Goal: Task Accomplishment & Management: Complete application form

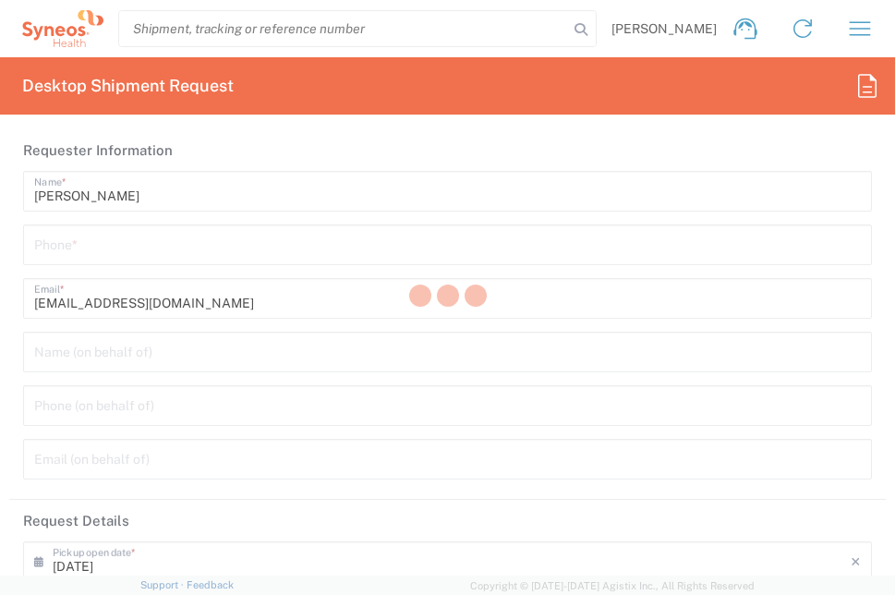
type input "[GEOGRAPHIC_DATA]"
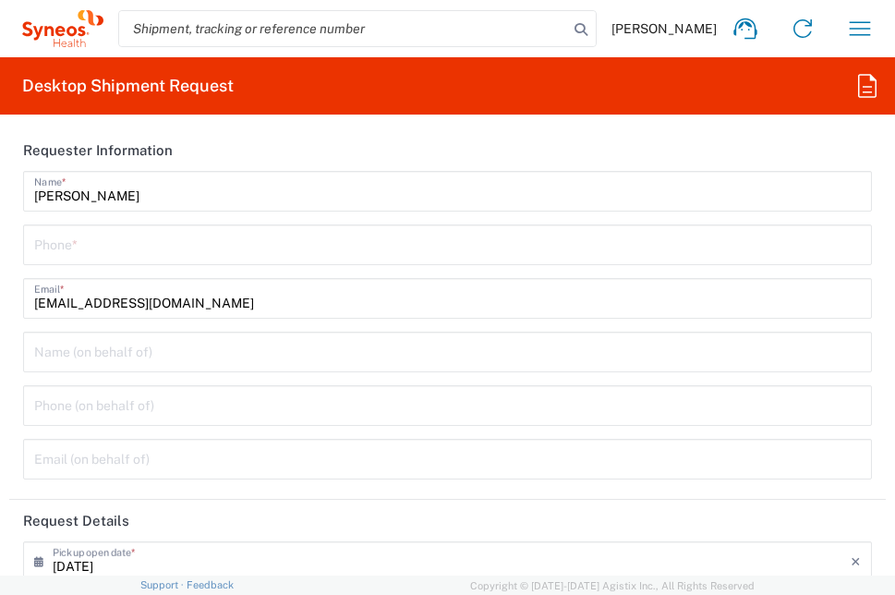
type input "3229"
type input "Syneos Health Germany GMBH"
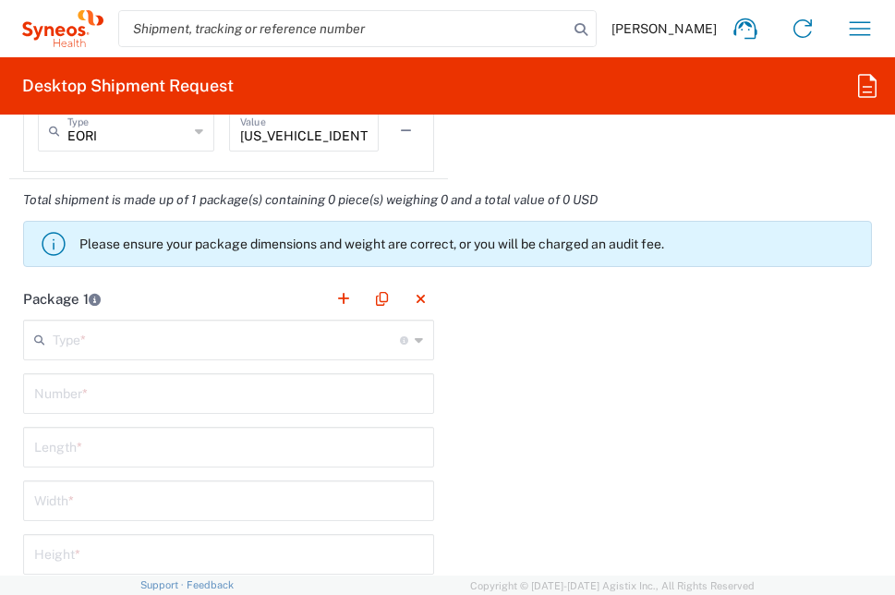
scroll to position [2124, 0]
click at [279, 337] on input "text" at bounding box center [226, 337] width 347 height 32
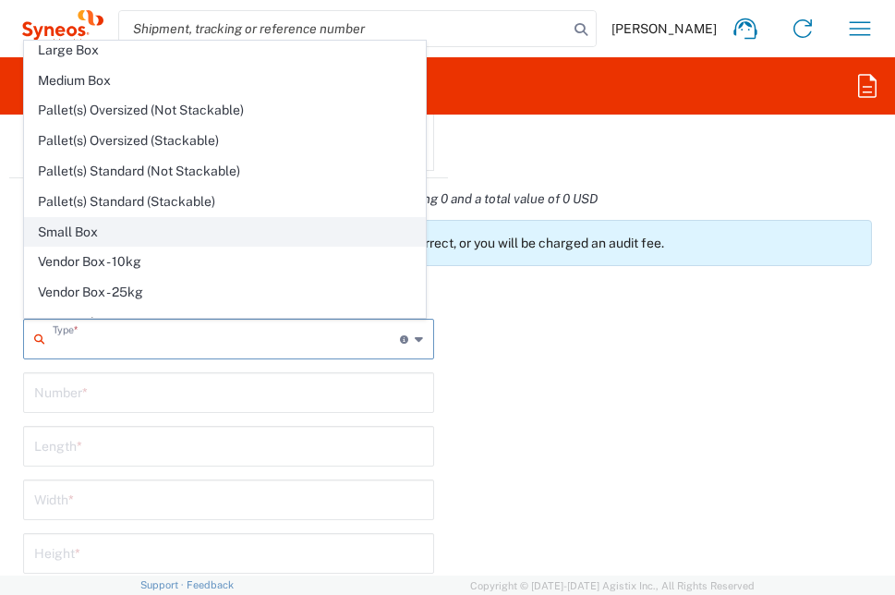
scroll to position [56, 0]
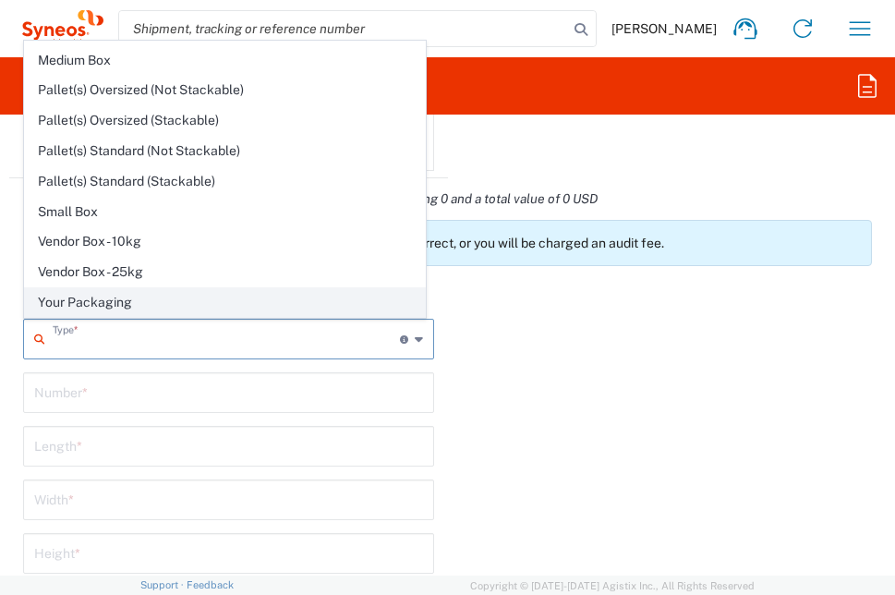
click at [188, 296] on span "Your Packaging" at bounding box center [225, 302] width 400 height 29
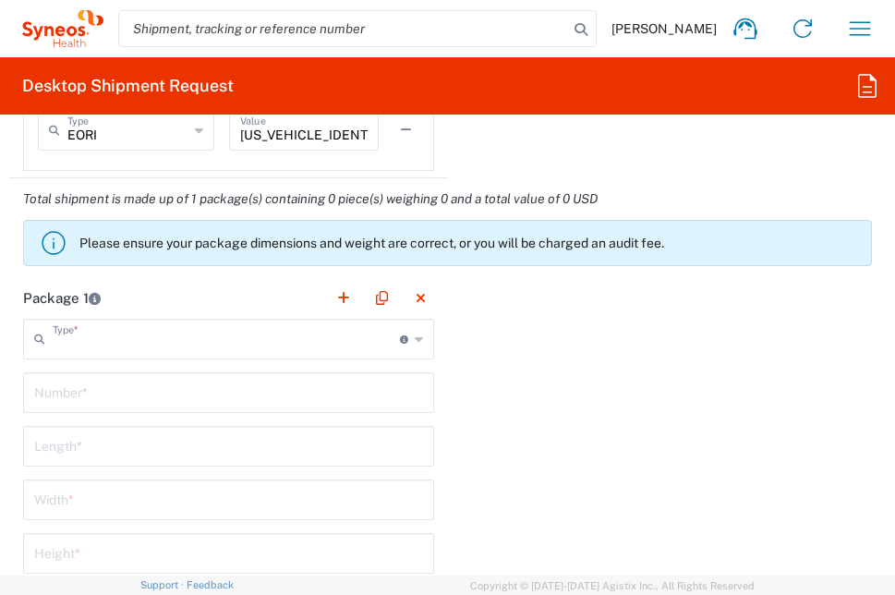
type input "Your Packaging"
click at [212, 388] on input "text" at bounding box center [228, 391] width 389 height 32
type input "1"
click at [304, 451] on input "number" at bounding box center [228, 444] width 389 height 32
type input "35"
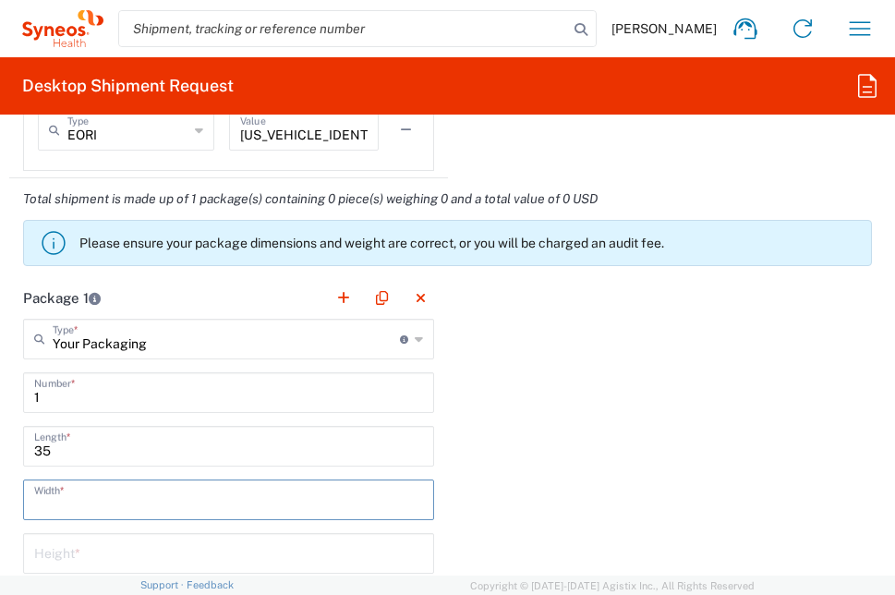
click at [259, 498] on input "number" at bounding box center [228, 498] width 389 height 32
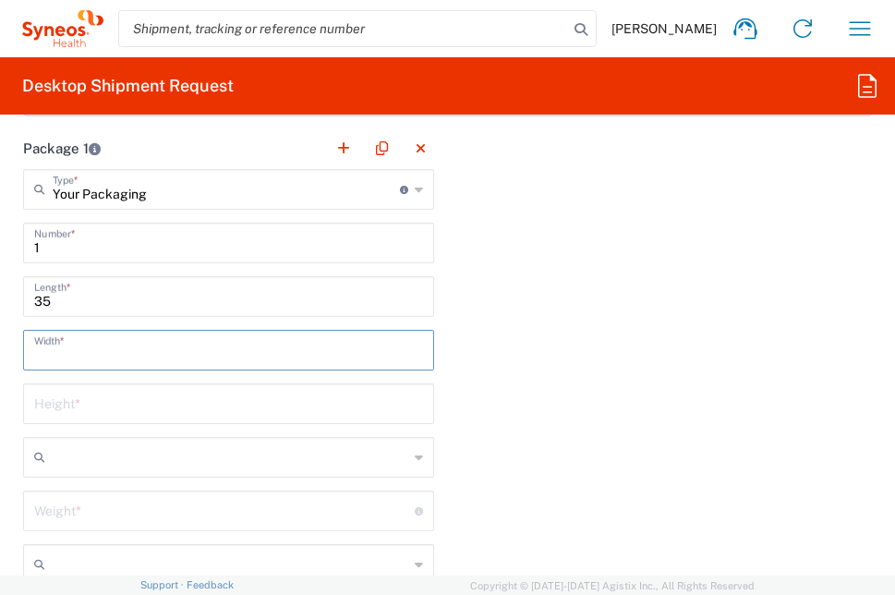
scroll to position [2308, 0]
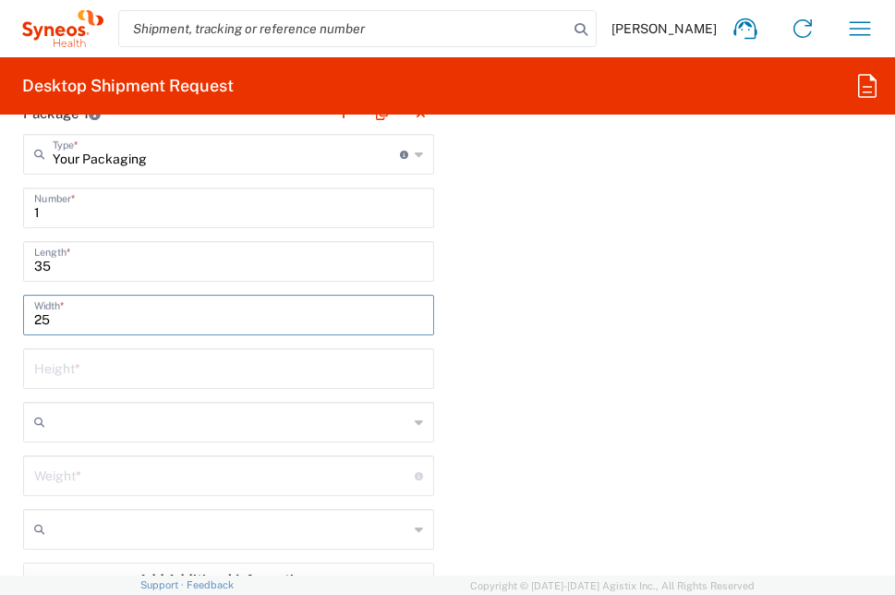
type input "25"
click at [303, 379] on input "number" at bounding box center [228, 367] width 389 height 32
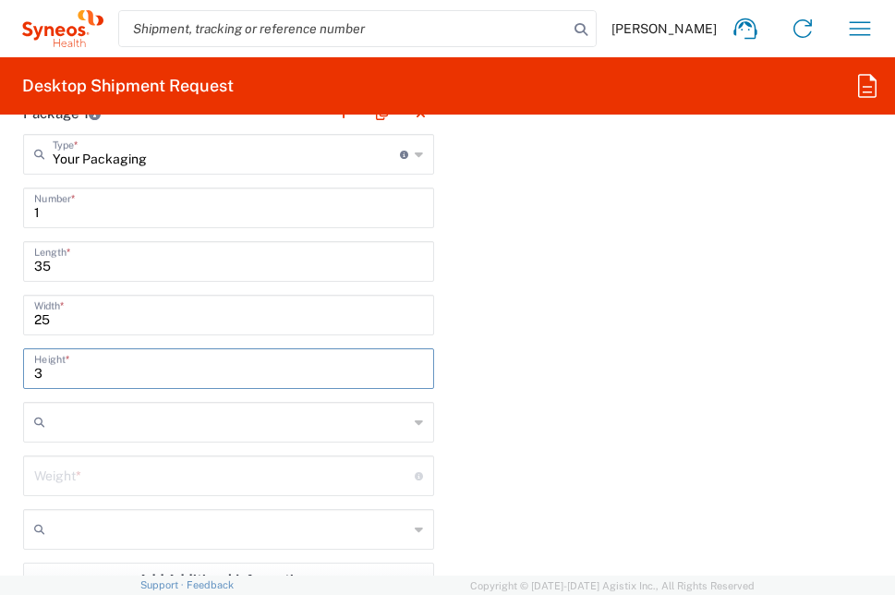
type input "3"
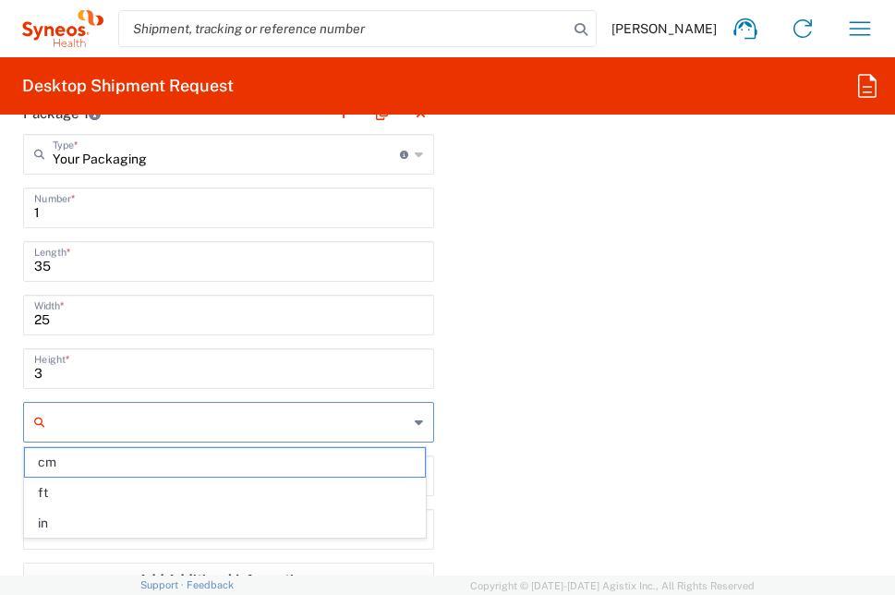
click at [299, 421] on input "text" at bounding box center [230, 422] width 355 height 30
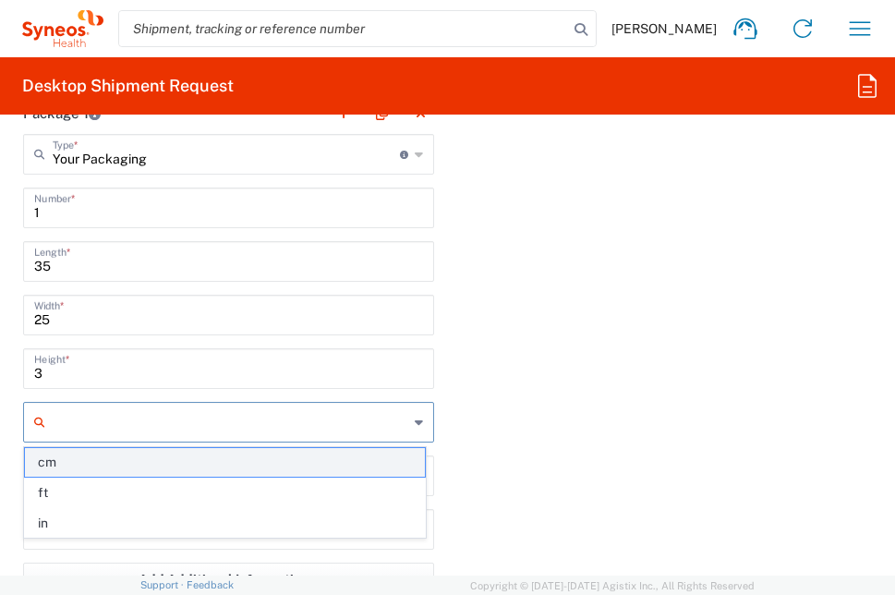
click at [225, 469] on span "cm" at bounding box center [225, 462] width 400 height 29
type input "cm"
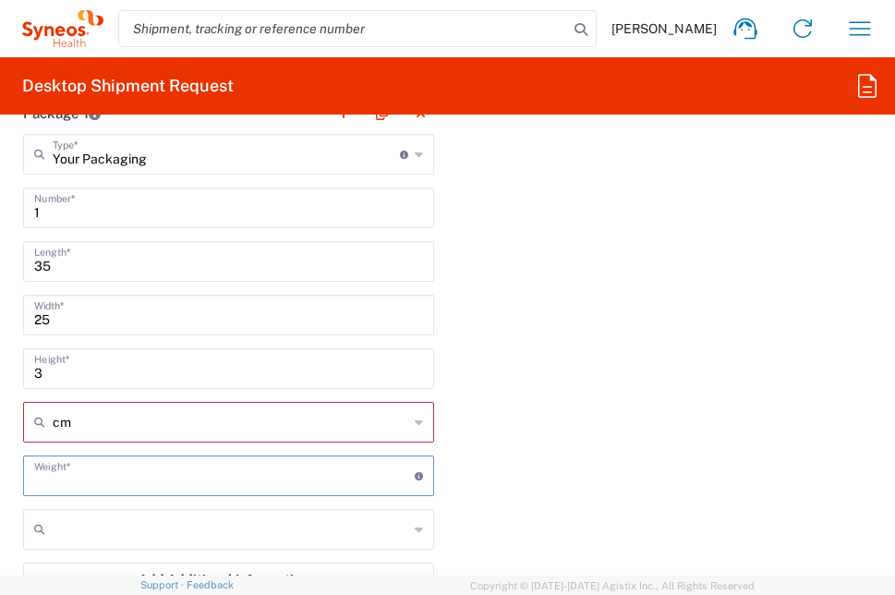
click at [308, 476] on input "number" at bounding box center [224, 474] width 380 height 32
type input "750"
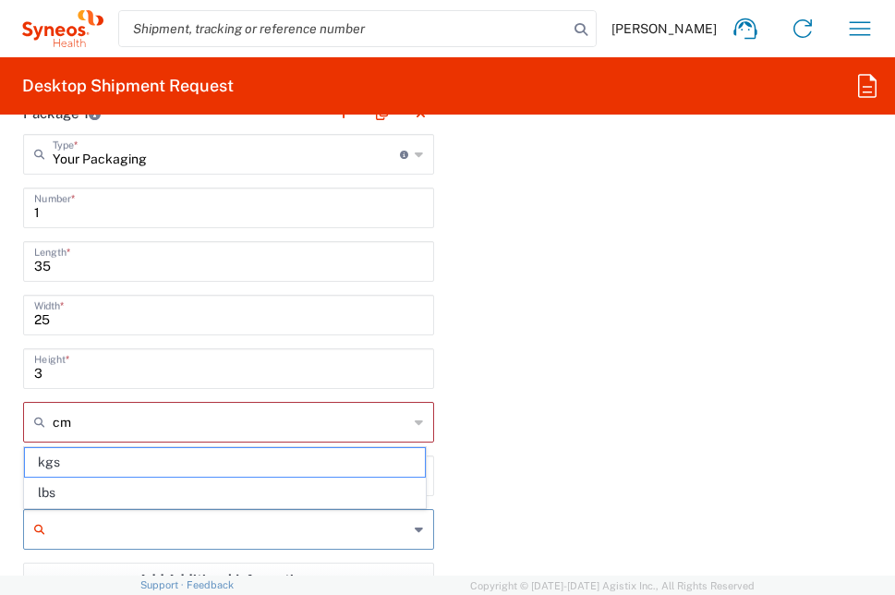
click at [283, 516] on input "text" at bounding box center [230, 529] width 355 height 30
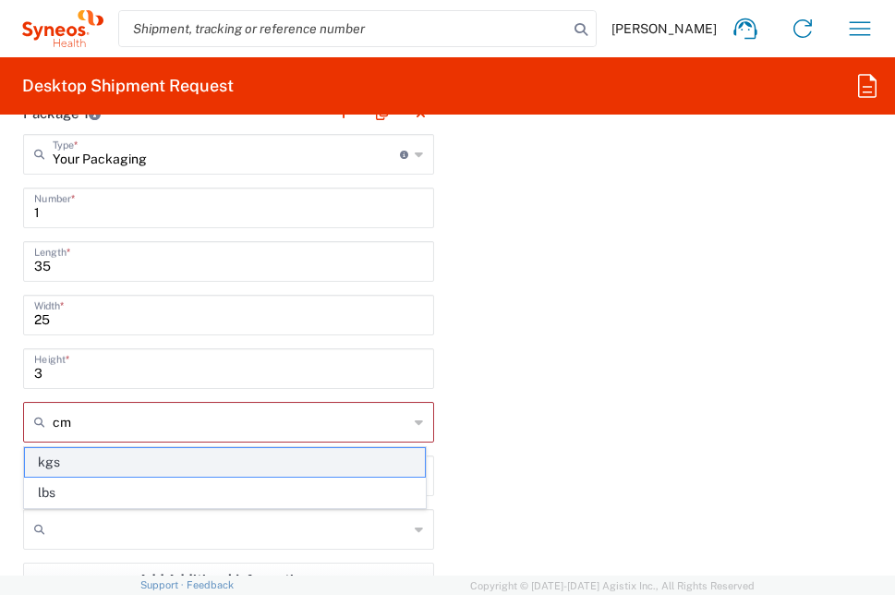
click at [256, 461] on span "kgs" at bounding box center [225, 462] width 400 height 29
type input "kgs"
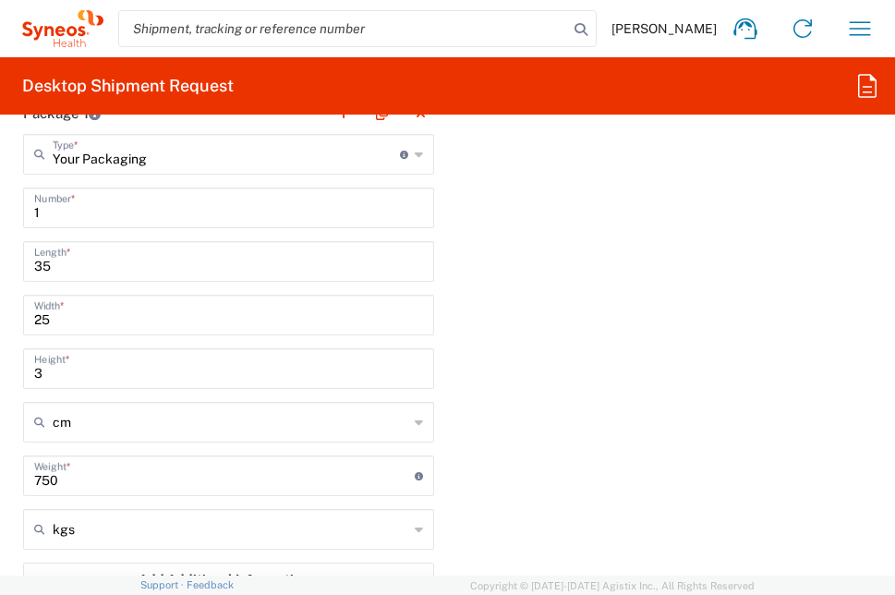
click at [54, 476] on input "750" at bounding box center [224, 474] width 380 height 32
drag, startPoint x: 63, startPoint y: 476, endPoint x: 36, endPoint y: 475, distance: 26.8
click at [30, 481] on div "750 Weight * Total weight of package(s) in pounds or kilograms" at bounding box center [228, 475] width 411 height 41
type input "0"
type input "0.75"
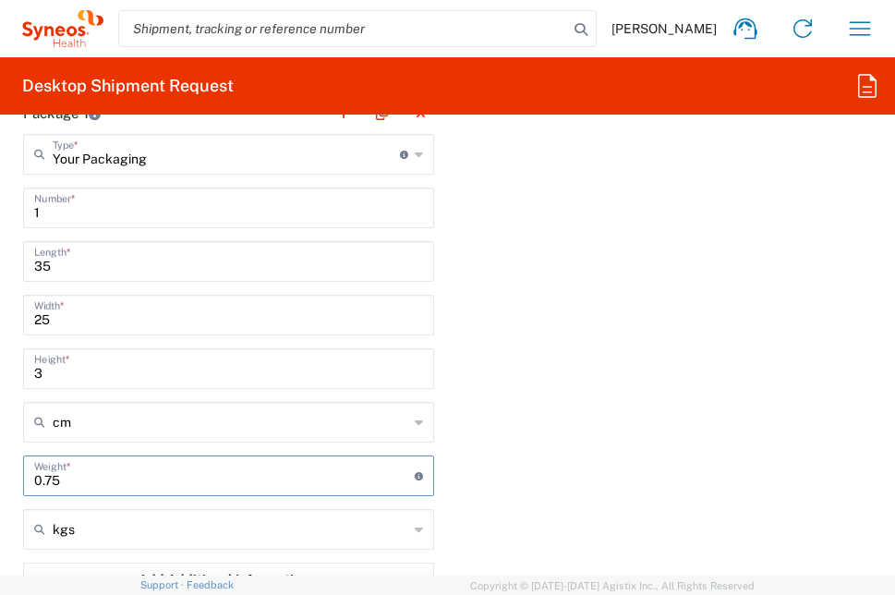
click at [672, 461] on div "Package 1 Your Packaging Type * Material used to package goods Envelope Large B…" at bounding box center [447, 402] width 876 height 620
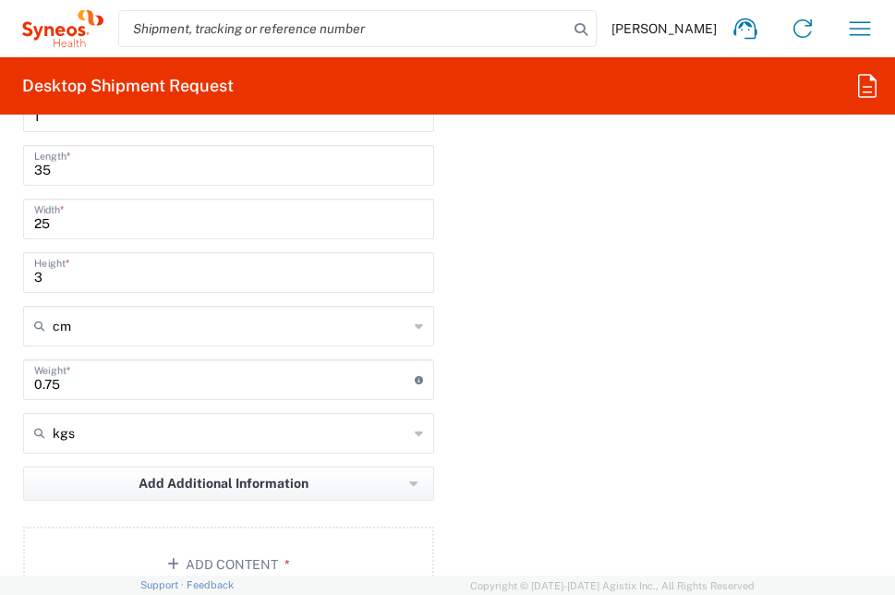
scroll to position [2493, 0]
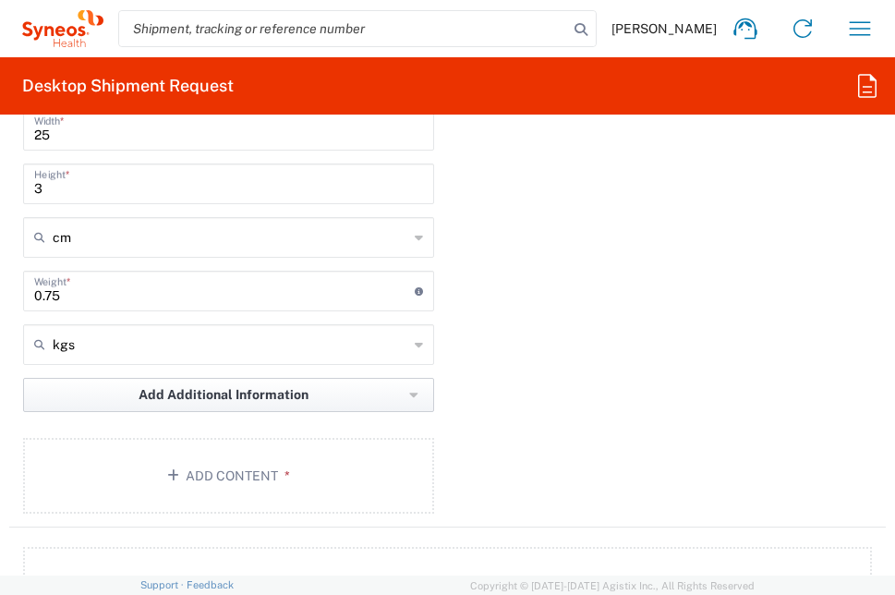
click at [310, 395] on button "Add Additional Information" at bounding box center [228, 395] width 411 height 34
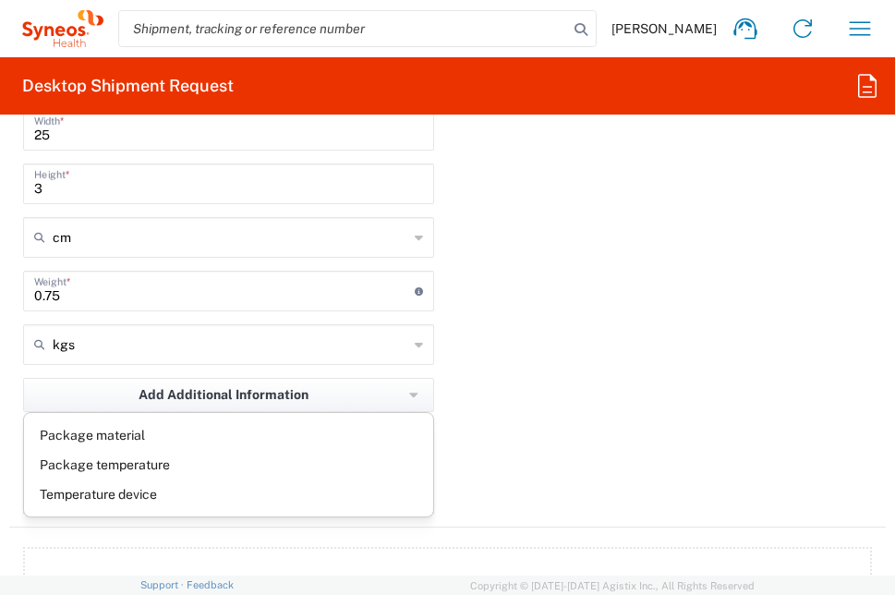
click at [615, 429] on div "Package 1 Your Packaging Type * Material used to package goods Envelope Large B…" at bounding box center [447, 218] width 876 height 620
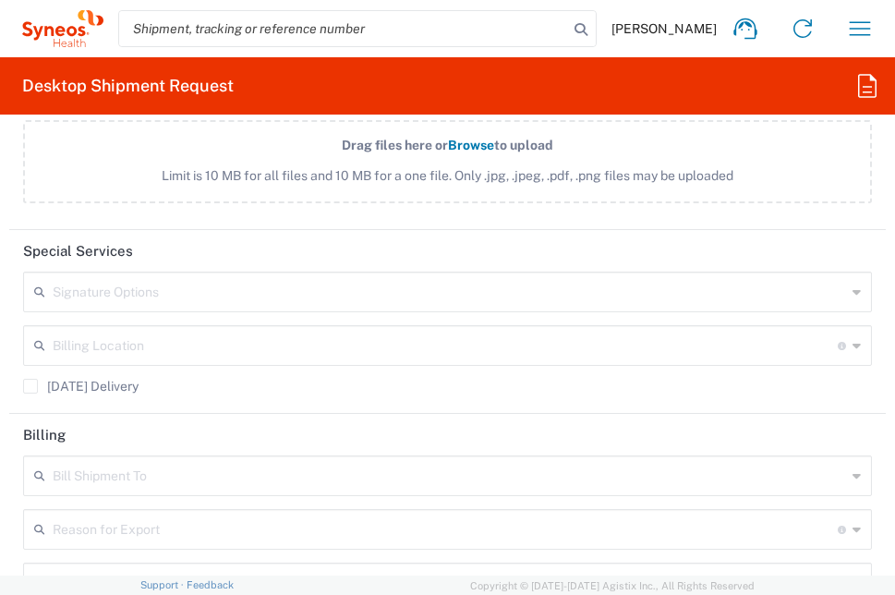
scroll to position [3047, 0]
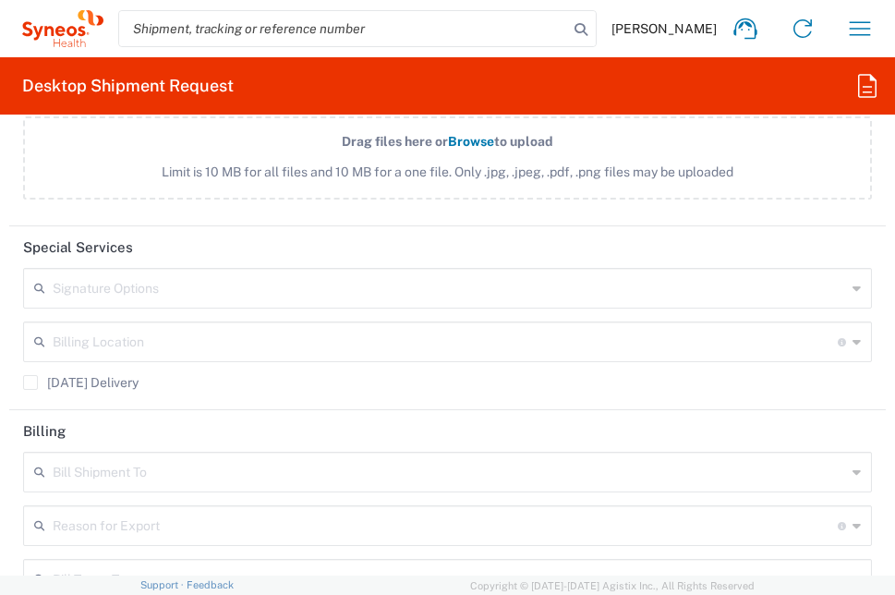
click at [410, 289] on input "text" at bounding box center [449, 287] width 793 height 32
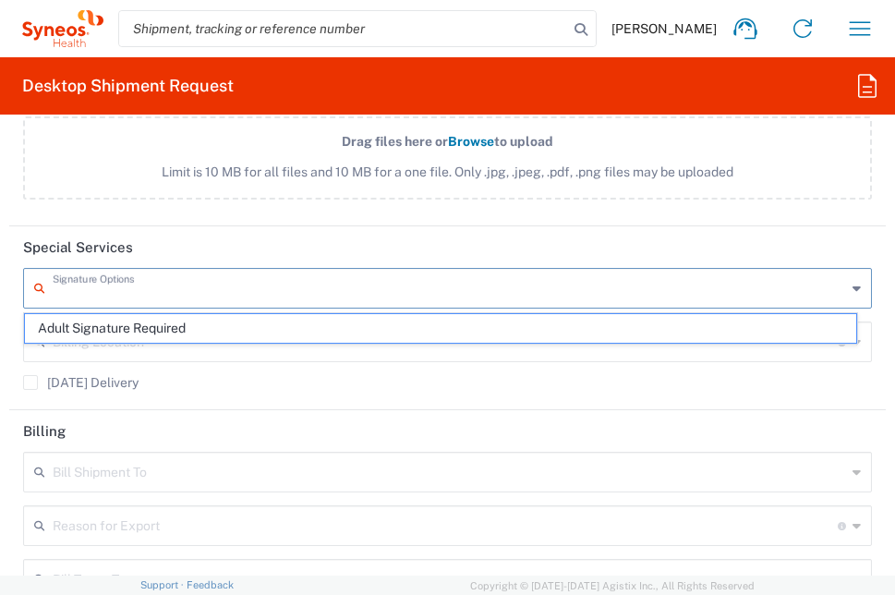
click at [424, 255] on header "Special Services" at bounding box center [447, 247] width 876 height 42
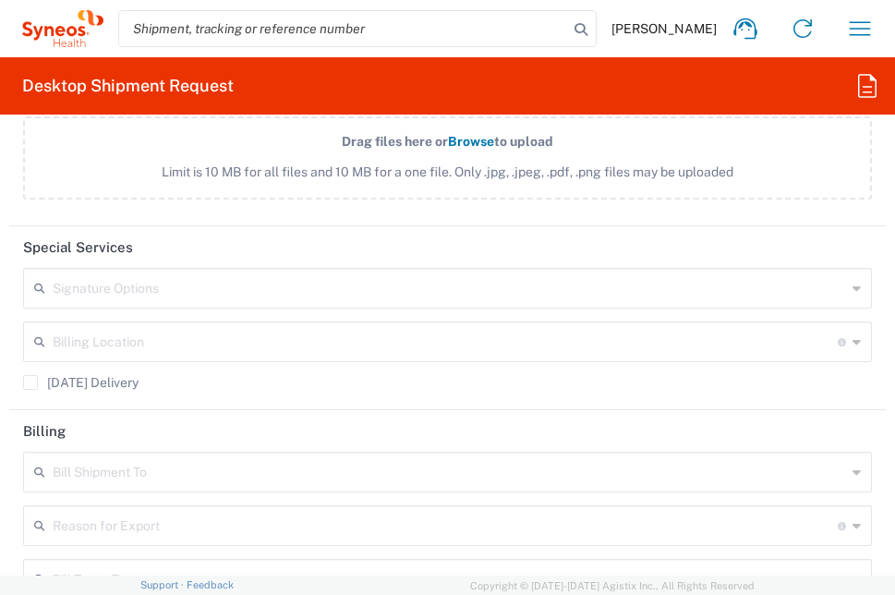
click at [354, 331] on input "text" at bounding box center [445, 340] width 785 height 32
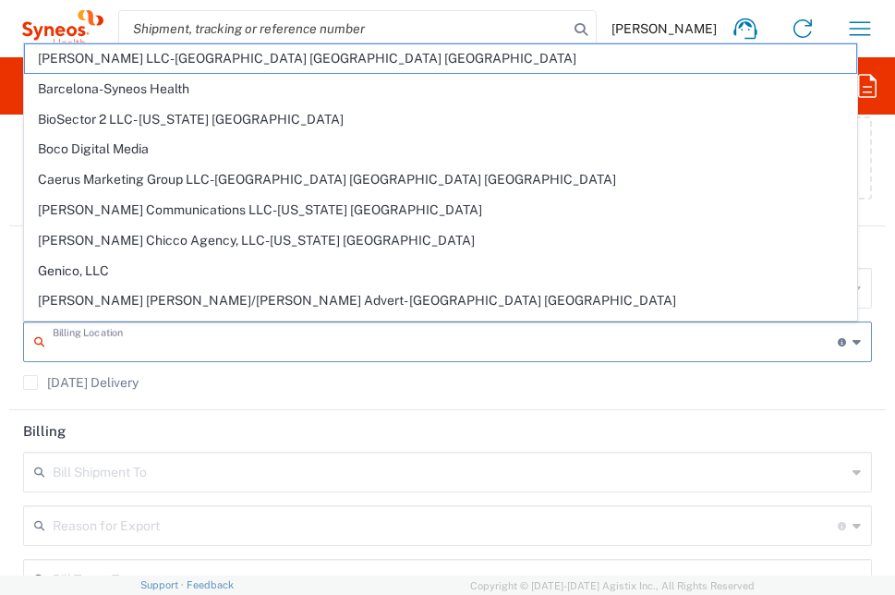
click at [12, 291] on main "Signature Options Adult Signature Required Billing Location For standard shipme…" at bounding box center [447, 335] width 876 height 135
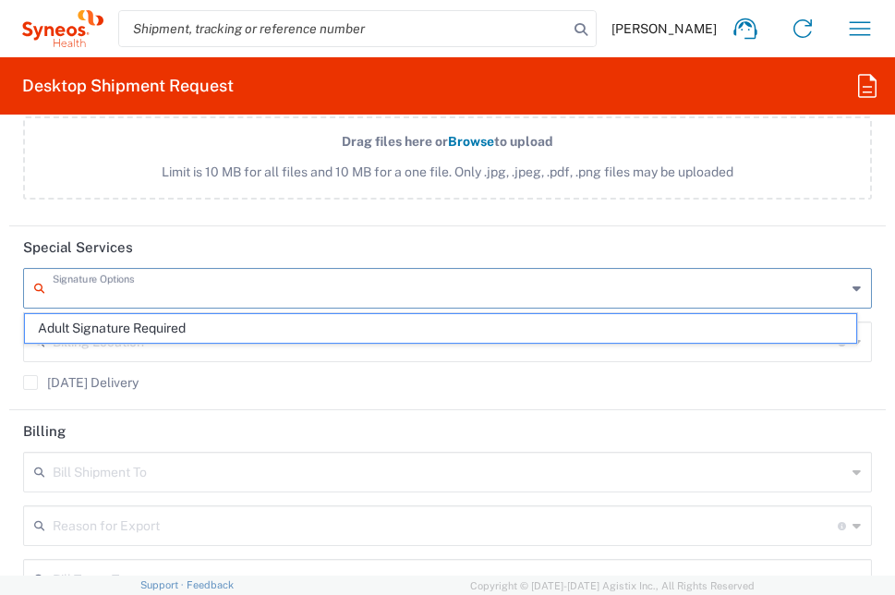
click at [313, 293] on input "text" at bounding box center [449, 287] width 793 height 32
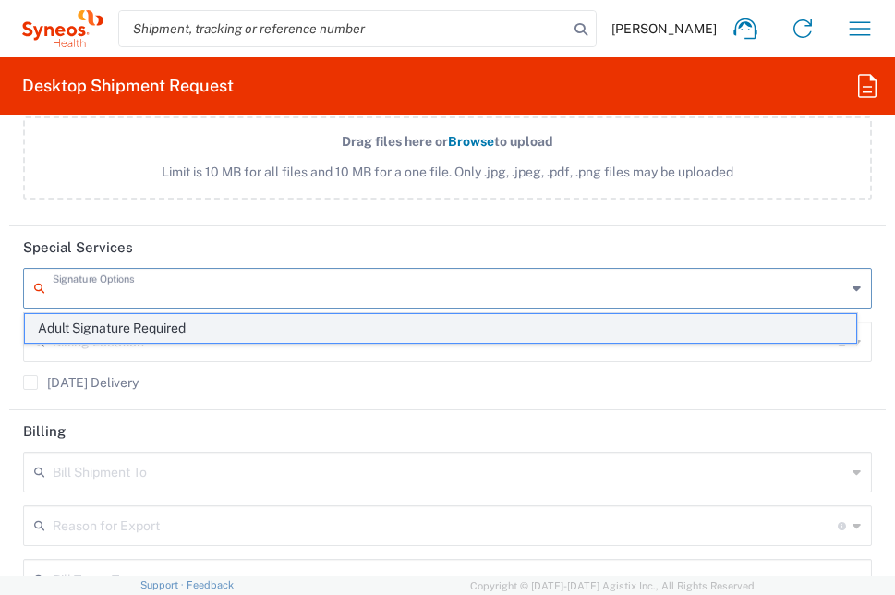
click at [287, 332] on span "Adult Signature Required" at bounding box center [440, 328] width 831 height 29
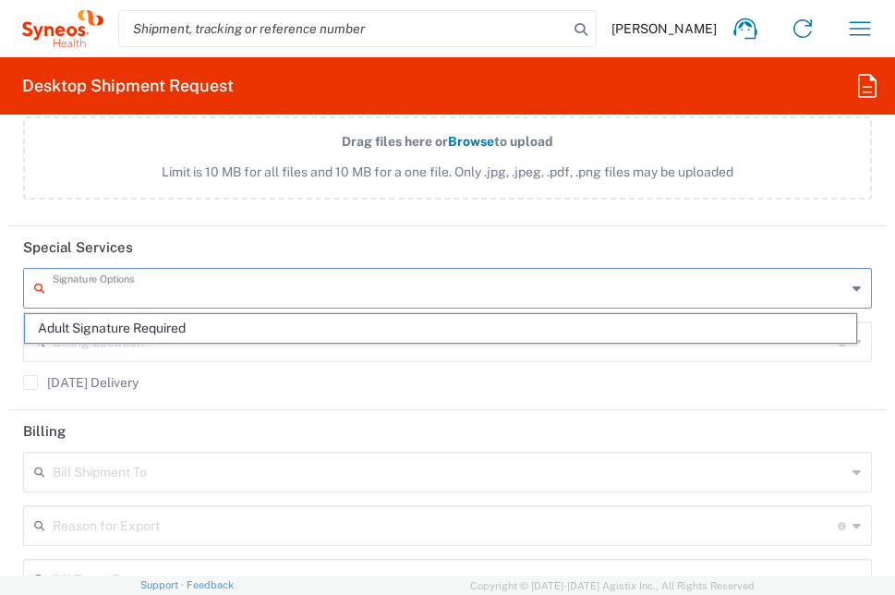
type input "Adult Signature Required"
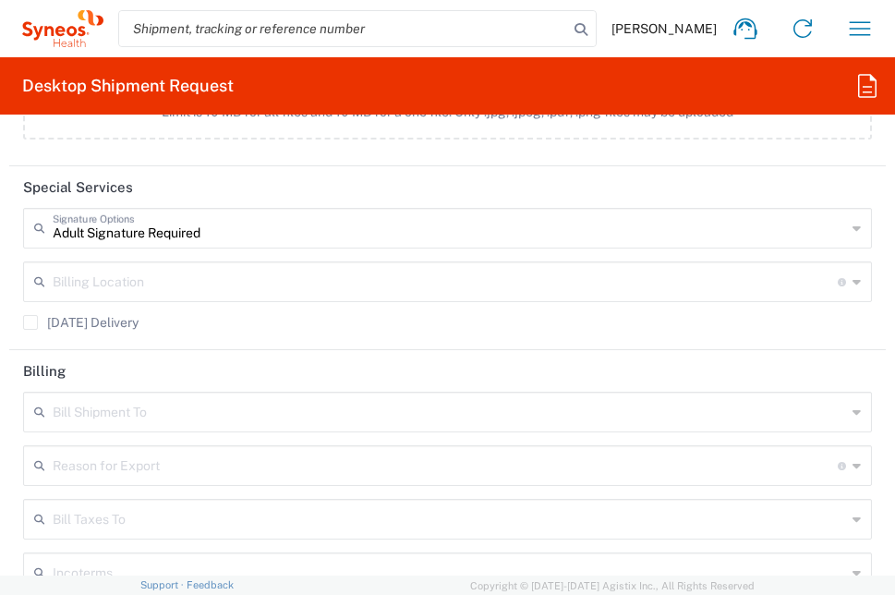
scroll to position [3139, 0]
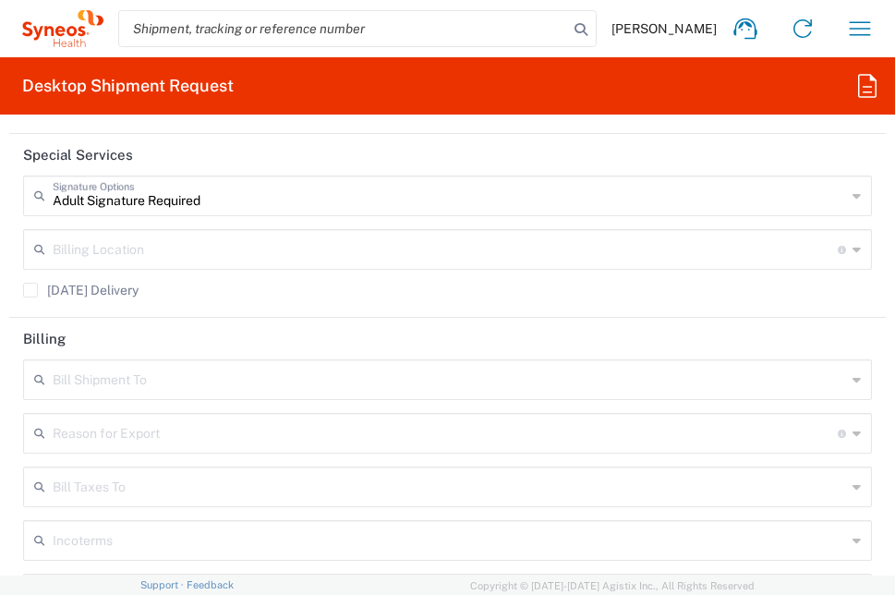
click at [273, 260] on input "text" at bounding box center [445, 248] width 785 height 32
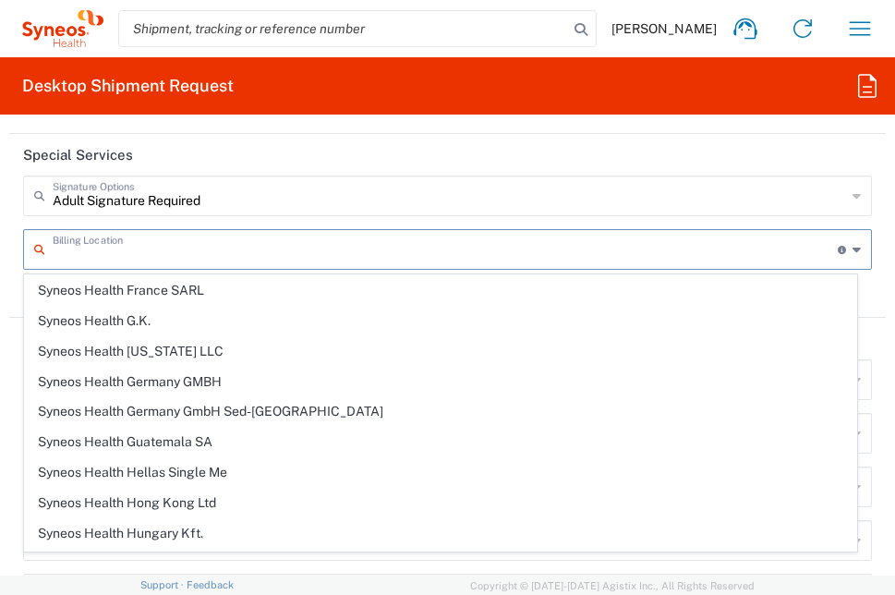
scroll to position [1939, 0]
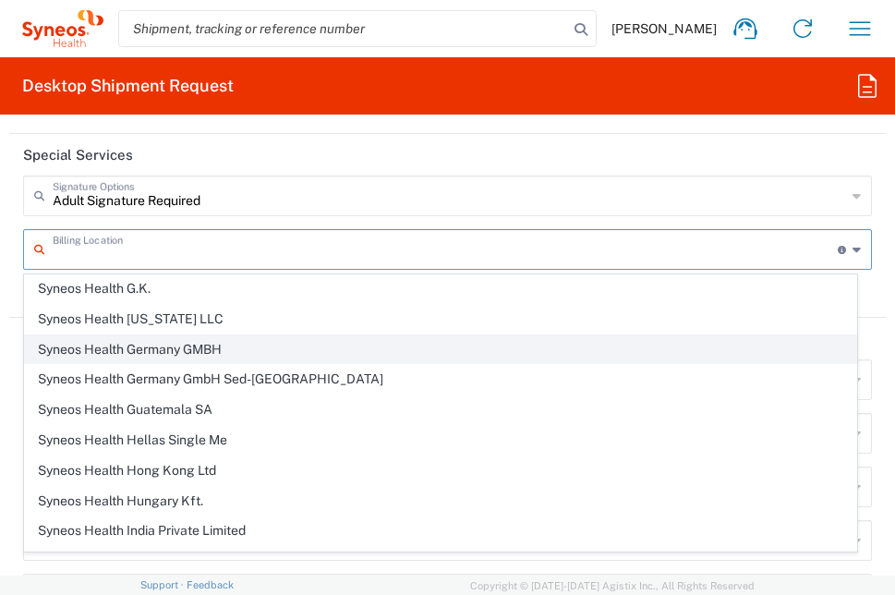
click at [207, 346] on span "Syneos Health Germany GMBH" at bounding box center [440, 349] width 831 height 29
type input "Syneos Health Germany GMBH"
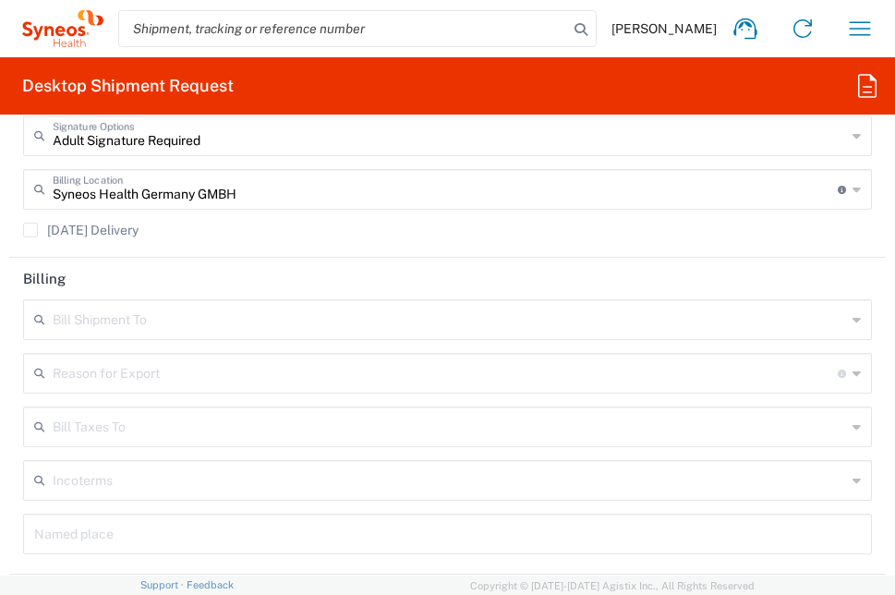
scroll to position [3232, 0]
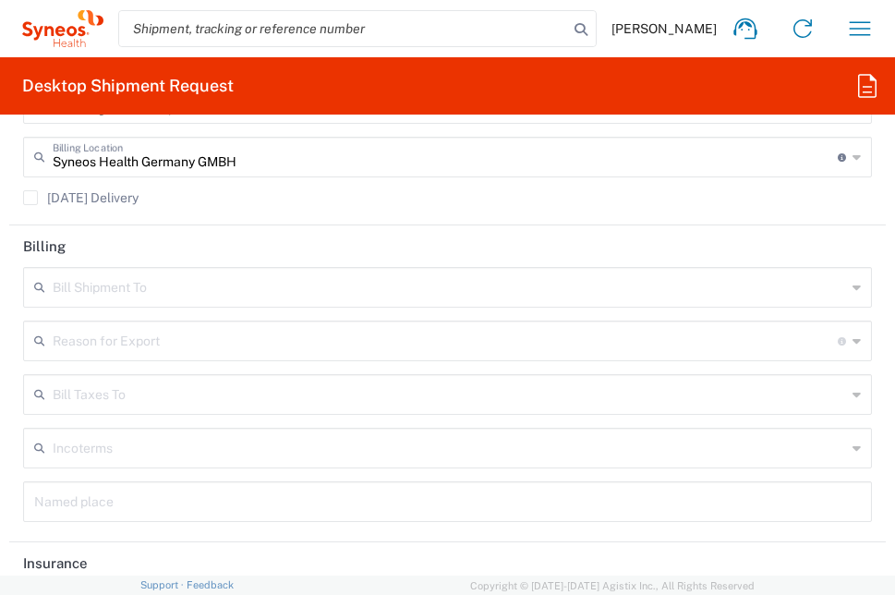
click at [364, 287] on input "text" at bounding box center [449, 286] width 793 height 32
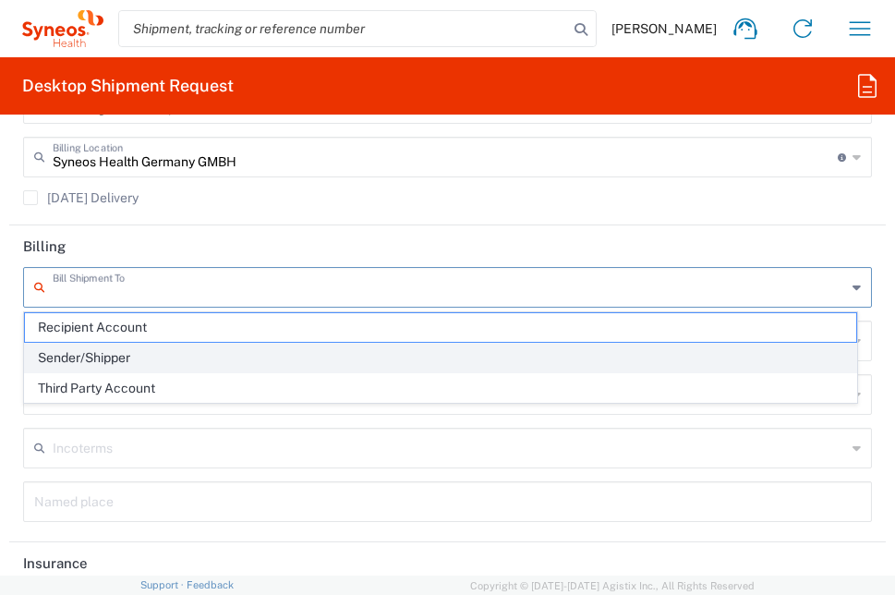
click at [282, 356] on span "Sender/Shipper" at bounding box center [440, 357] width 831 height 29
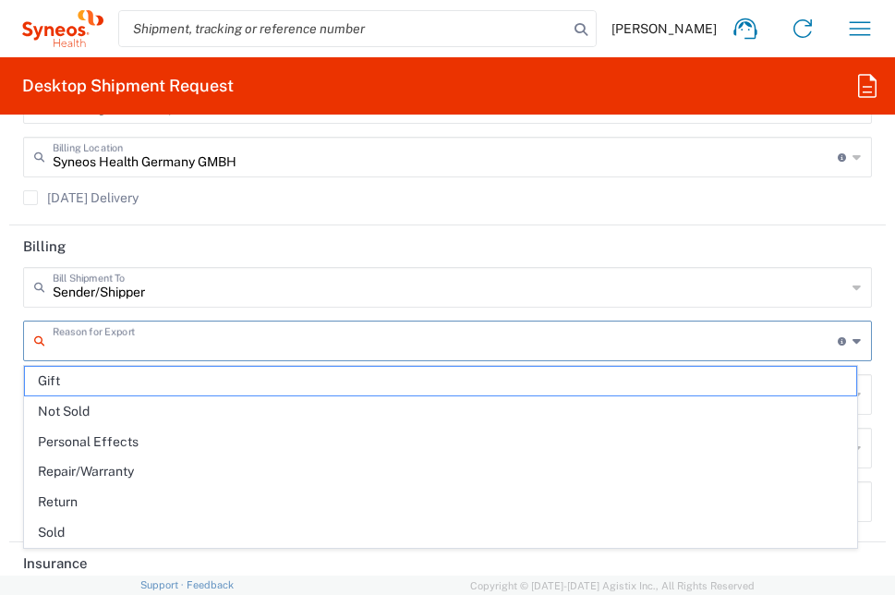
click at [284, 343] on input "text" at bounding box center [445, 339] width 785 height 32
click at [211, 350] on input "text" at bounding box center [445, 339] width 785 height 32
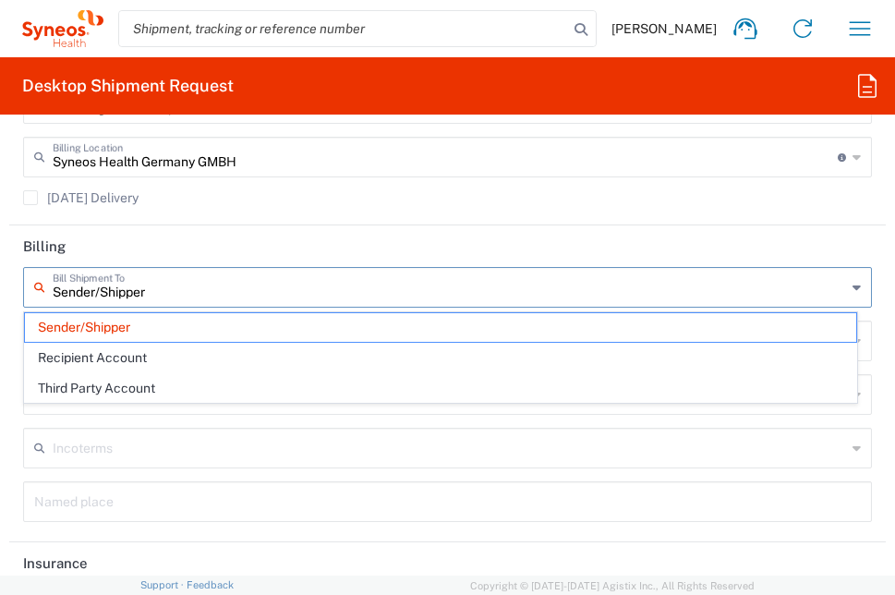
type input "Sender/Shipper"
click at [243, 291] on input "Sender/Shipper" at bounding box center [449, 286] width 793 height 32
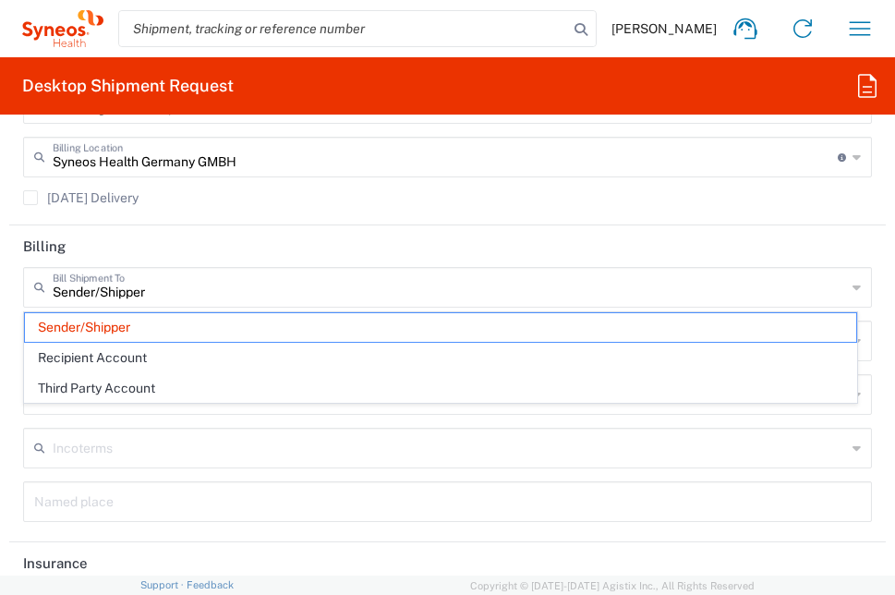
click at [274, 246] on header "Billing" at bounding box center [447, 246] width 876 height 42
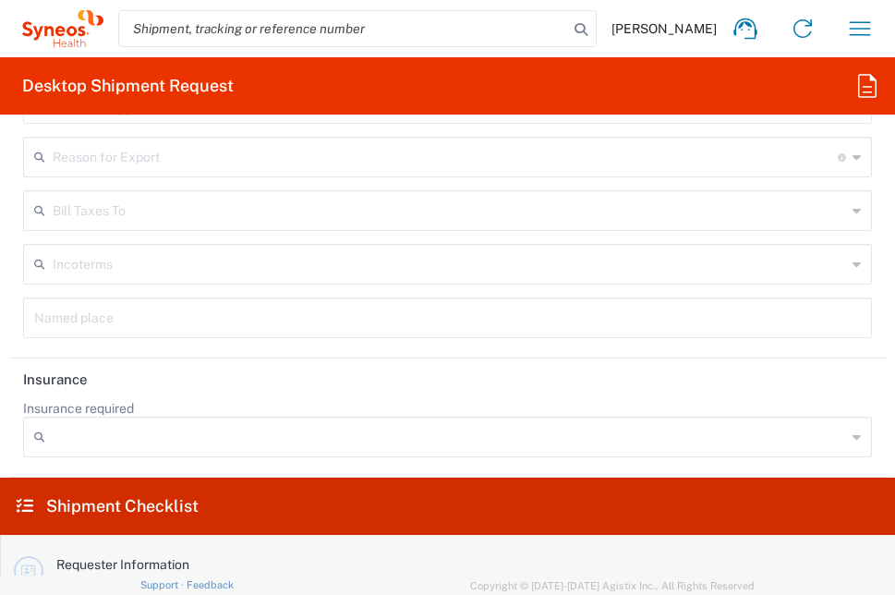
scroll to position [3416, 0]
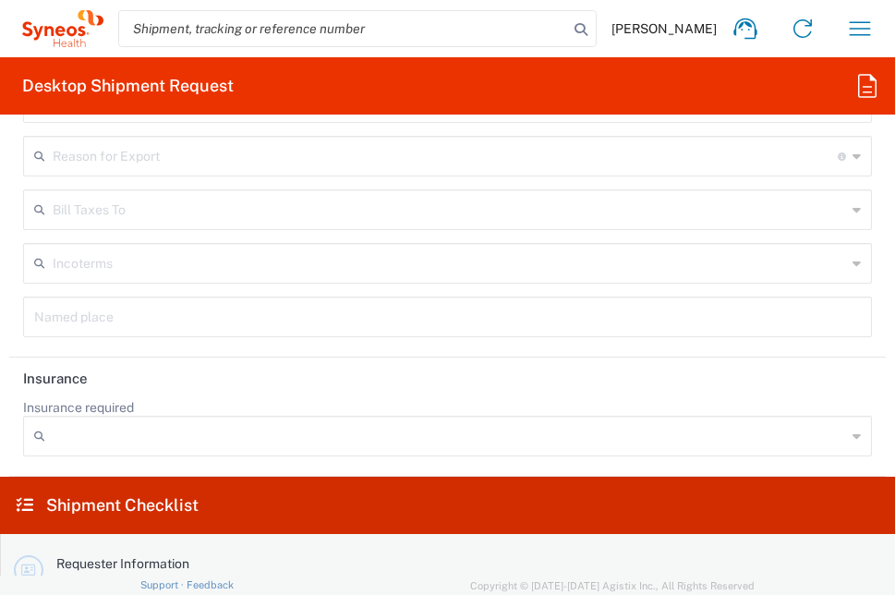
click at [250, 436] on input "Insurance required" at bounding box center [449, 436] width 793 height 30
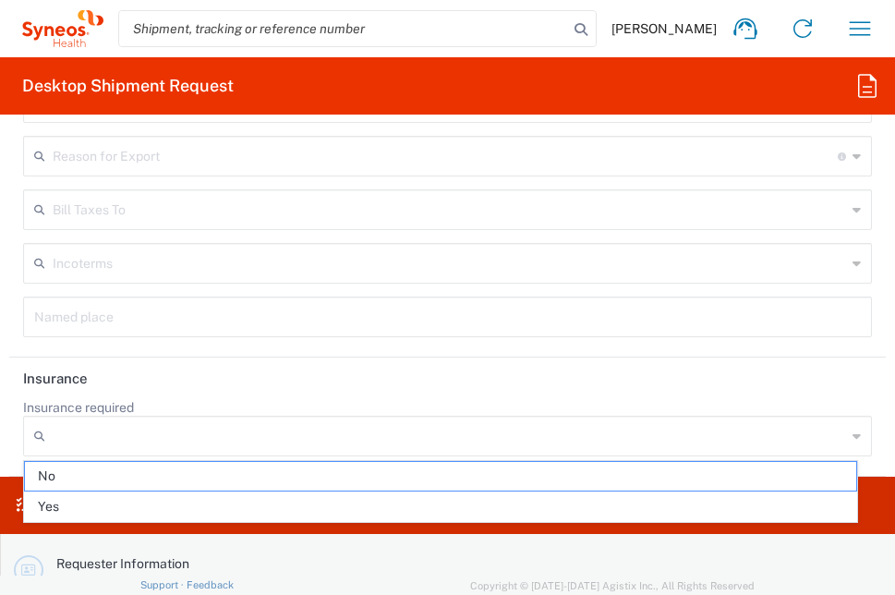
click at [252, 396] on header "Insurance" at bounding box center [447, 378] width 876 height 42
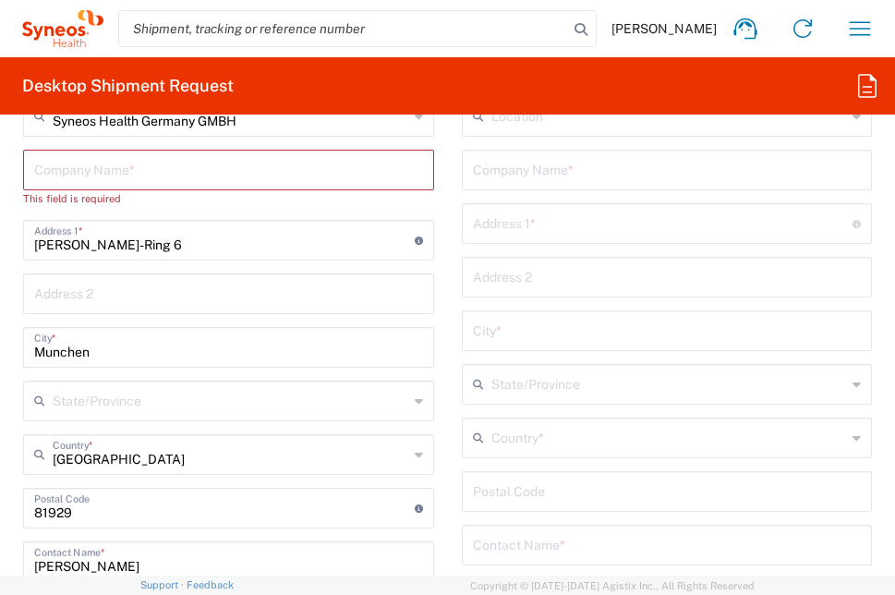
scroll to position [1293, 0]
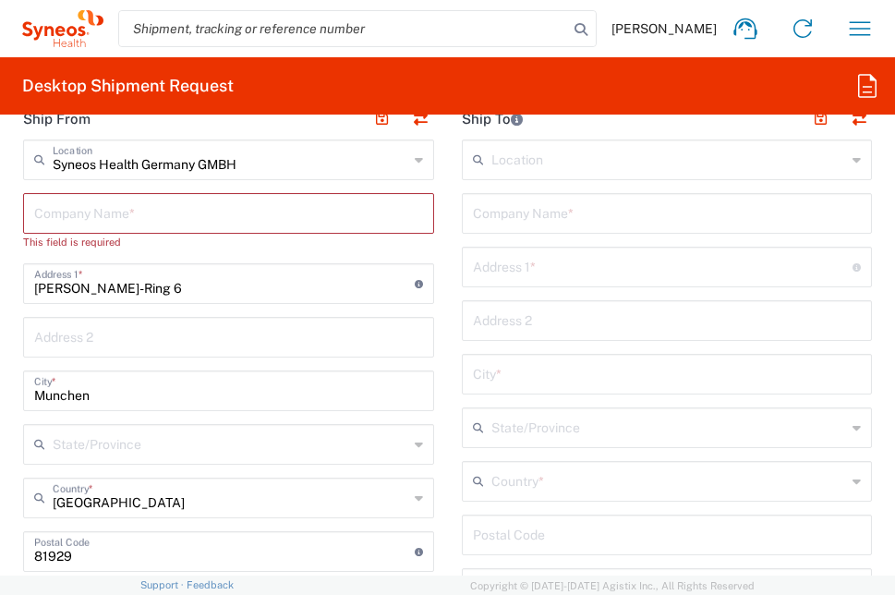
click at [184, 211] on input "text" at bounding box center [228, 212] width 389 height 32
type input "S"
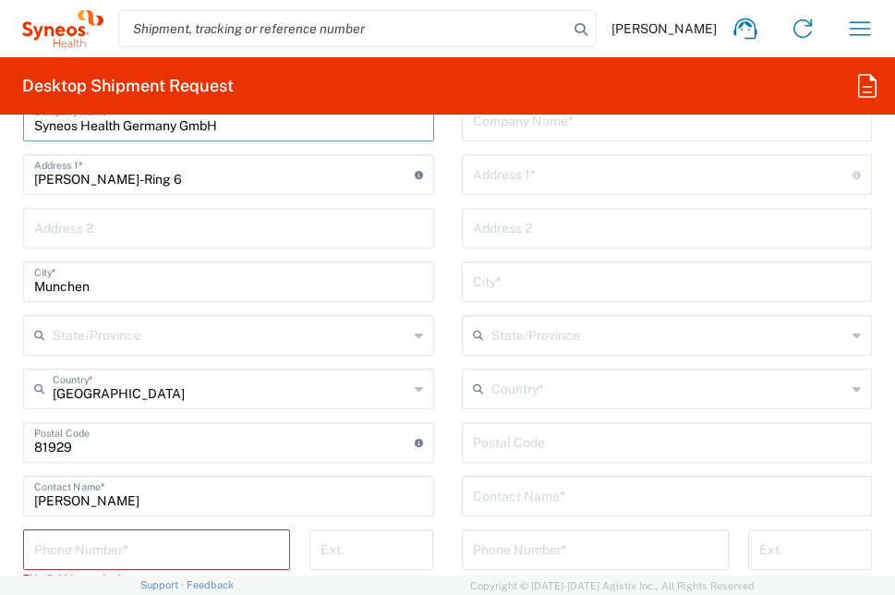
scroll to position [1477, 0]
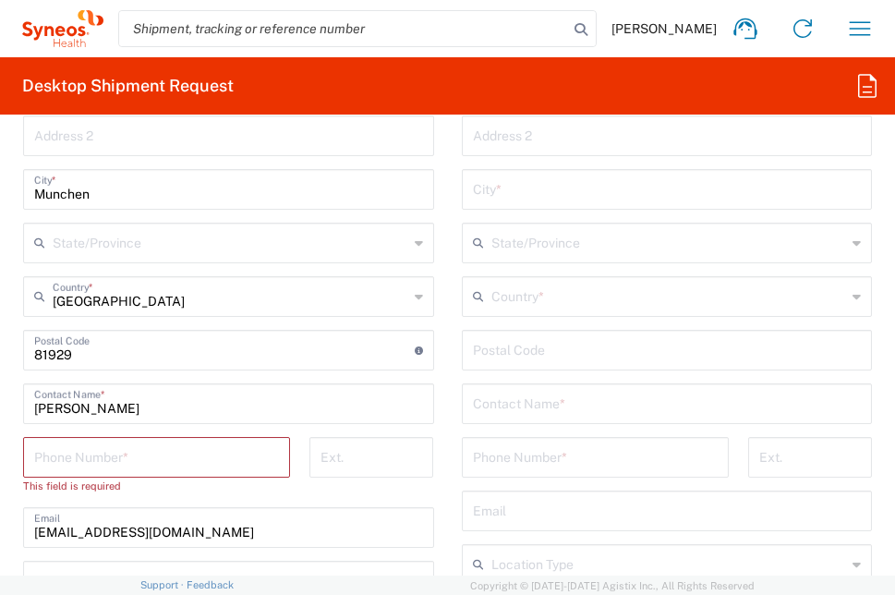
type input "Syneos Health Germany GmbH"
click at [244, 462] on input "tel" at bounding box center [156, 456] width 245 height 32
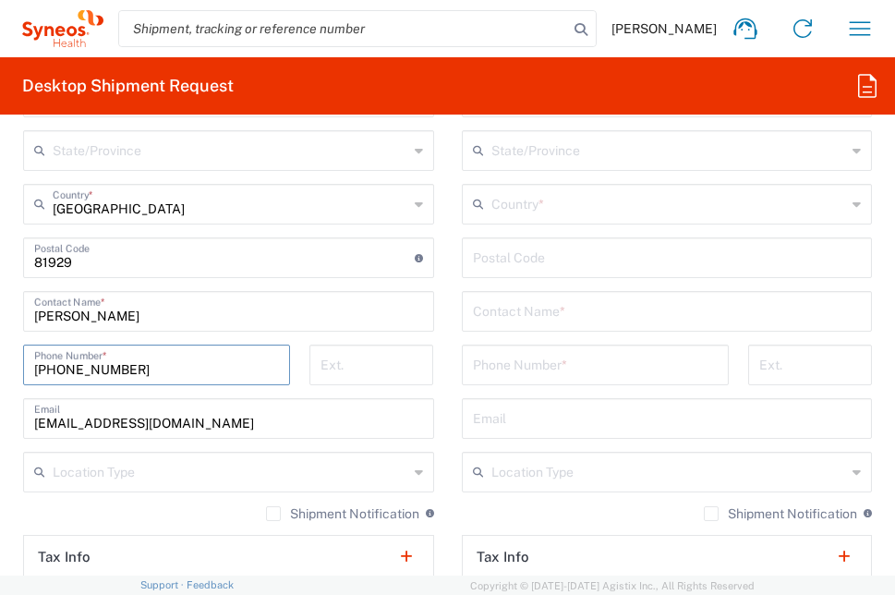
scroll to position [1662, 0]
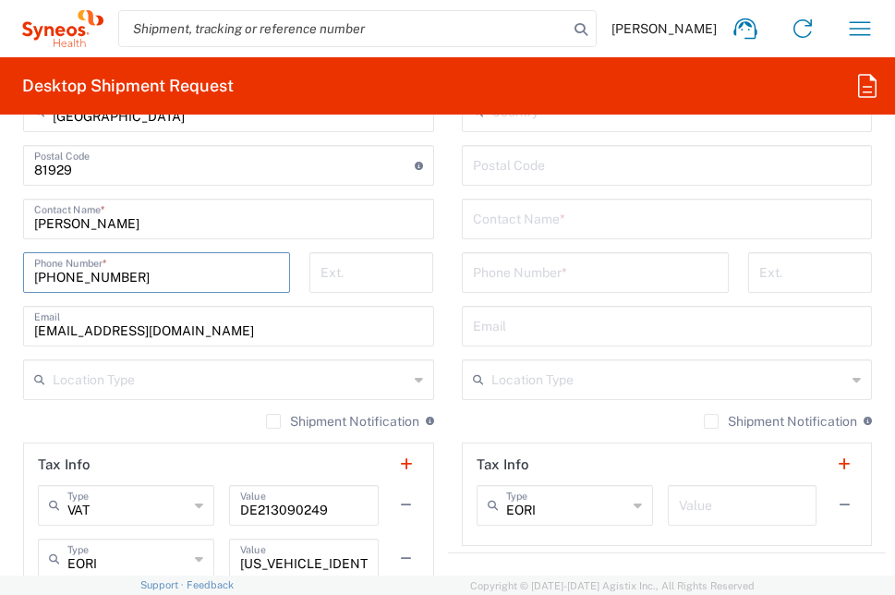
type input "[PHONE_NUMBER]"
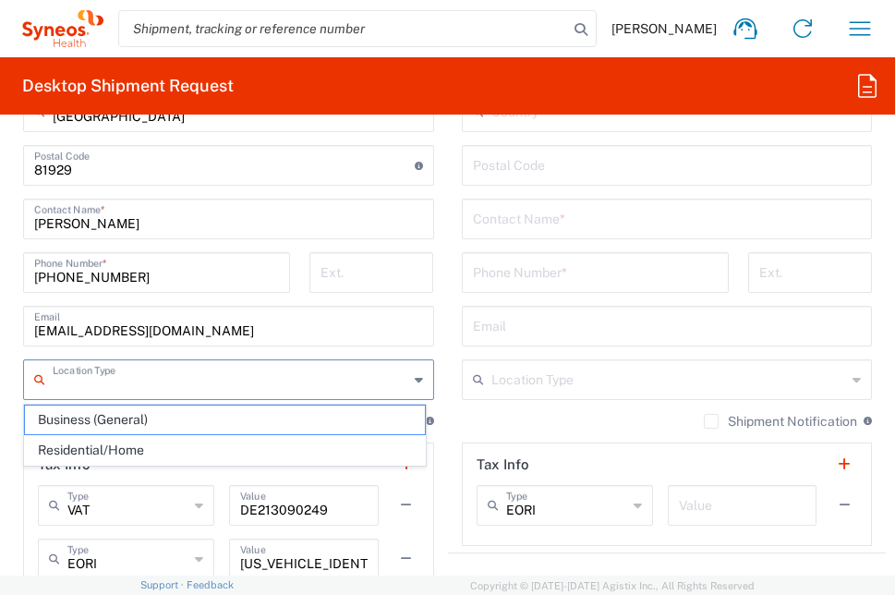
click at [339, 381] on input "text" at bounding box center [230, 378] width 355 height 32
click at [12, 346] on main "Location [PERSON_NAME] LLC-[GEOGRAPHIC_DATA] [GEOGRAPHIC_DATA] [GEOGRAPHIC_DATA…" at bounding box center [228, 184] width 439 height 829
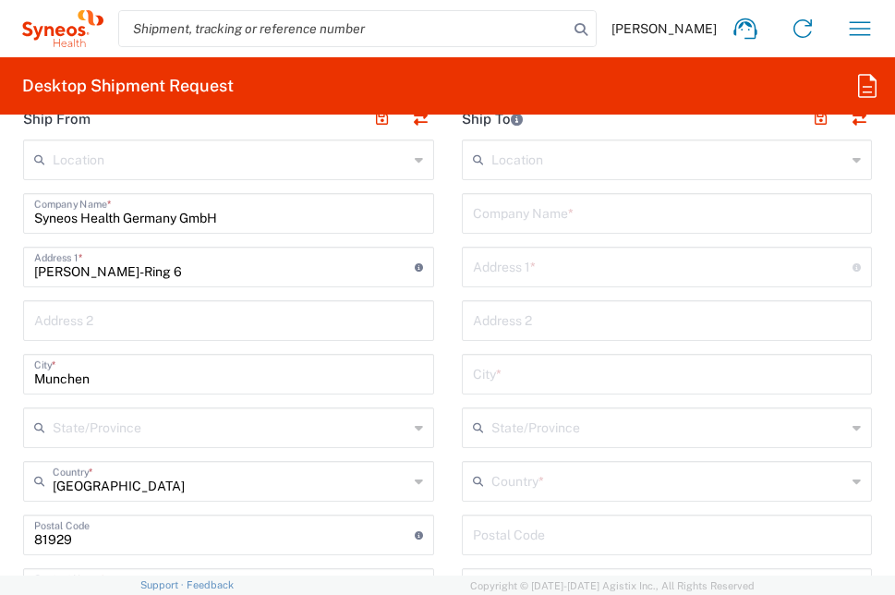
scroll to position [1477, 0]
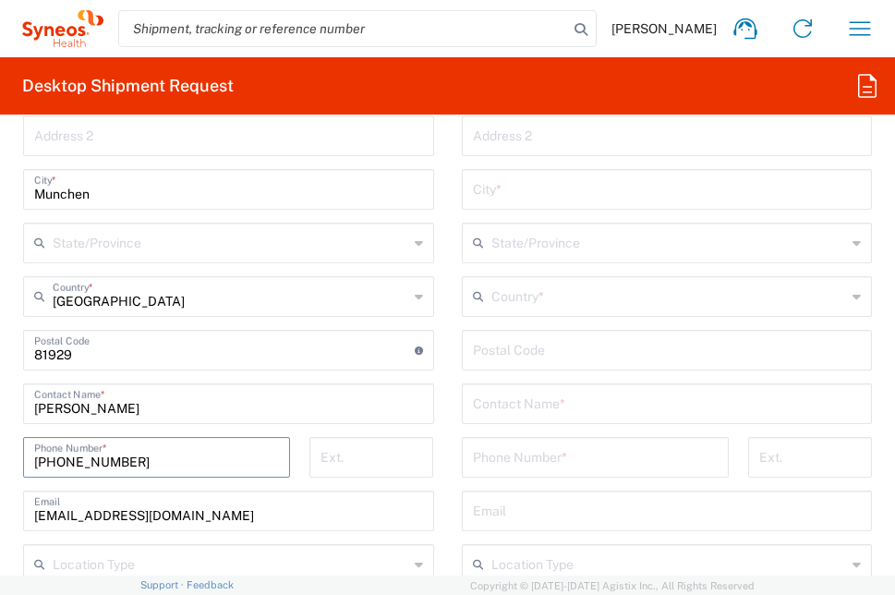
drag, startPoint x: 152, startPoint y: 461, endPoint x: 15, endPoint y: 457, distance: 137.6
click at [15, 457] on div "[PHONE_NUMBER] Phone Number *" at bounding box center [157, 464] width 286 height 54
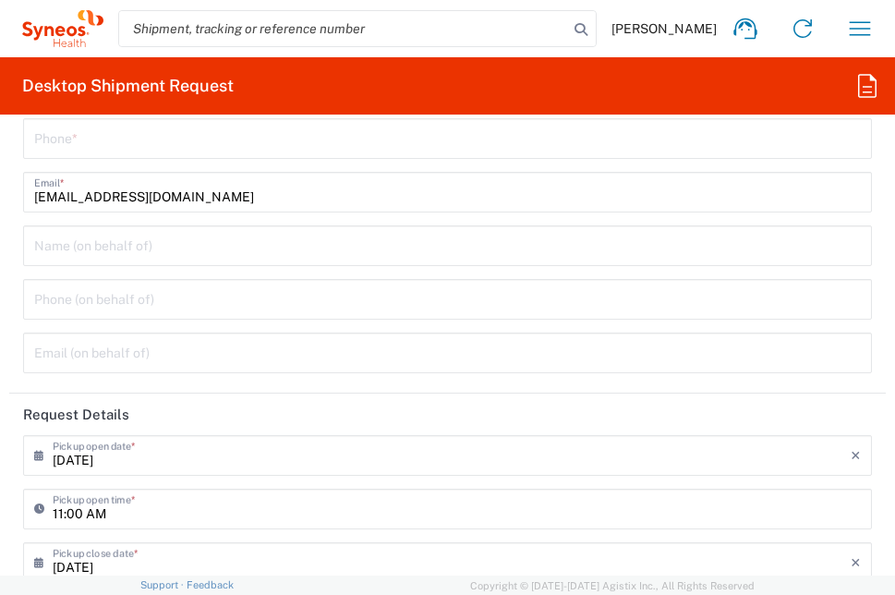
scroll to position [0, 0]
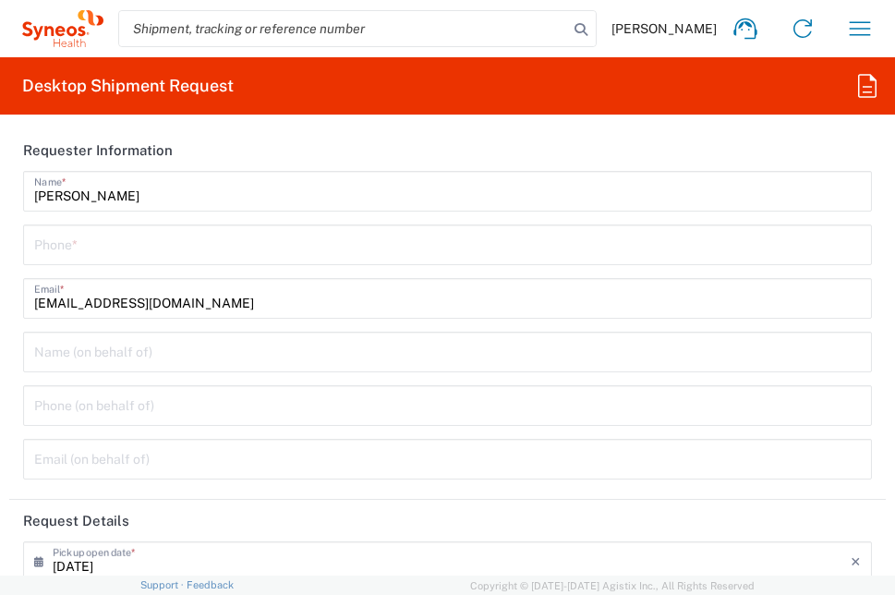
click at [123, 263] on div "Phone *" at bounding box center [447, 244] width 849 height 41
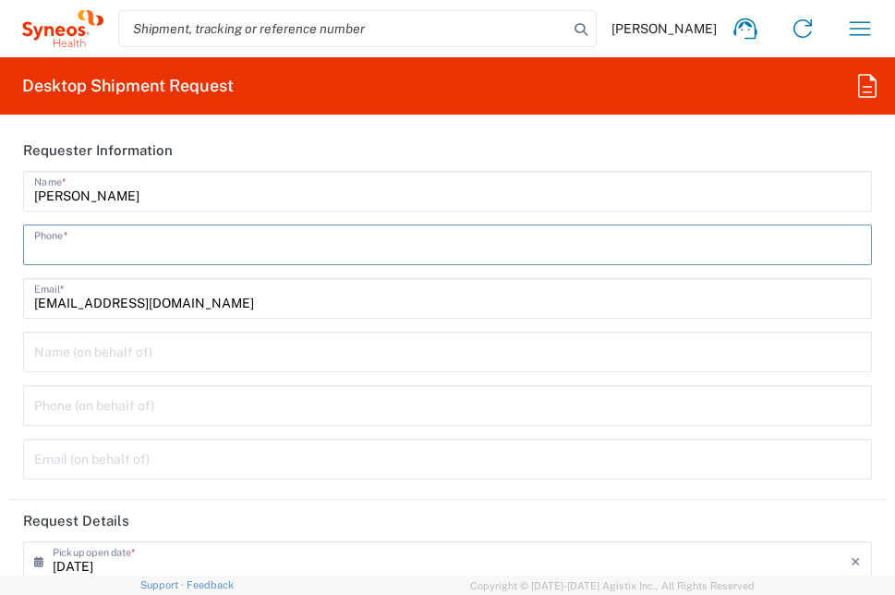
click at [123, 251] on input "tel" at bounding box center [447, 243] width 826 height 32
click at [108, 246] on input "tel" at bounding box center [447, 243] width 826 height 32
paste input "[PHONE_NUMBER]"
type input "[PHONE_NUMBER]"
click at [177, 356] on input "text" at bounding box center [447, 350] width 826 height 32
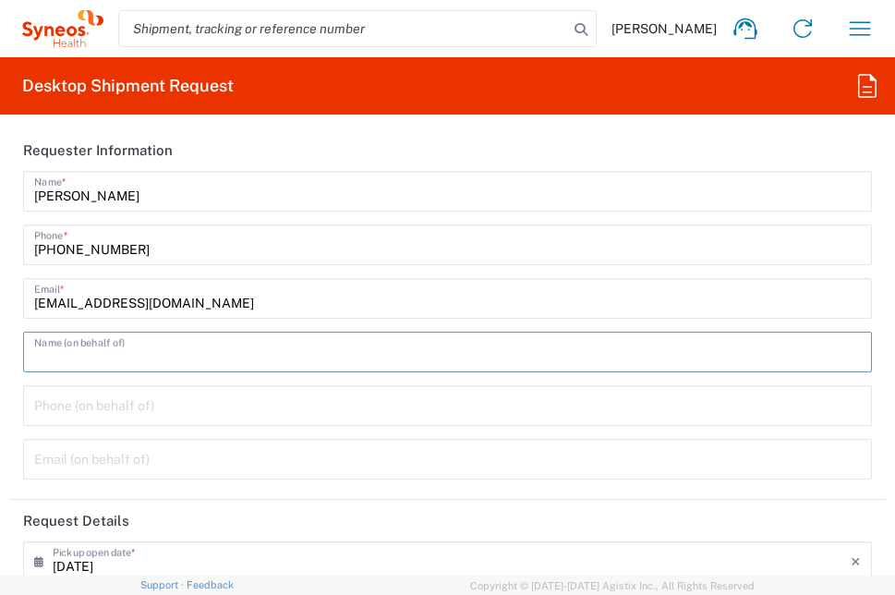
click at [294, 157] on header "Requester Information" at bounding box center [447, 150] width 876 height 42
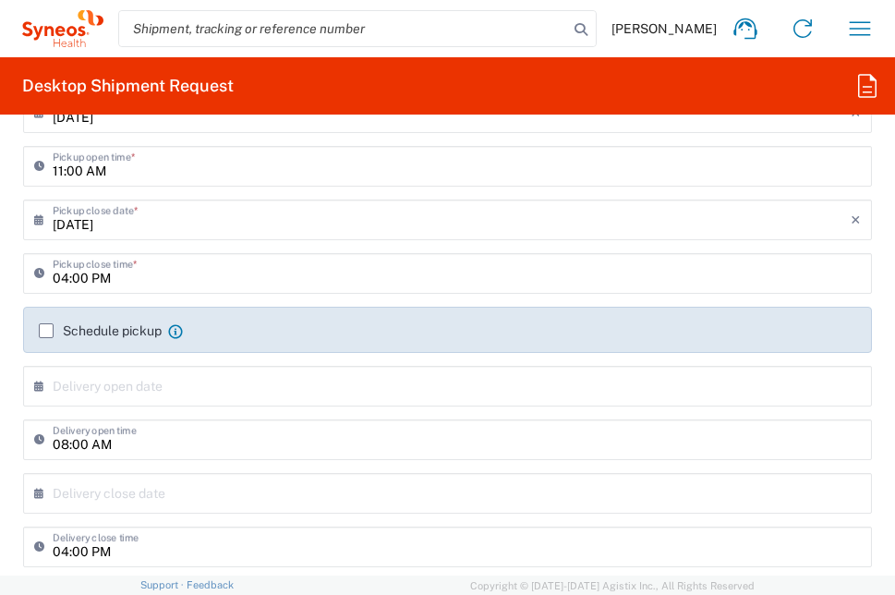
scroll to position [462, 0]
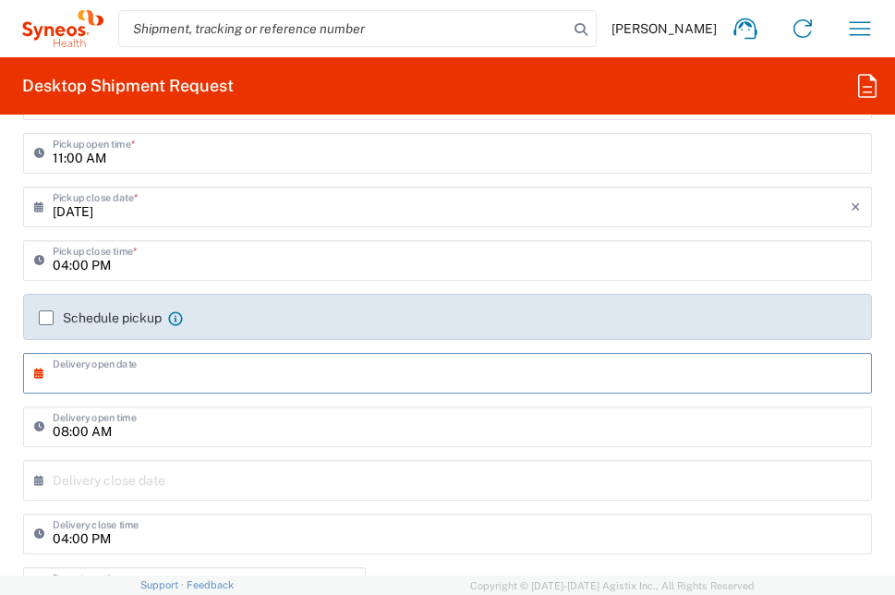
click at [223, 379] on input "text" at bounding box center [452, 371] width 798 height 32
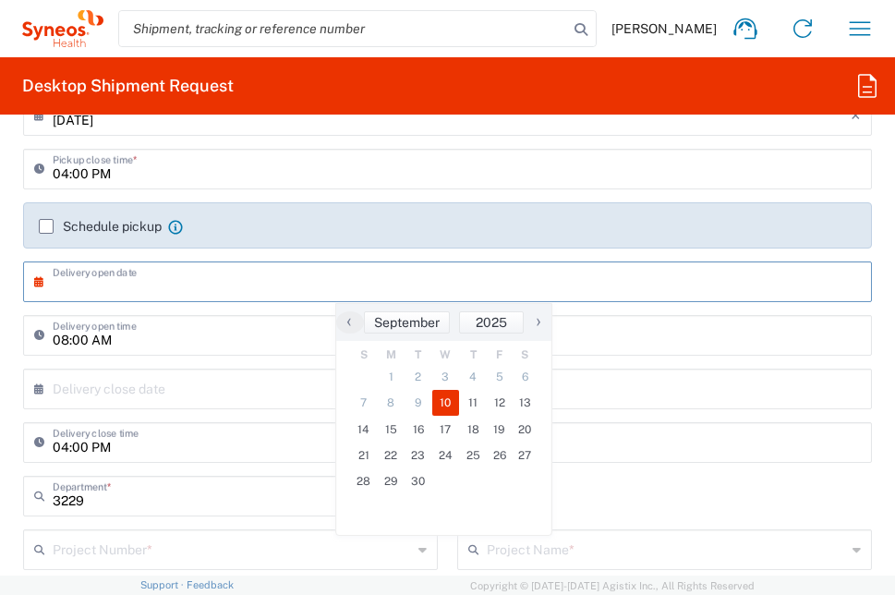
scroll to position [554, 0]
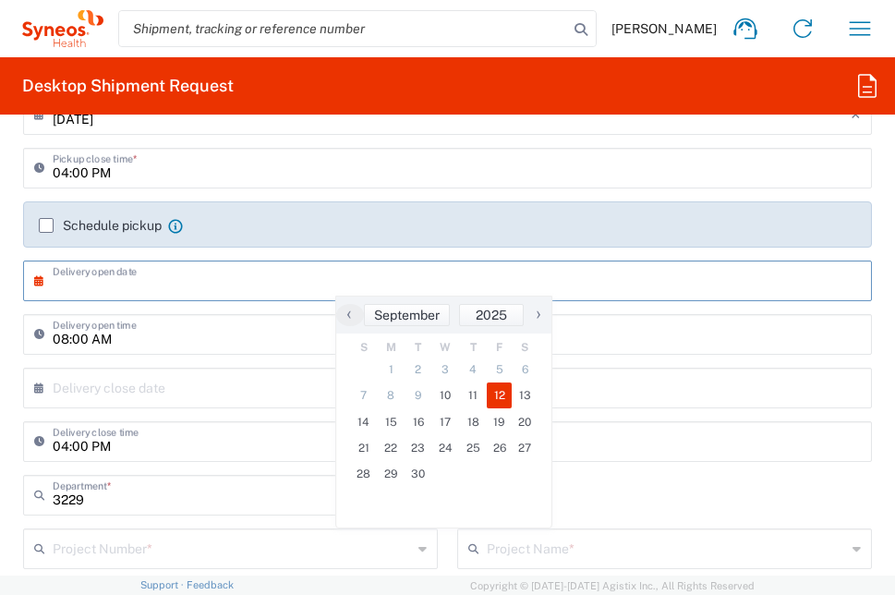
click at [497, 396] on span "12" at bounding box center [500, 395] width 26 height 26
type input "[DATE]"
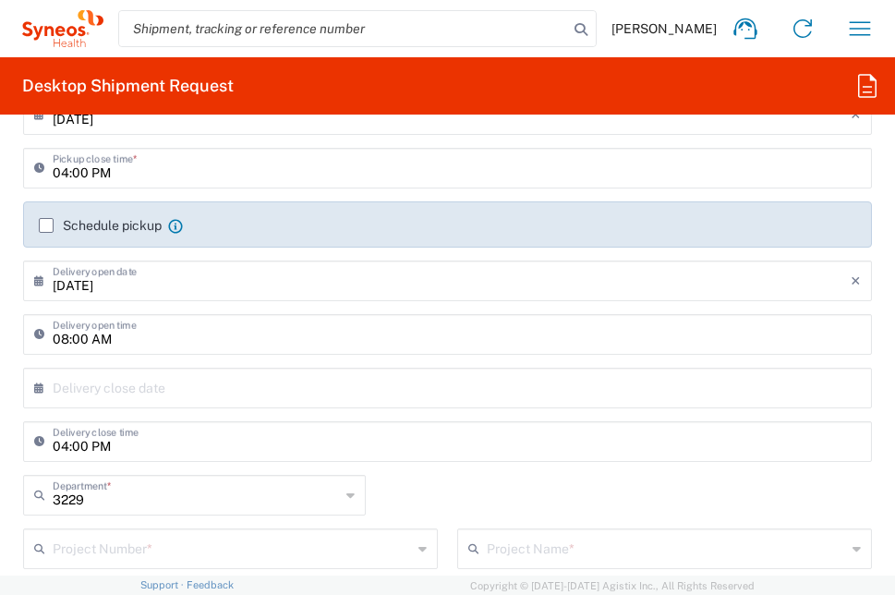
click at [146, 451] on input "04:00 PM" at bounding box center [457, 440] width 808 height 32
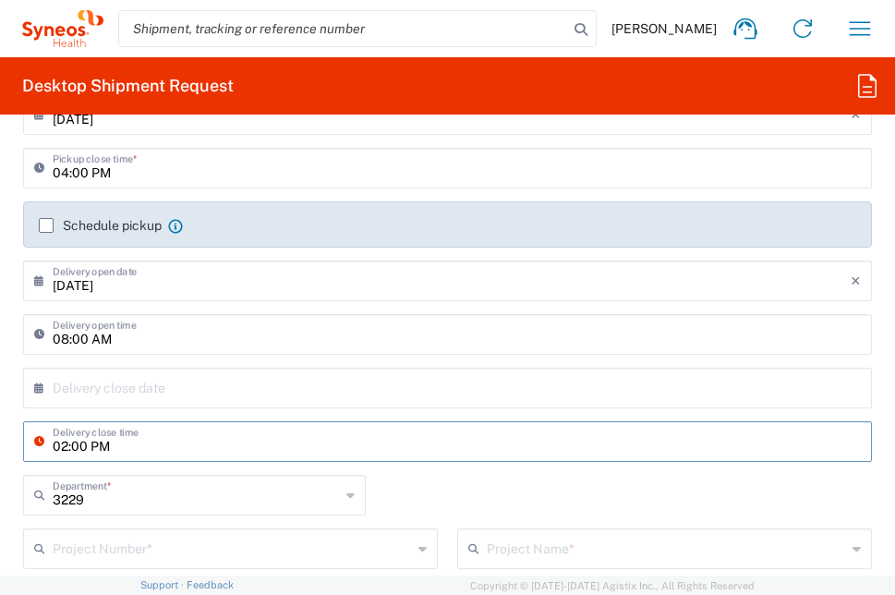
type input "02:00 PM"
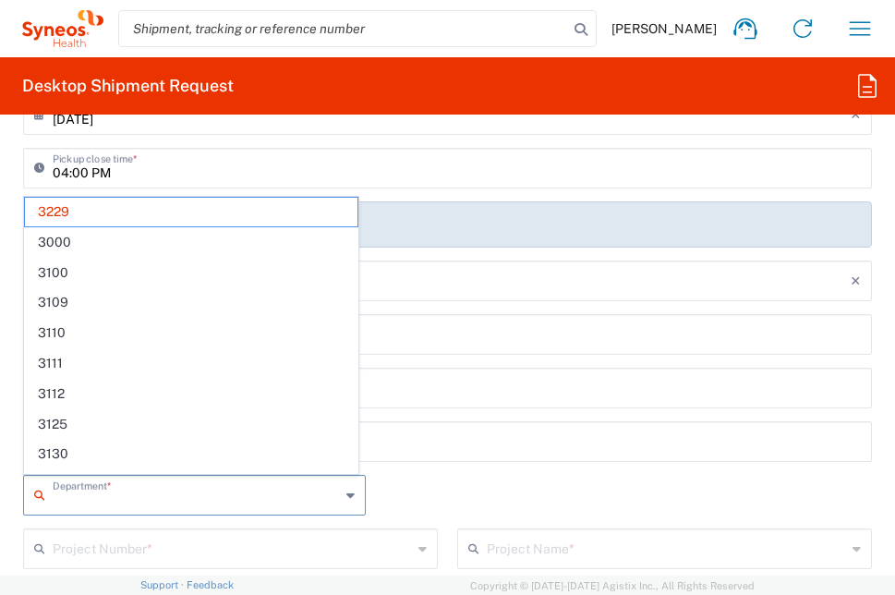
click at [152, 500] on input "text" at bounding box center [196, 493] width 287 height 32
click at [424, 453] on input "02:00 PM" at bounding box center [457, 440] width 808 height 32
type input "3229"
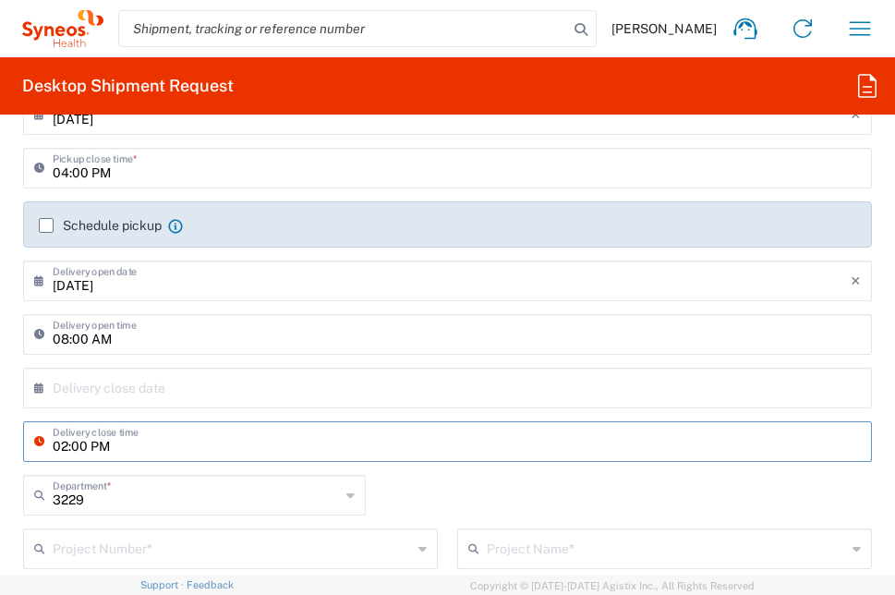
scroll to position [739, 0]
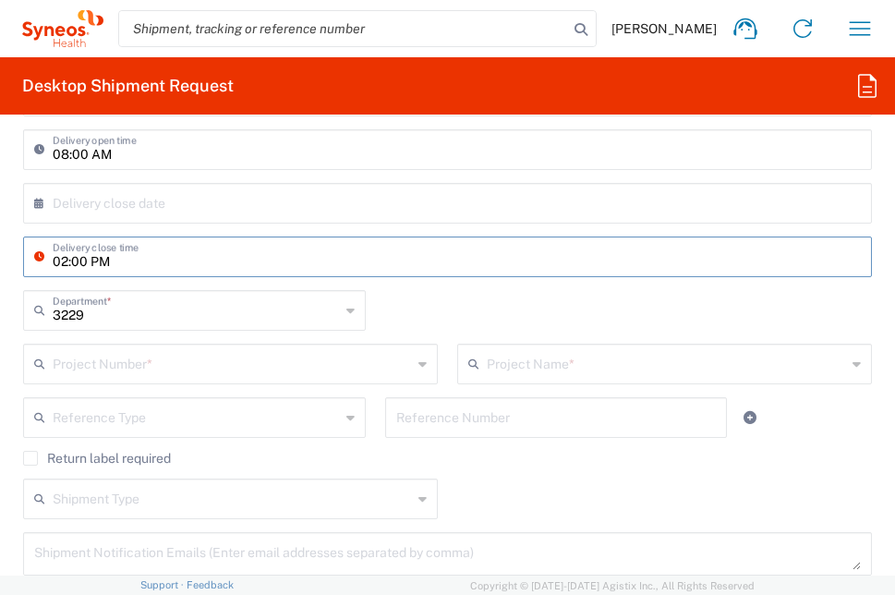
click at [230, 369] on input "text" at bounding box center [232, 362] width 359 height 32
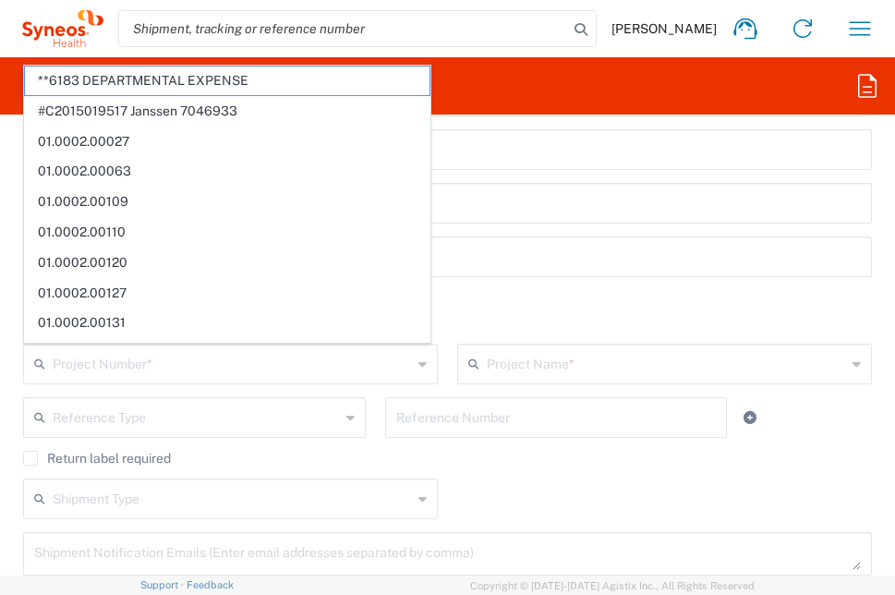
click at [142, 368] on input "text" at bounding box center [232, 362] width 359 height 32
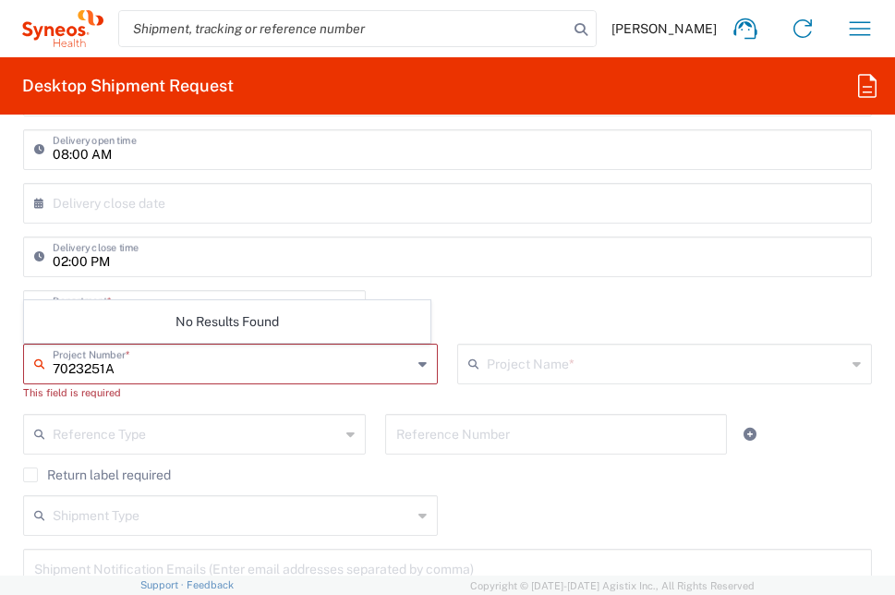
click at [84, 366] on input "7023251A" at bounding box center [232, 362] width 359 height 32
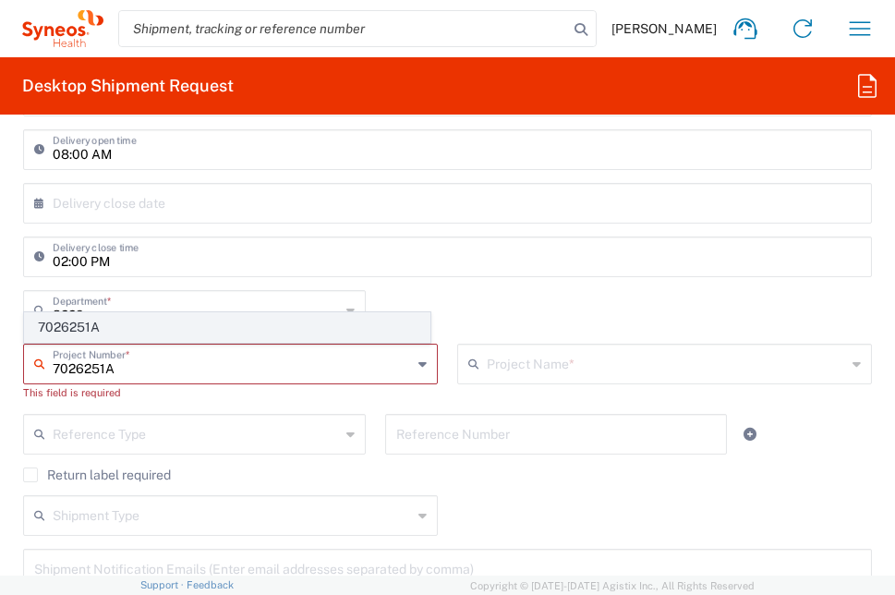
type input "7026251A"
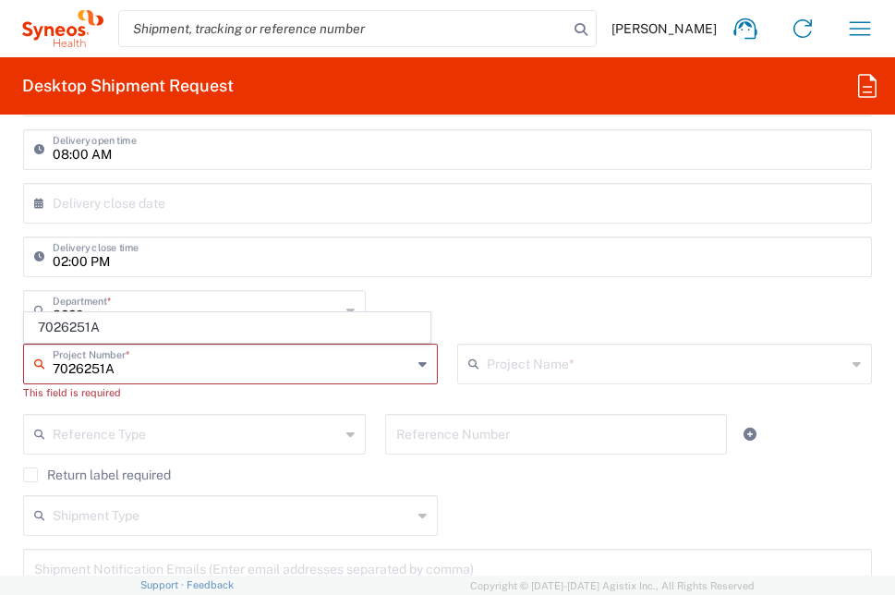
drag, startPoint x: 140, startPoint y: 327, endPoint x: 196, endPoint y: 338, distance: 56.5
click at [141, 326] on span "7026251A" at bounding box center [227, 327] width 404 height 29
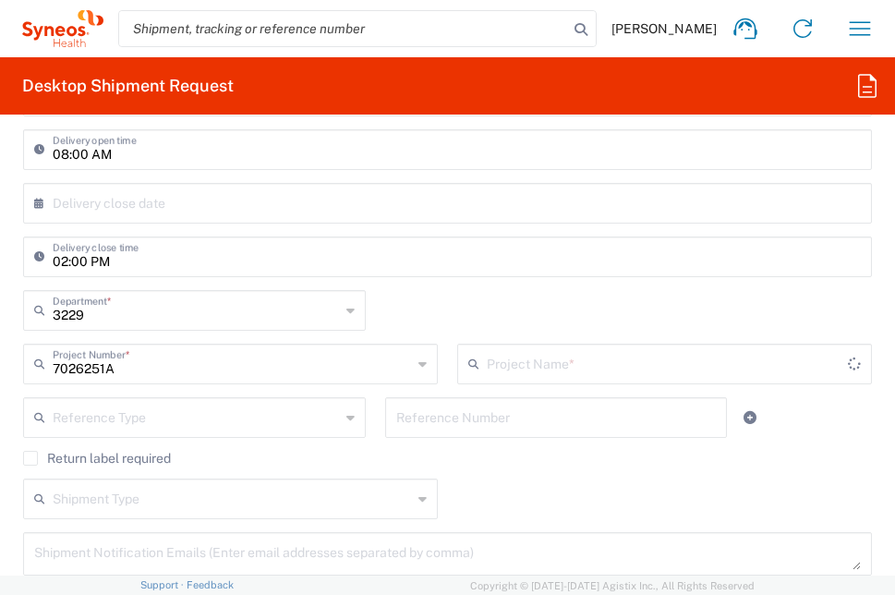
click at [594, 367] on input "text" at bounding box center [667, 362] width 361 height 32
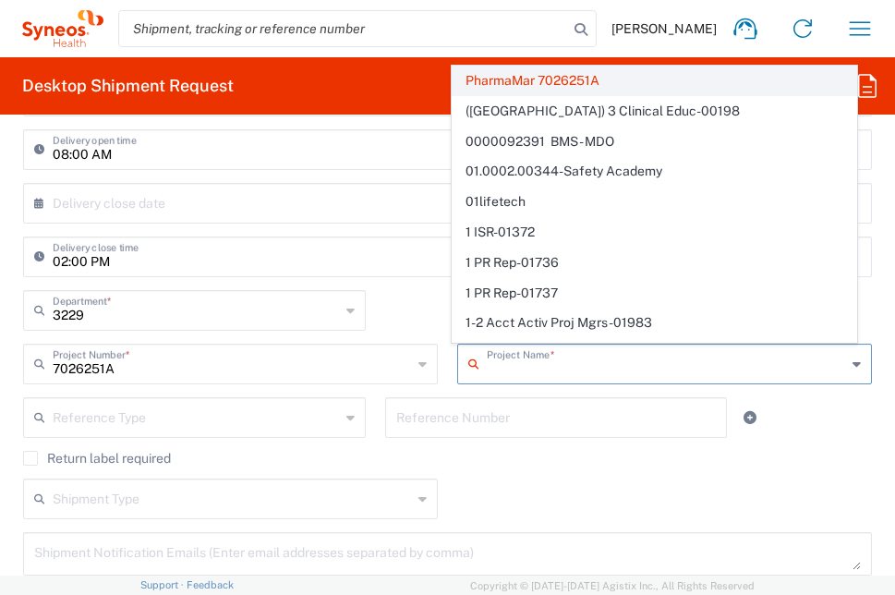
click at [558, 77] on span "PharmaMar 7026251A" at bounding box center [654, 80] width 404 height 29
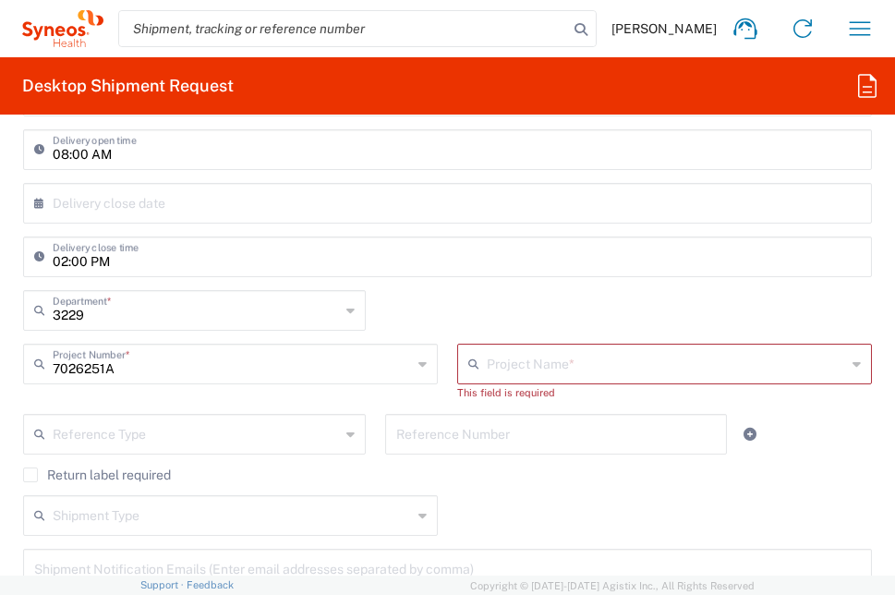
click at [236, 440] on input "text" at bounding box center [196, 432] width 287 height 32
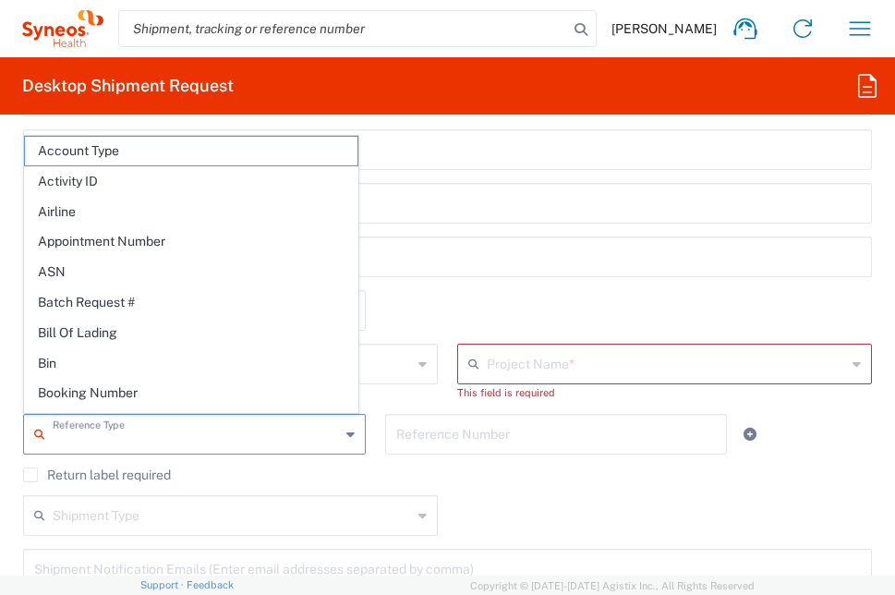
click at [452, 259] on input "02:00 PM" at bounding box center [457, 255] width 808 height 32
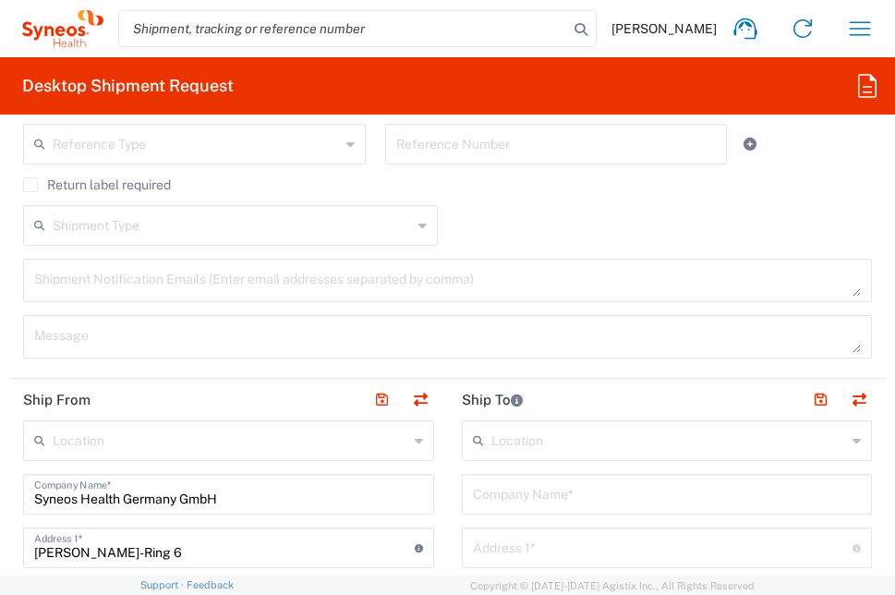
scroll to position [1108, 0]
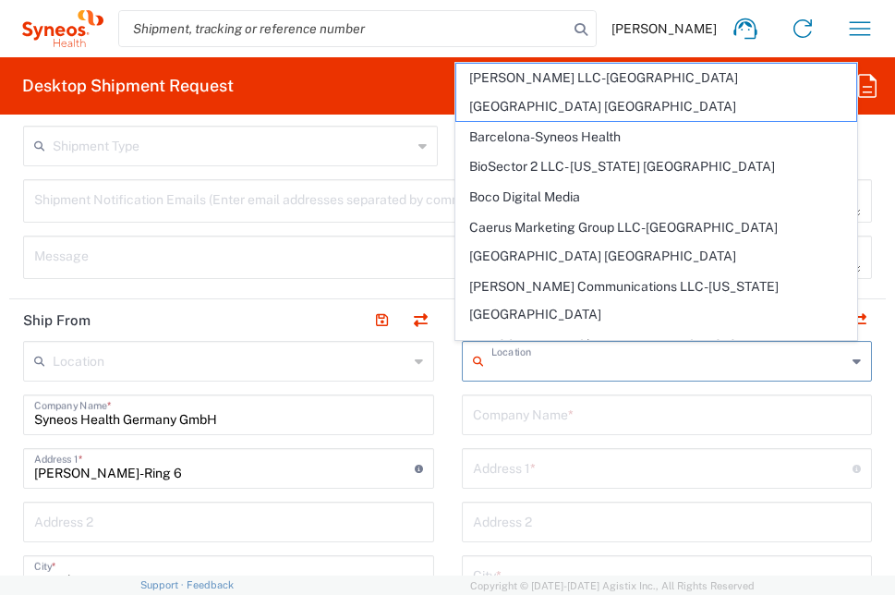
click at [529, 357] on input "text" at bounding box center [668, 359] width 355 height 32
click at [538, 416] on input "text" at bounding box center [667, 413] width 389 height 32
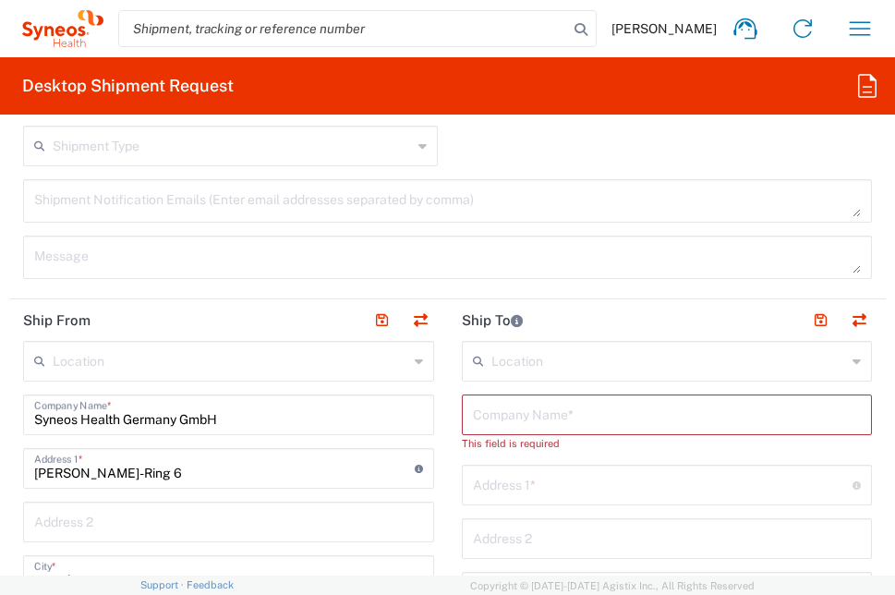
click at [614, 408] on input "text" at bounding box center [667, 413] width 389 height 32
paste input "Asklepios Klinik Gauting GmbH"
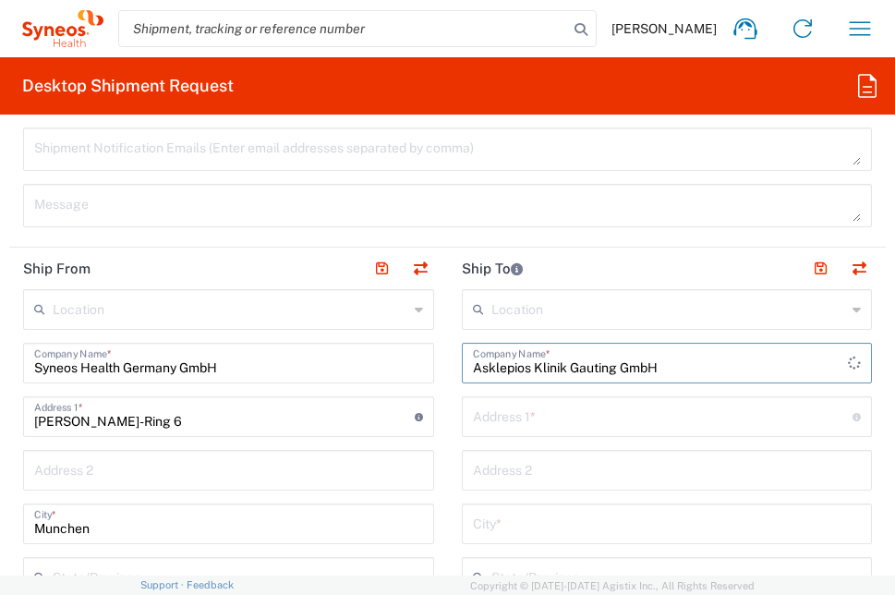
scroll to position [1200, 0]
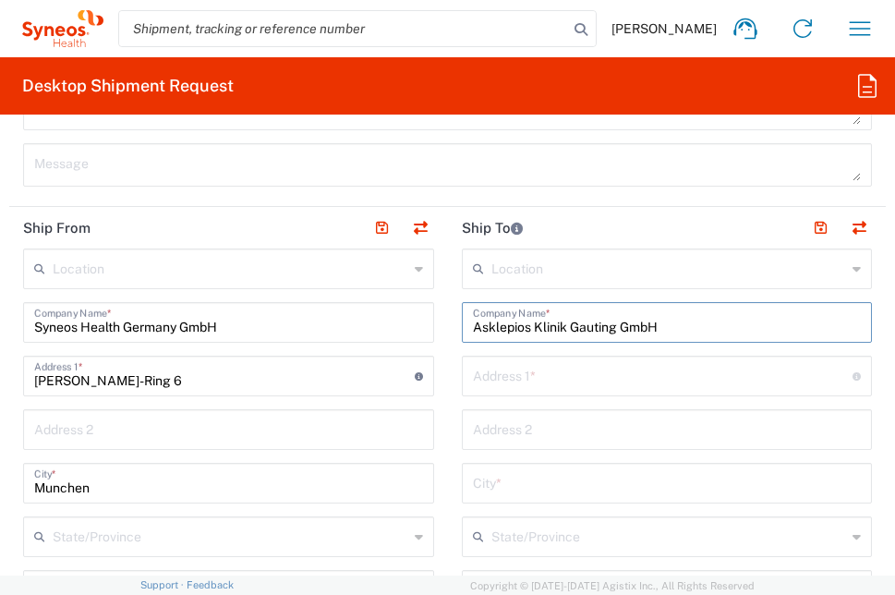
type input "Asklepios Klinik Gauting GmbH"
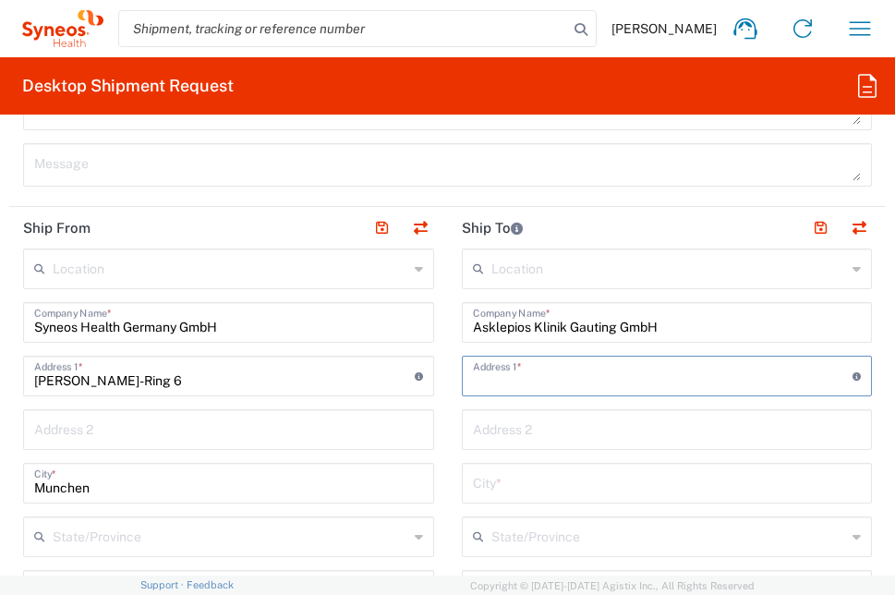
click at [484, 378] on input "text" at bounding box center [663, 374] width 380 height 32
paste input "Onkologisches Studienzentrum"
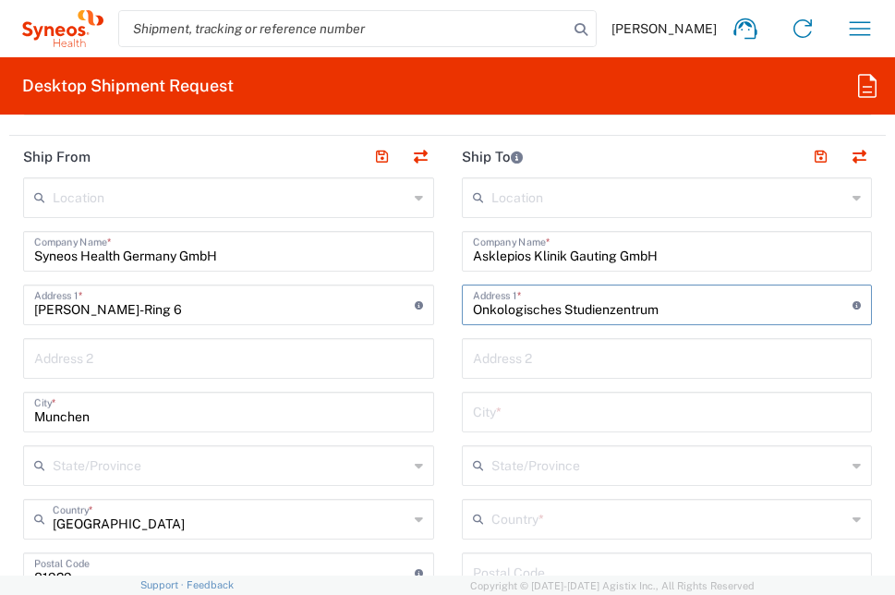
scroll to position [1293, 0]
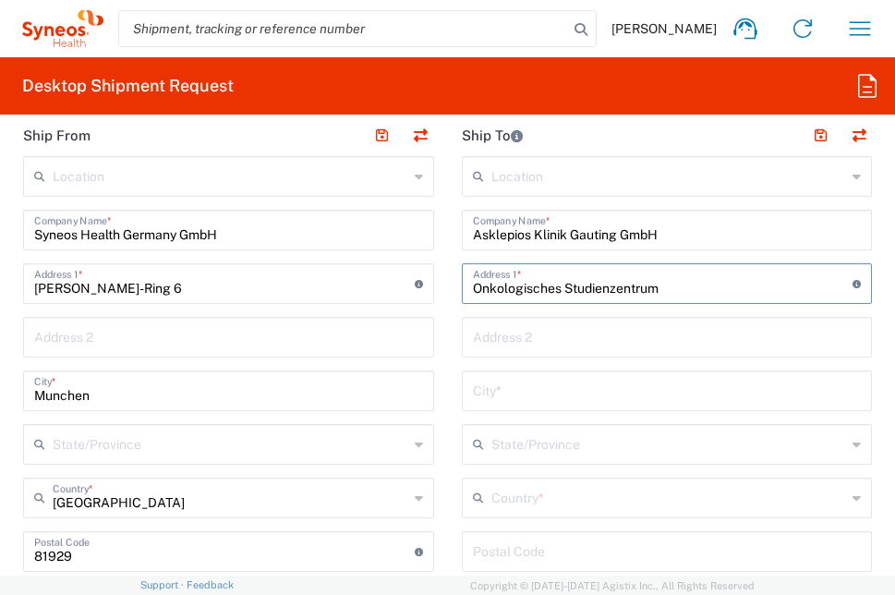
type input "Onkologisches Studienzentrum"
click at [546, 386] on input "text" at bounding box center [667, 389] width 389 height 32
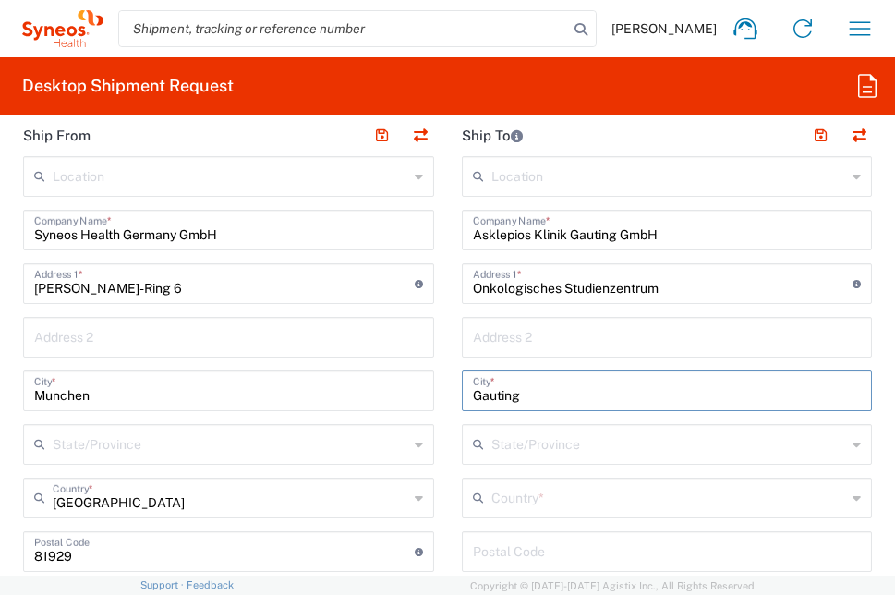
type input "Gauting"
click at [521, 452] on input "text" at bounding box center [668, 443] width 355 height 32
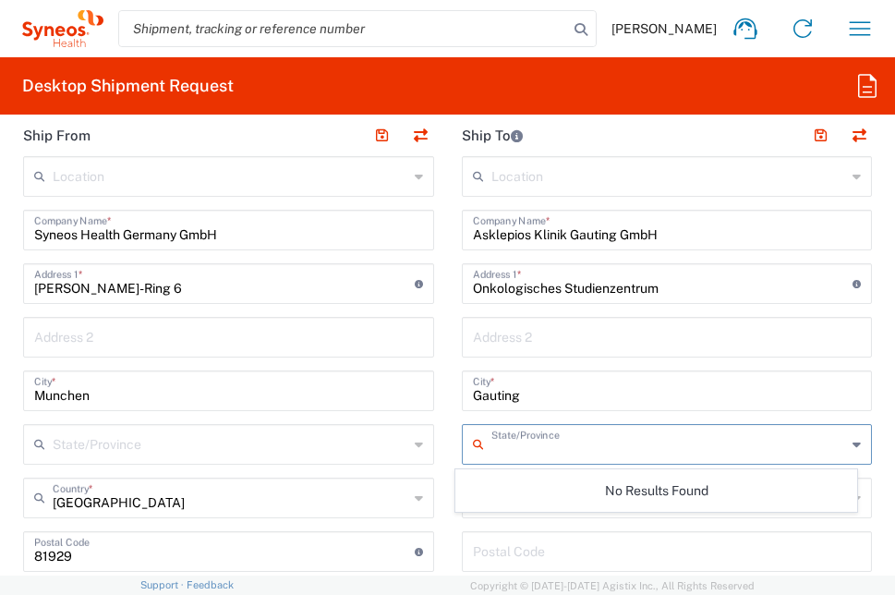
click at [536, 448] on input "text" at bounding box center [668, 443] width 355 height 32
click at [435, 468] on main "Location [PERSON_NAME] LLC-[GEOGRAPHIC_DATA] [GEOGRAPHIC_DATA] [GEOGRAPHIC_DATA…" at bounding box center [228, 570] width 439 height 829
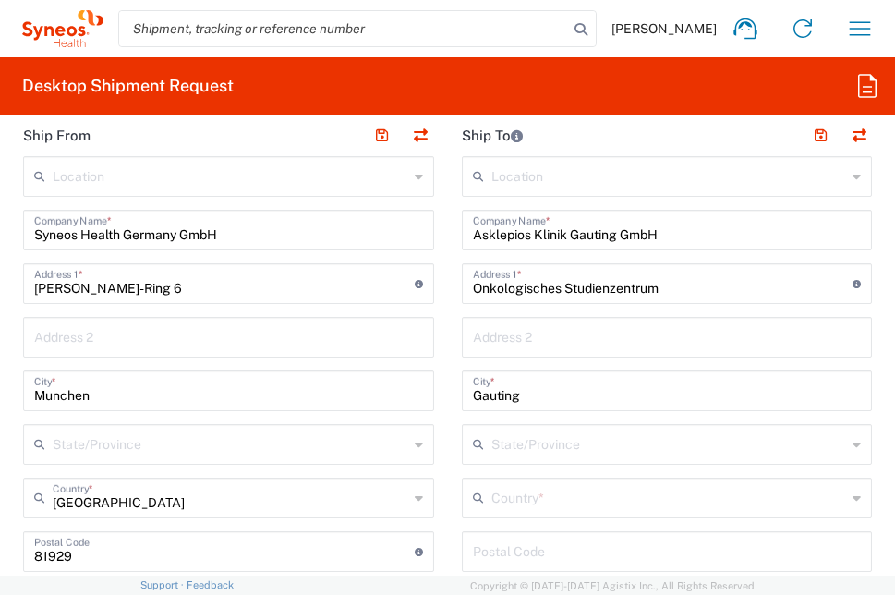
click at [866, 498] on main "Location [PERSON_NAME] LLC-[GEOGRAPHIC_DATA] [GEOGRAPHIC_DATA] [GEOGRAPHIC_DATA…" at bounding box center [667, 544] width 439 height 776
click at [536, 554] on input "undefined" at bounding box center [667, 550] width 389 height 32
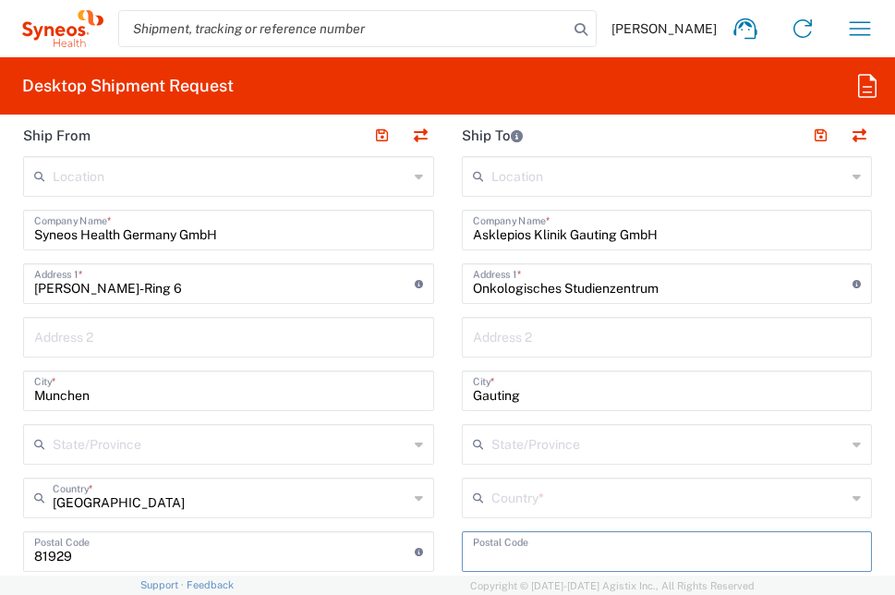
paste input "82131"
type input "82131"
click at [512, 494] on input "text" at bounding box center [668, 496] width 355 height 32
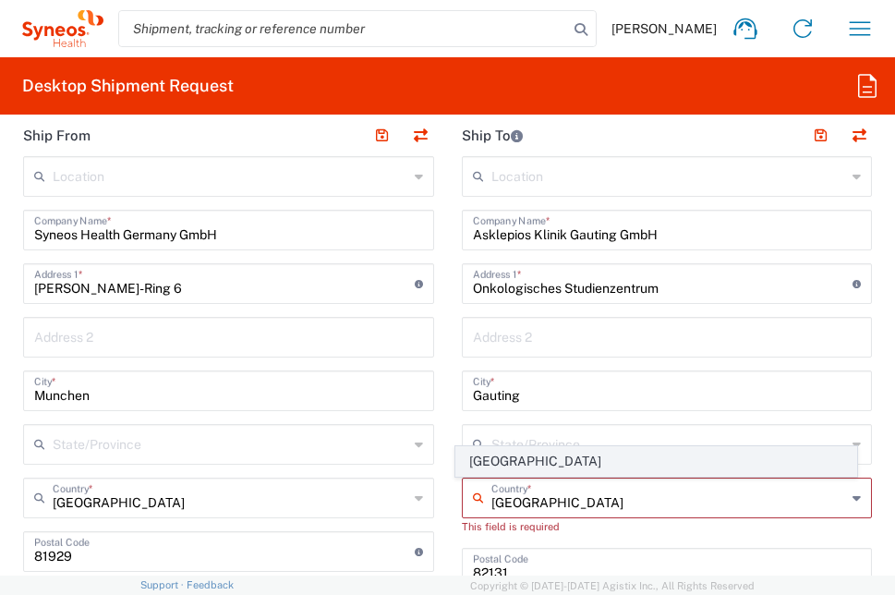
type input "[GEOGRAPHIC_DATA]"
click at [492, 462] on span "[GEOGRAPHIC_DATA]" at bounding box center [656, 461] width 400 height 29
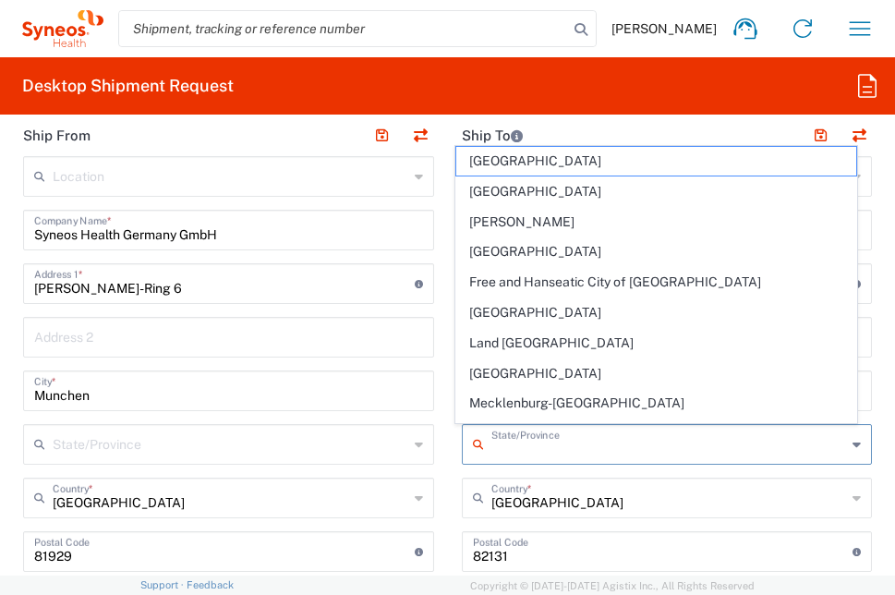
click at [512, 440] on input "text" at bounding box center [668, 443] width 355 height 32
drag, startPoint x: 504, startPoint y: 187, endPoint x: 538, endPoint y: 333, distance: 150.7
click at [504, 187] on span "[GEOGRAPHIC_DATA]" at bounding box center [656, 191] width 400 height 29
type input "[GEOGRAPHIC_DATA]"
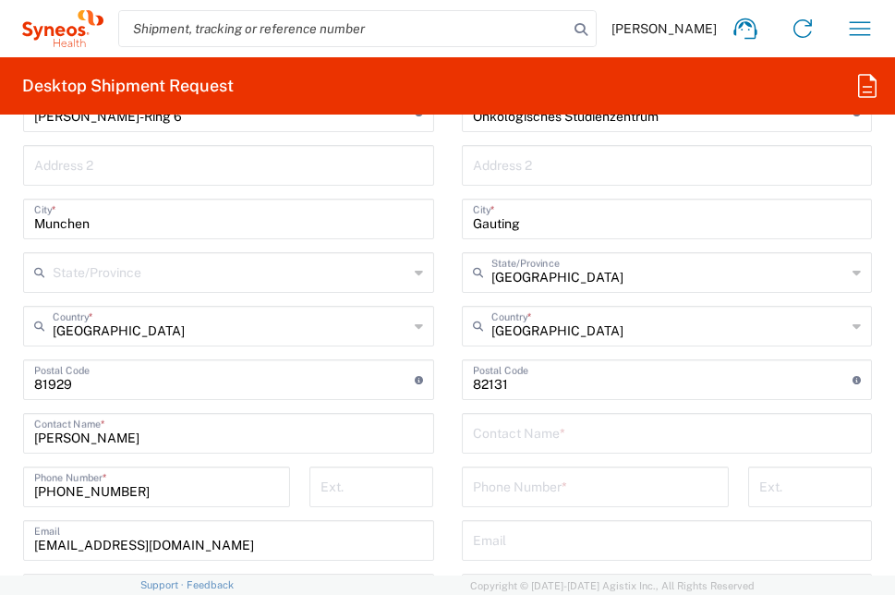
scroll to position [1477, 0]
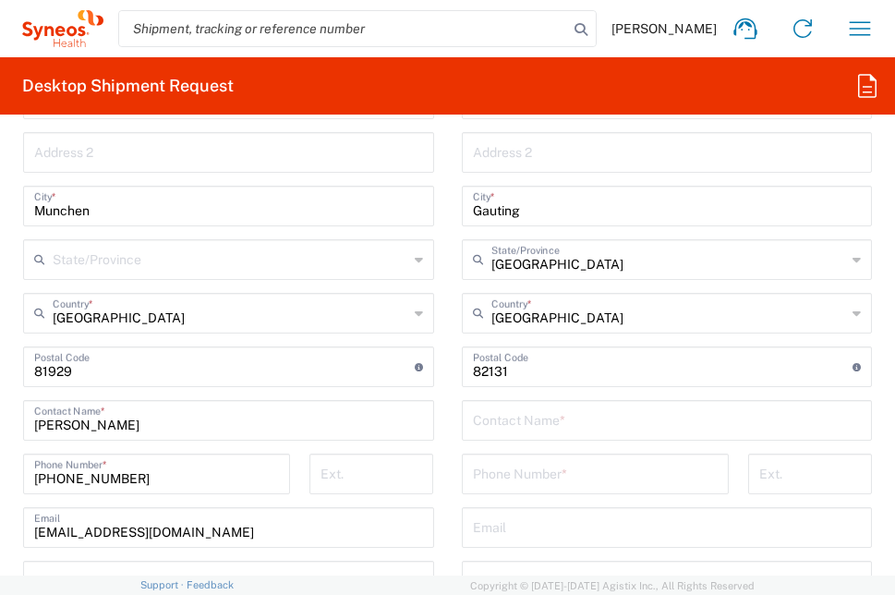
click at [536, 415] on input "text" at bounding box center [667, 419] width 389 height 32
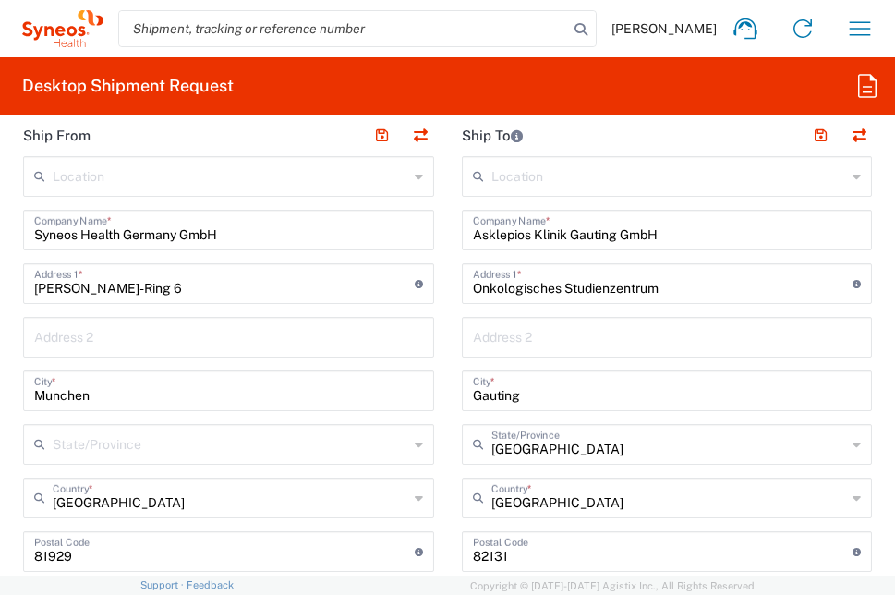
scroll to position [1200, 0]
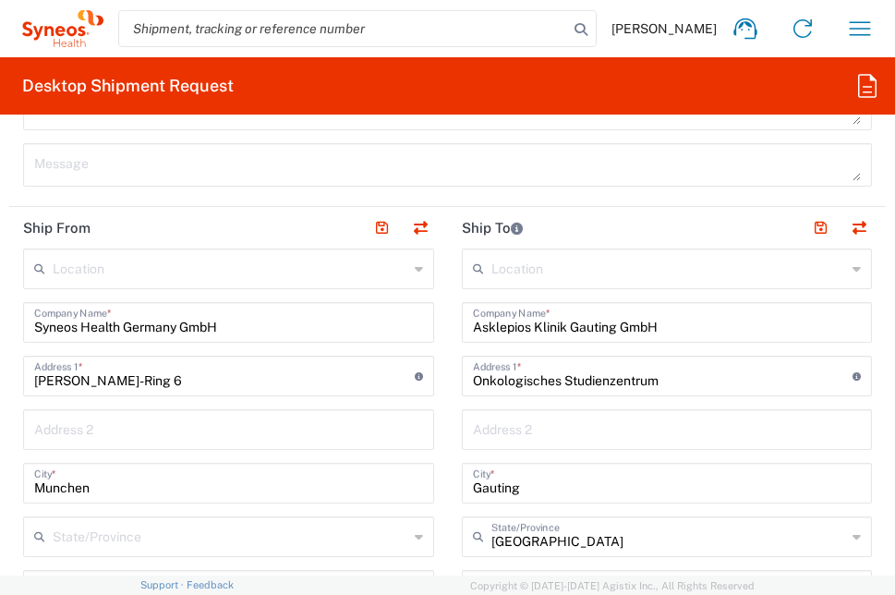
type input "[PERSON_NAME]"
click at [539, 441] on input "text" at bounding box center [667, 428] width 389 height 32
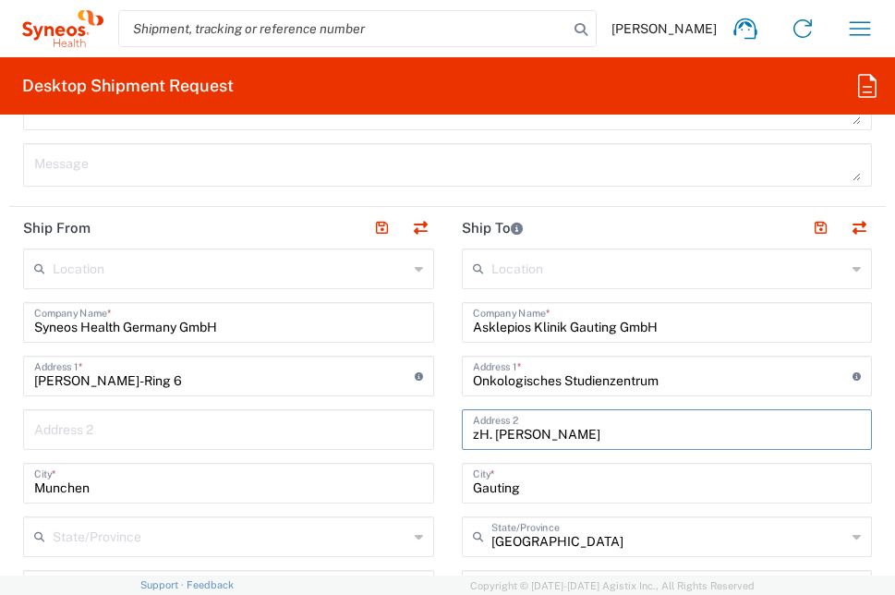
type input "zH. [PERSON_NAME]"
click at [608, 261] on input "text" at bounding box center [668, 267] width 355 height 32
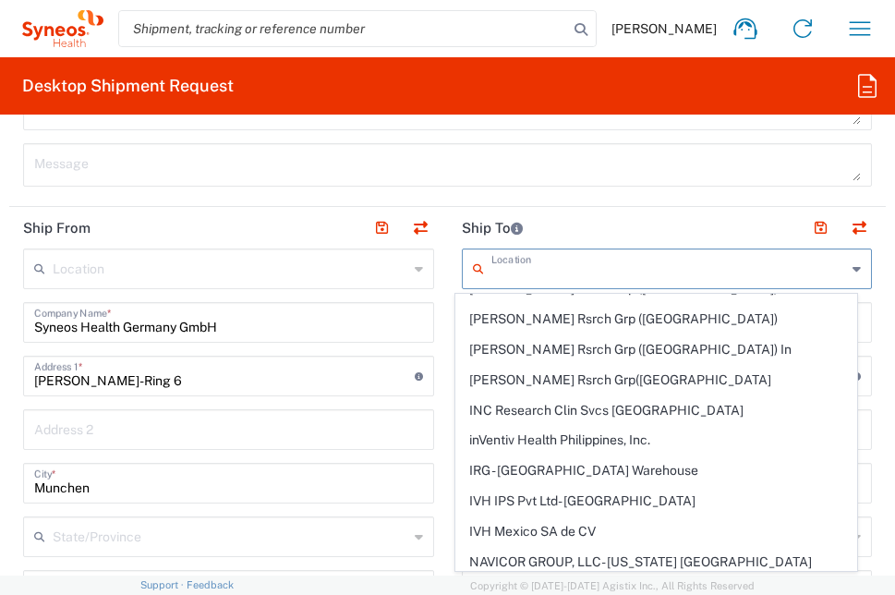
scroll to position [1108, 0]
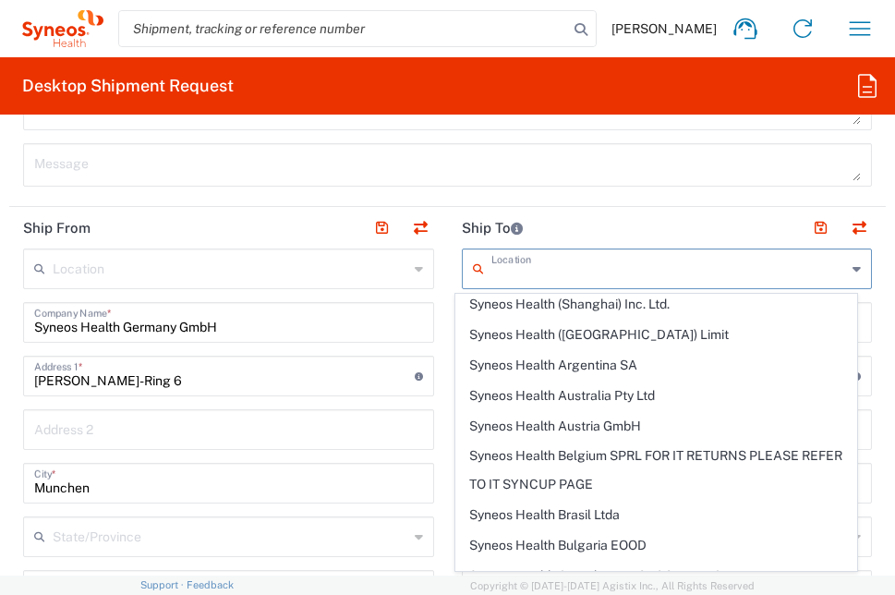
click at [632, 228] on header "Ship To" at bounding box center [667, 228] width 439 height 42
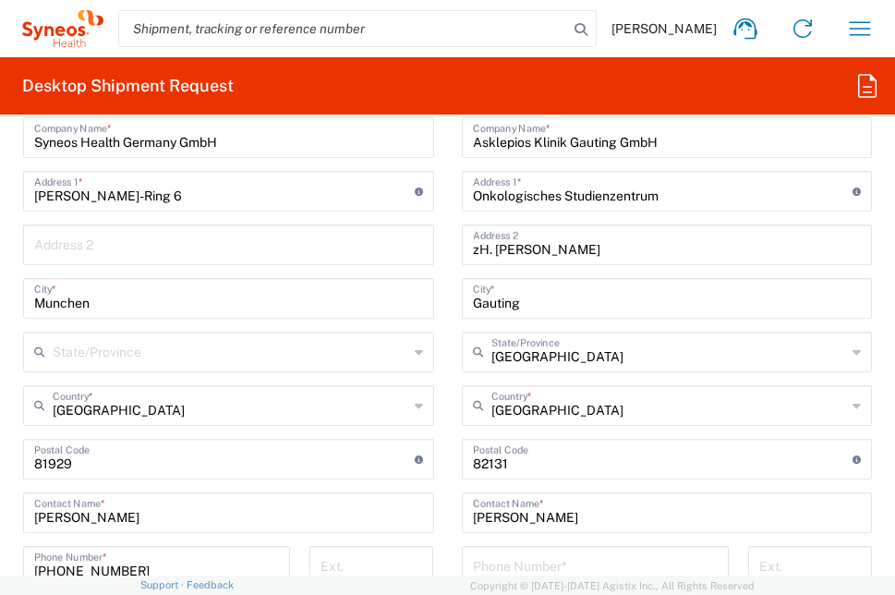
scroll to position [1570, 0]
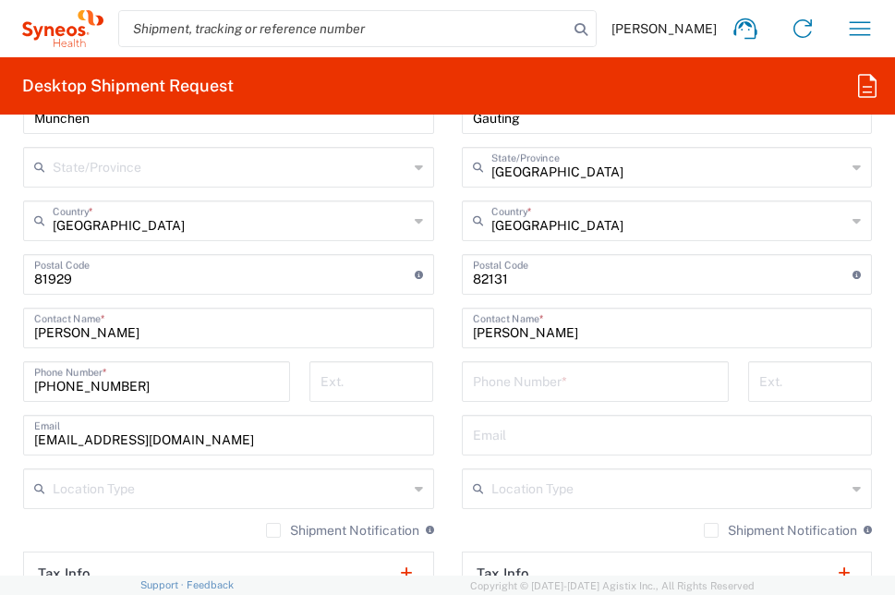
click at [598, 386] on input "tel" at bounding box center [595, 380] width 245 height 32
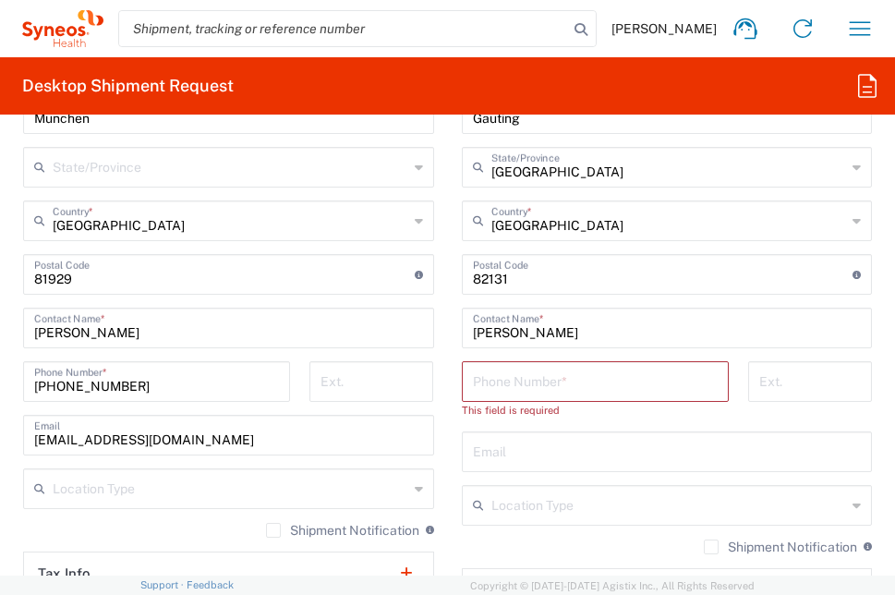
click at [610, 387] on input "tel" at bounding box center [595, 380] width 245 height 32
paste input "[PHONE_NUMBER] - 6472"
click at [555, 386] on input "[PHONE_NUMBER] - 6472" at bounding box center [595, 380] width 245 height 32
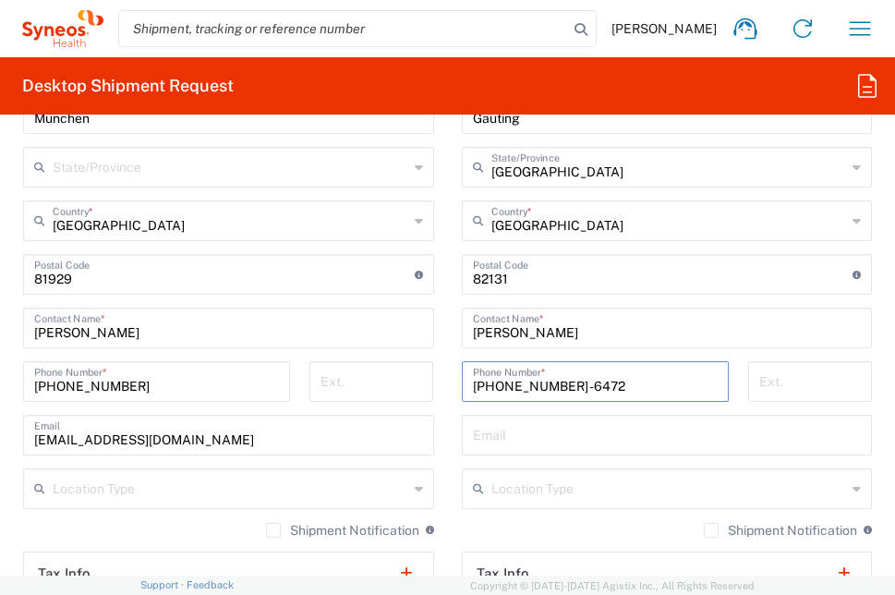
type input "[PHONE_NUMBER] -6472"
drag, startPoint x: 546, startPoint y: 438, endPoint x: 47, endPoint y: 484, distance: 500.7
click at [546, 434] on input "text" at bounding box center [667, 433] width 389 height 32
click at [608, 445] on input "text" at bounding box center [667, 433] width 389 height 32
paste input "[PERSON_NAME][EMAIL_ADDRESS][DOMAIN_NAME]"
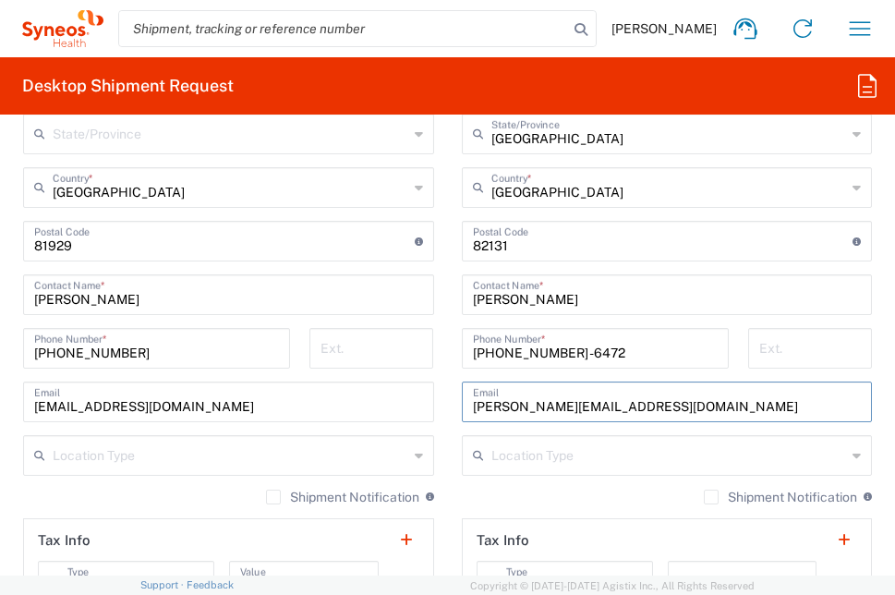
scroll to position [1695, 0]
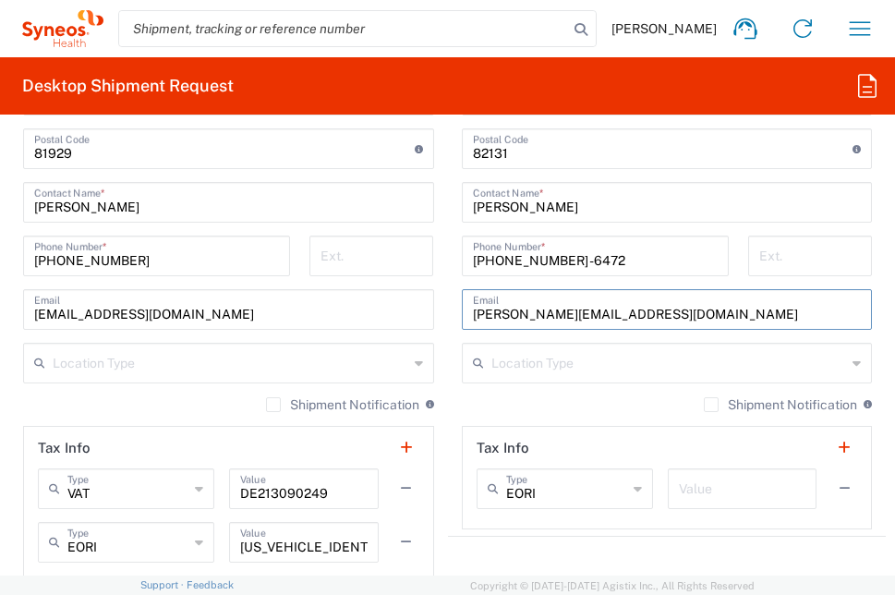
type input "[PERSON_NAME][EMAIL_ADDRESS][DOMAIN_NAME]"
click at [661, 363] on input "text" at bounding box center [668, 361] width 355 height 32
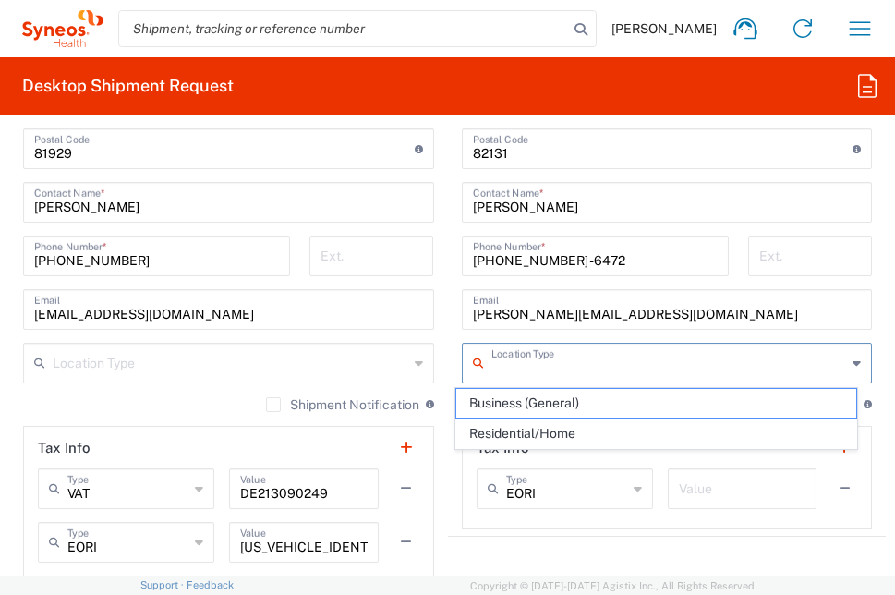
click at [870, 360] on main "Location [PERSON_NAME] LLC-[GEOGRAPHIC_DATA] [GEOGRAPHIC_DATA] [GEOGRAPHIC_DATA…" at bounding box center [667, 141] width 439 height 776
click at [717, 363] on input "text" at bounding box center [668, 361] width 355 height 32
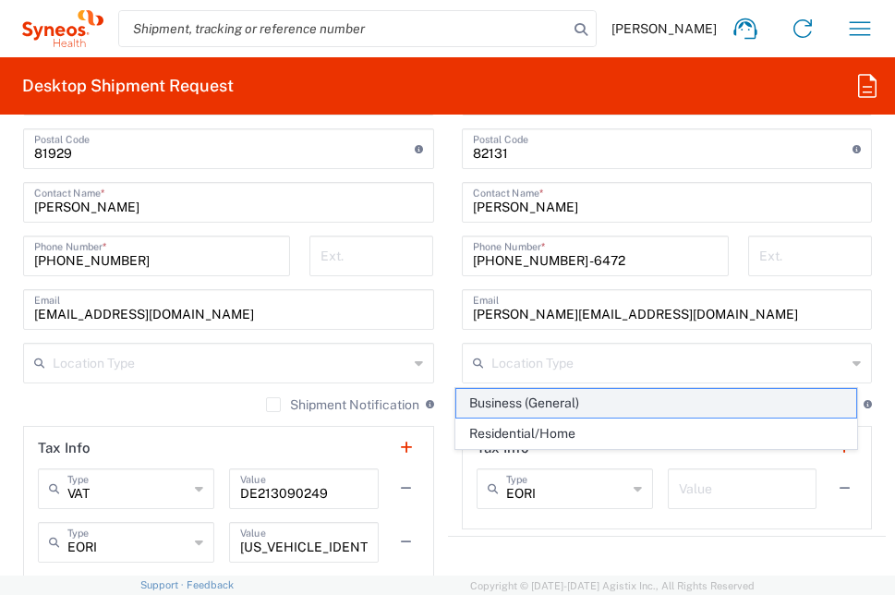
click at [600, 410] on span "Business (General)" at bounding box center [656, 403] width 400 height 29
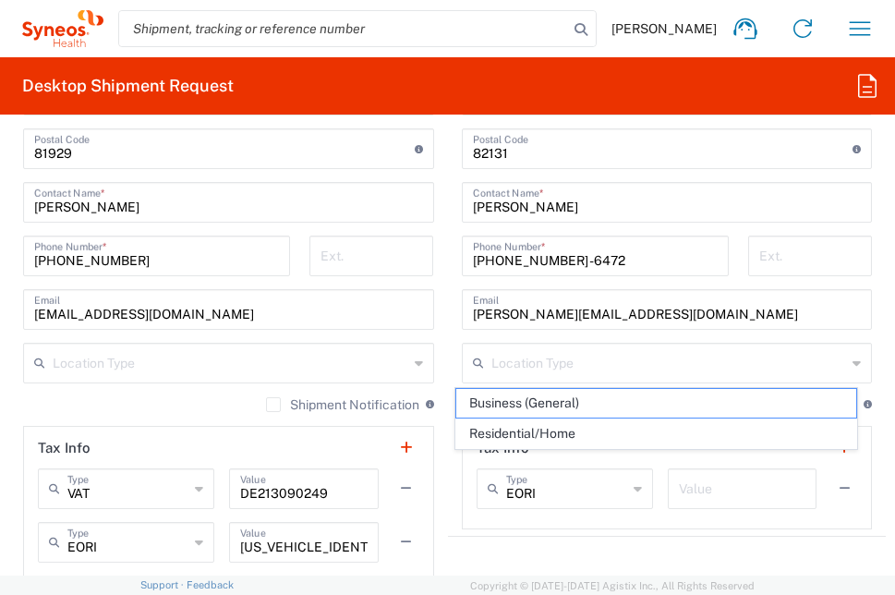
type input "Business (General)"
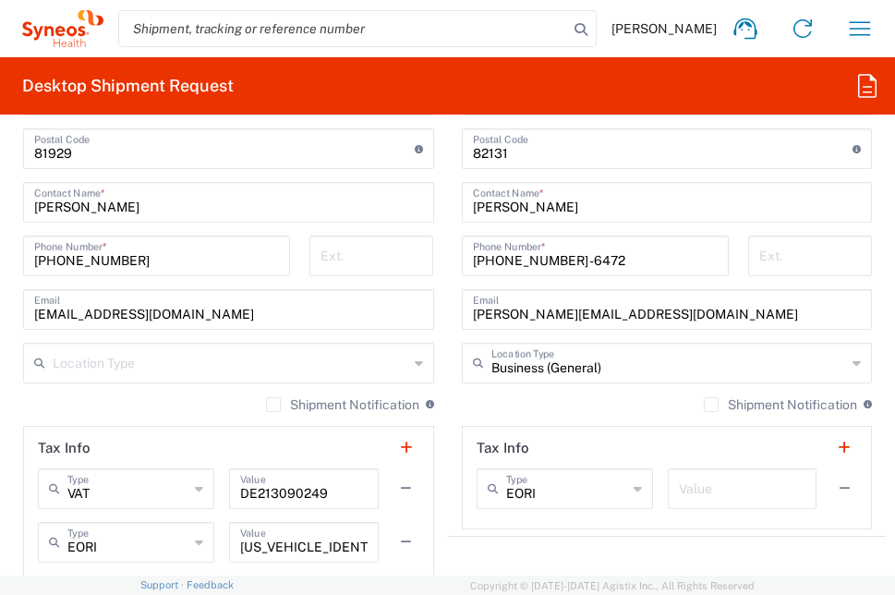
click at [868, 369] on main "Location [PERSON_NAME] LLC-[GEOGRAPHIC_DATA] [GEOGRAPHIC_DATA] [GEOGRAPHIC_DATA…" at bounding box center [667, 141] width 439 height 776
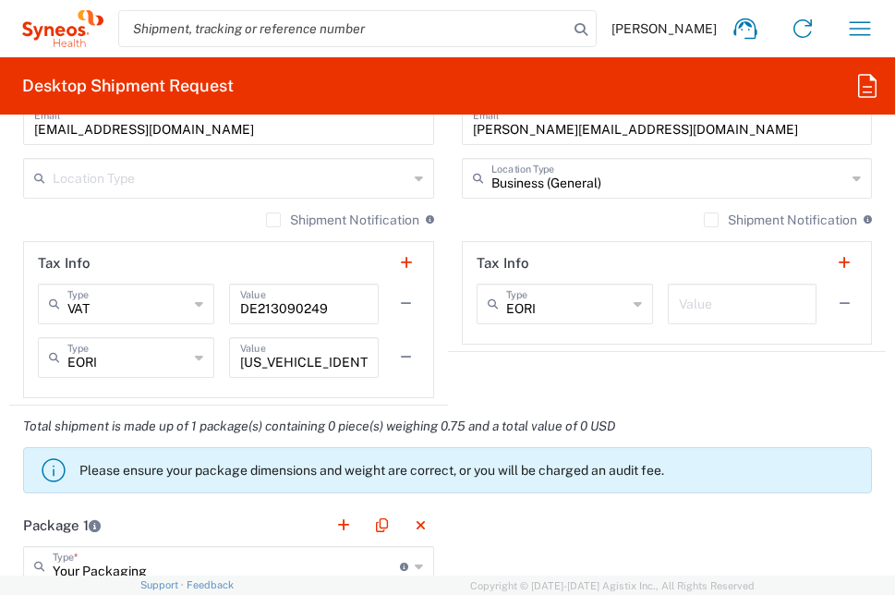
scroll to position [1788, 0]
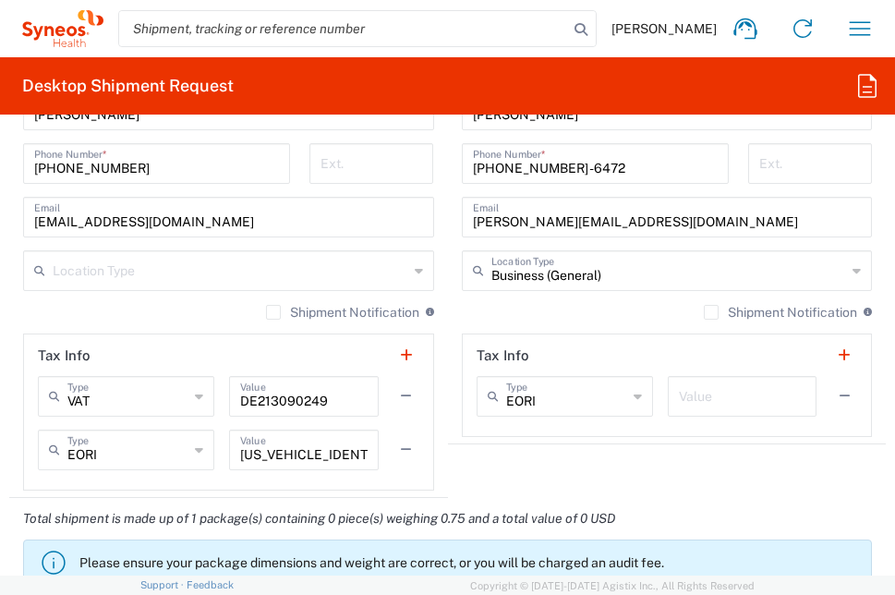
click at [266, 313] on label "Shipment Notification" at bounding box center [342, 312] width 153 height 15
click at [273, 312] on input "Shipment Notification" at bounding box center [273, 312] width 0 height 0
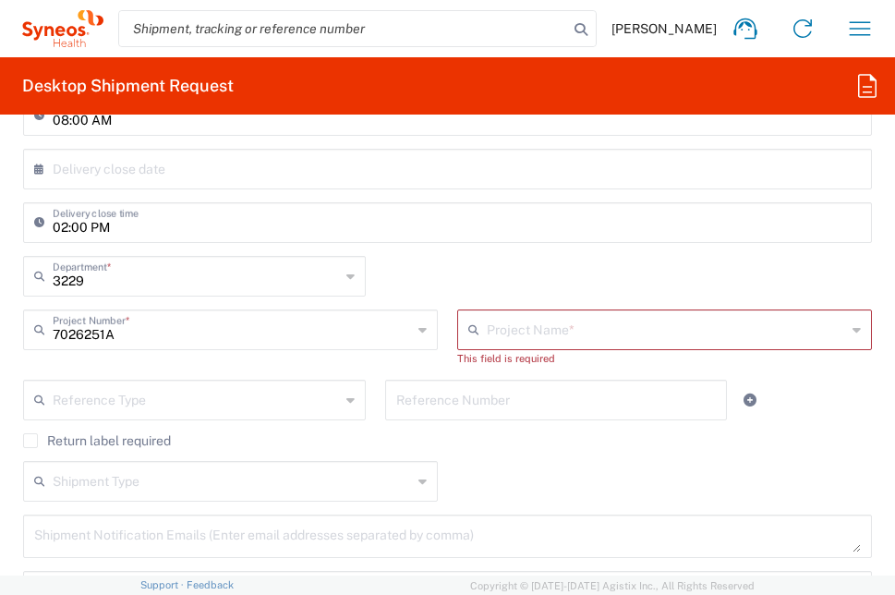
scroll to position [772, 0]
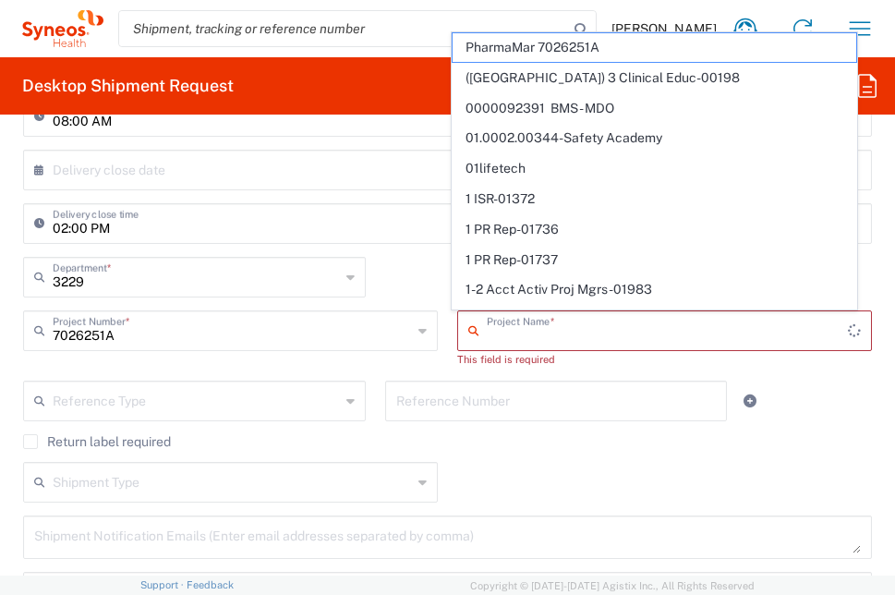
click at [514, 330] on input "text" at bounding box center [667, 329] width 361 height 32
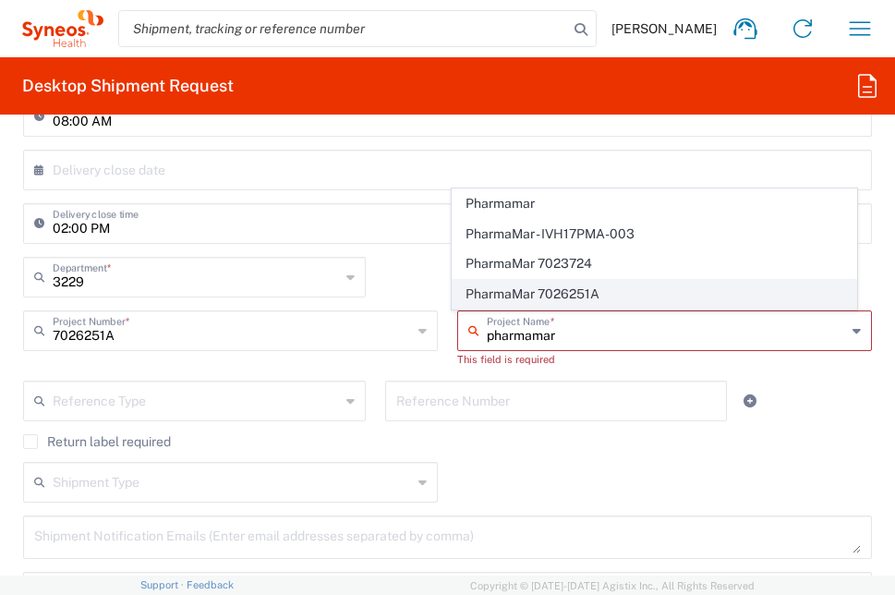
click at [552, 295] on span "PharmaMar 7026251A" at bounding box center [654, 294] width 404 height 29
type input "PharmaMar 7026251A"
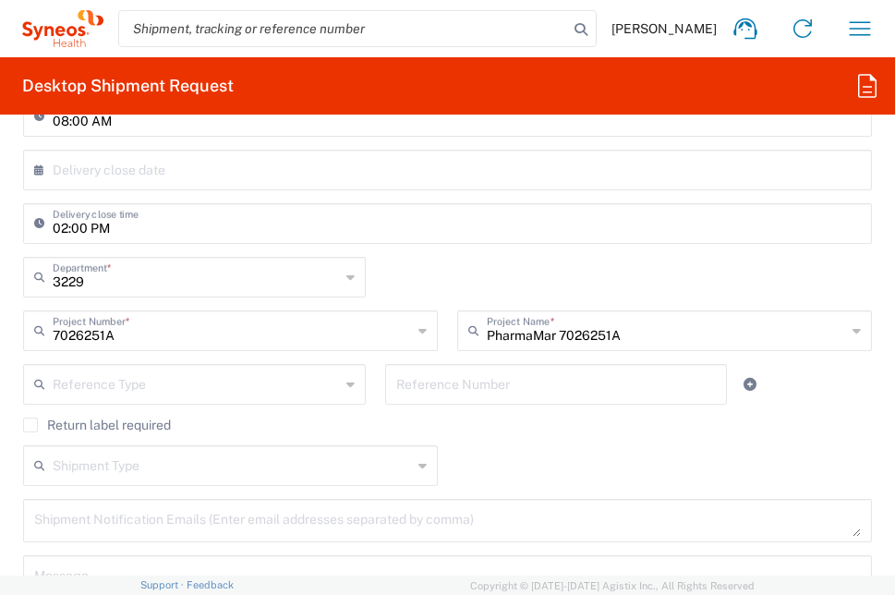
type input "7026251A"
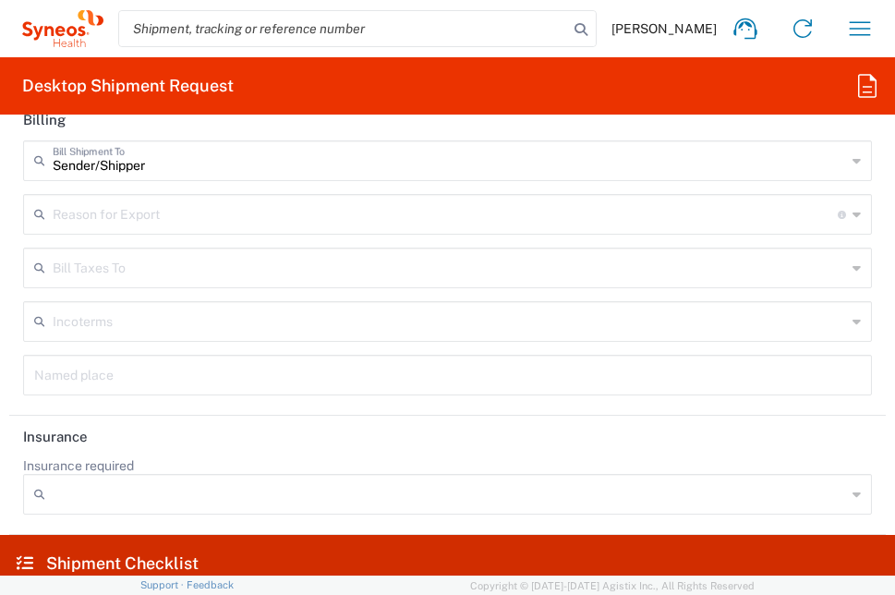
scroll to position [3296, 0]
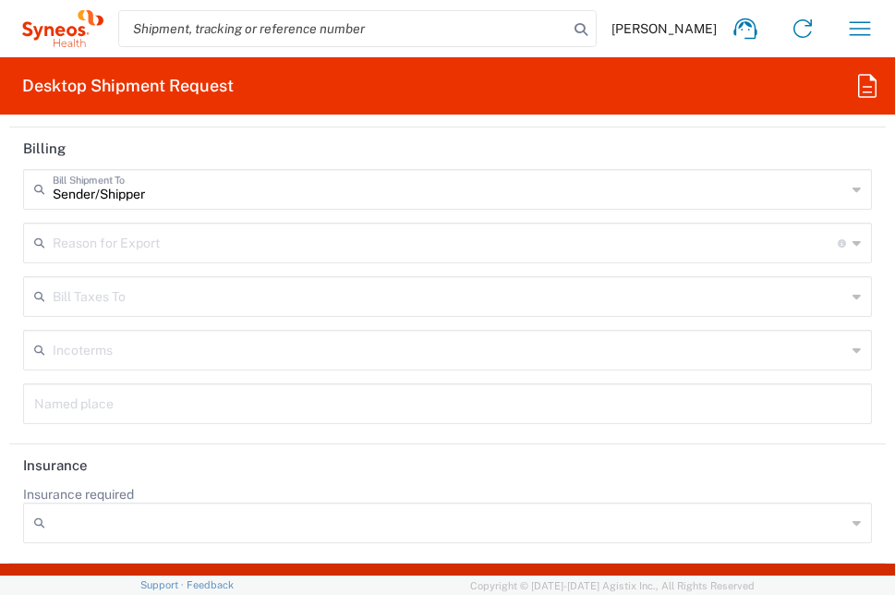
click at [235, 406] on input "text" at bounding box center [447, 402] width 826 height 32
click at [426, 224] on div "Reason for Export" at bounding box center [447, 243] width 849 height 41
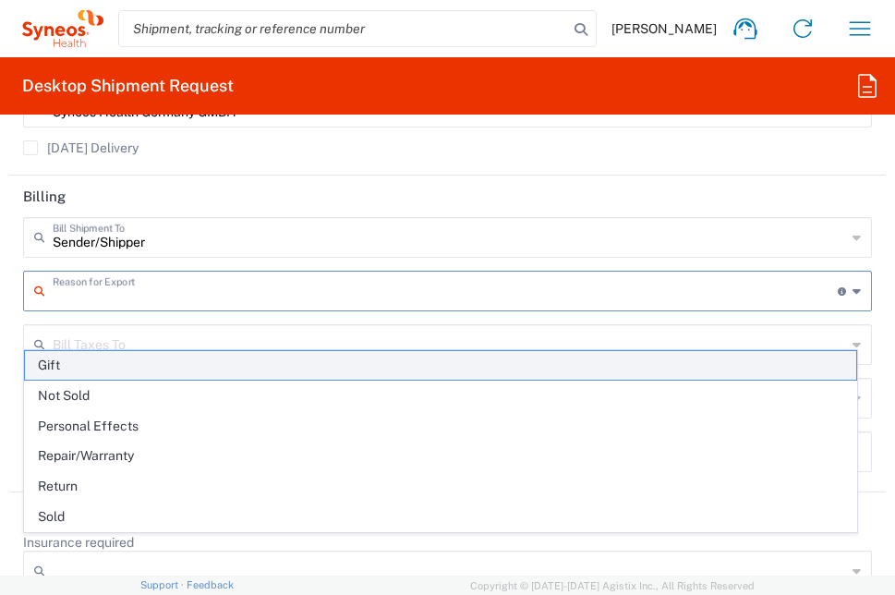
scroll to position [3204, 0]
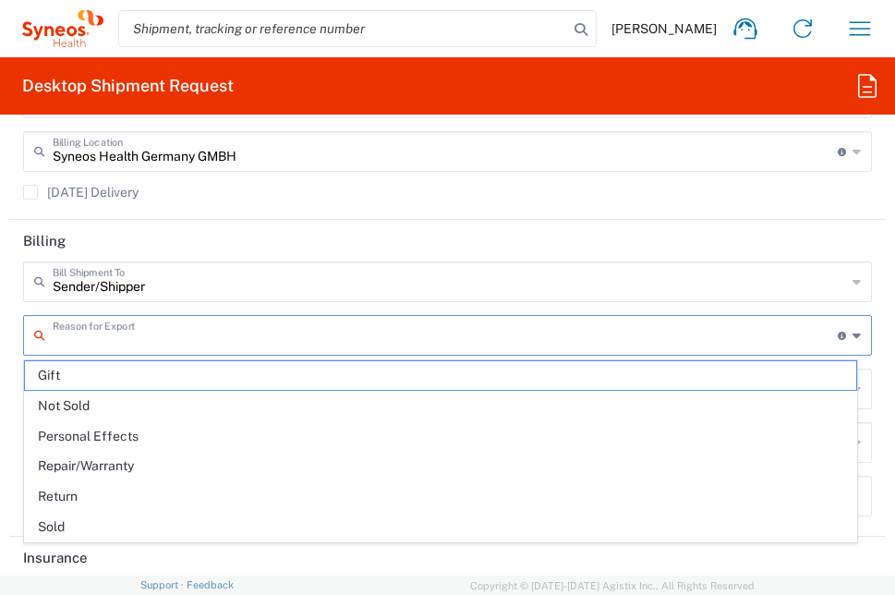
click at [292, 243] on header "Billing" at bounding box center [447, 241] width 876 height 42
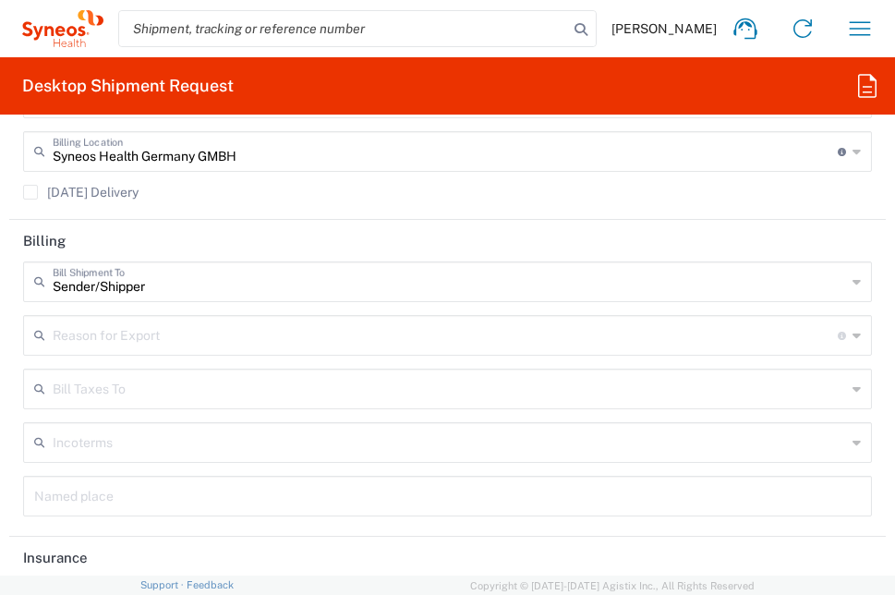
click at [279, 336] on input "text" at bounding box center [445, 334] width 785 height 32
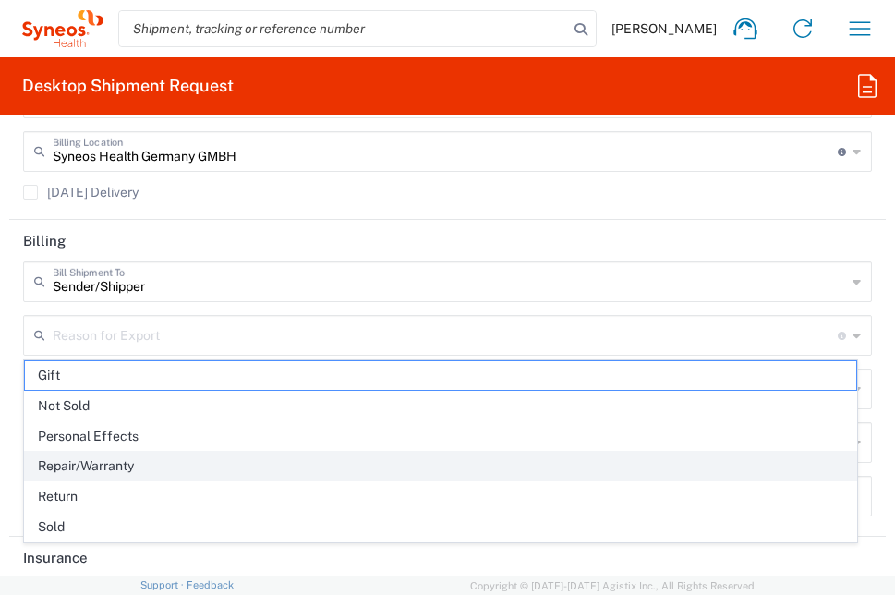
click at [178, 474] on span "Repair/Warranty" at bounding box center [440, 466] width 831 height 29
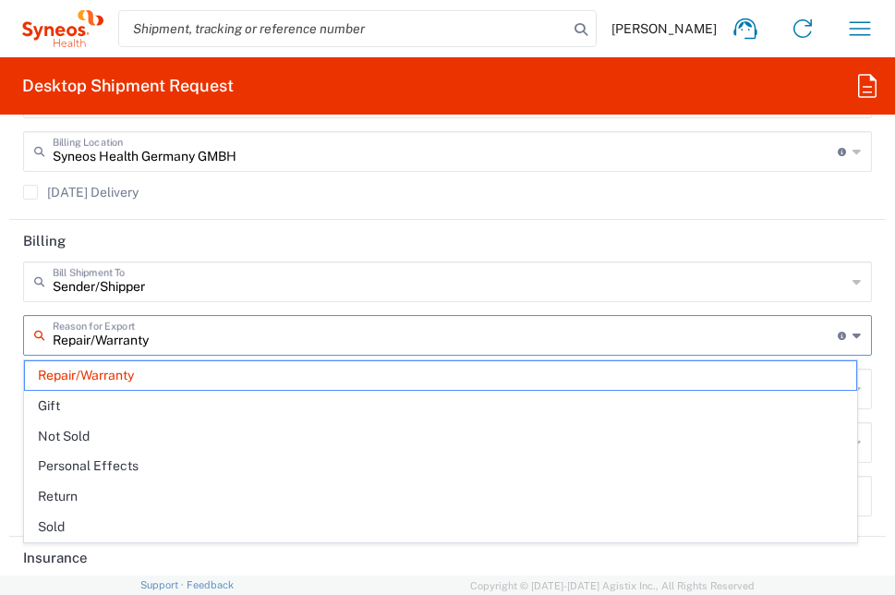
click at [198, 335] on input "Repair/Warranty" at bounding box center [445, 334] width 785 height 32
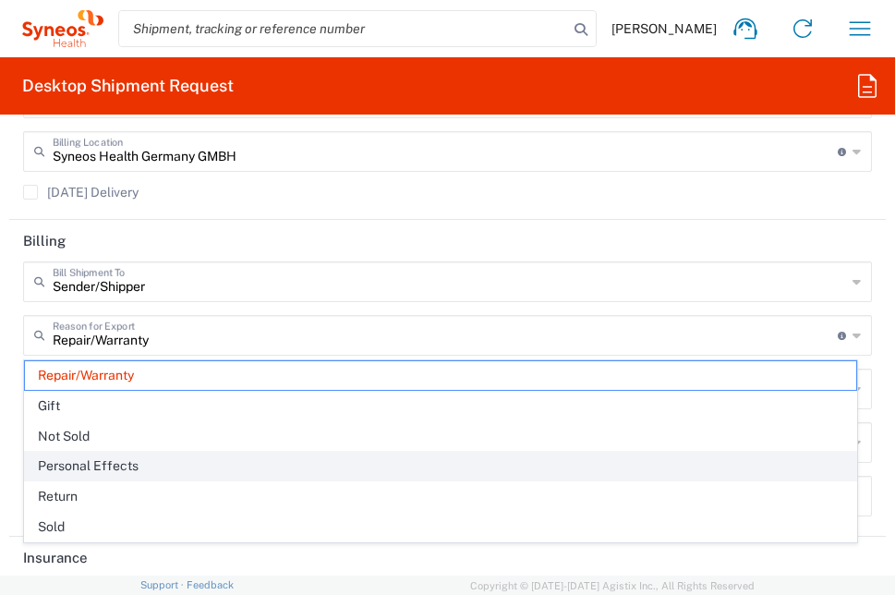
click at [148, 461] on span "Personal Effects" at bounding box center [440, 466] width 831 height 29
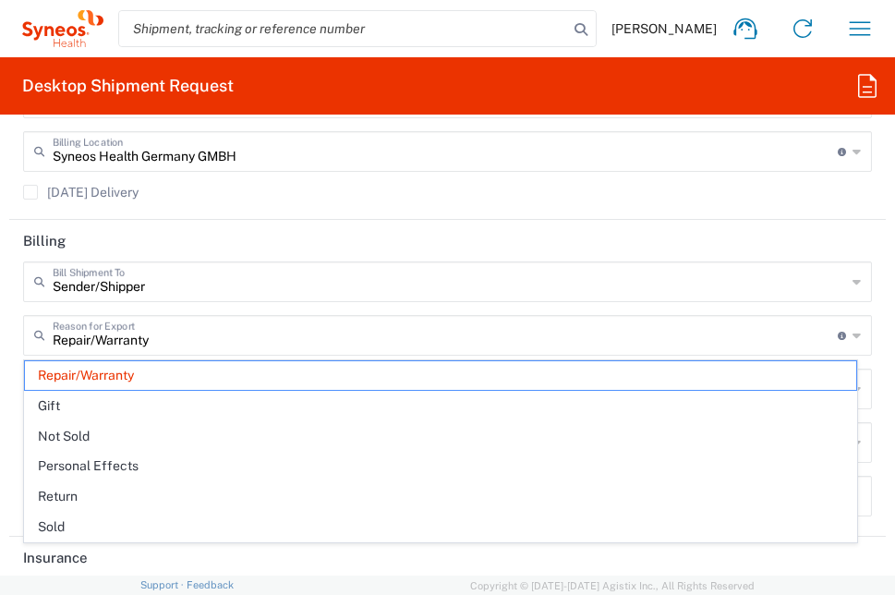
type input "Personal Effects"
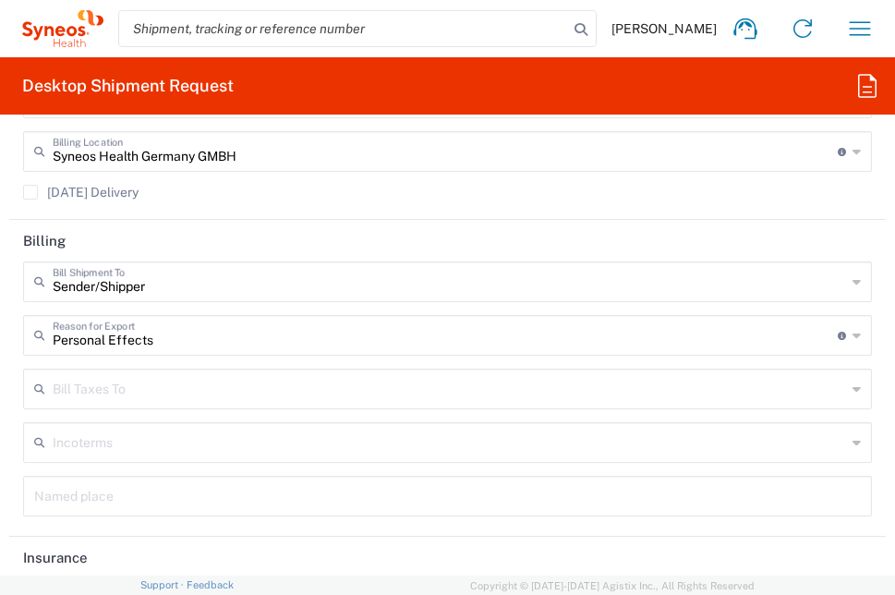
click at [197, 384] on input "text" at bounding box center [449, 387] width 793 height 32
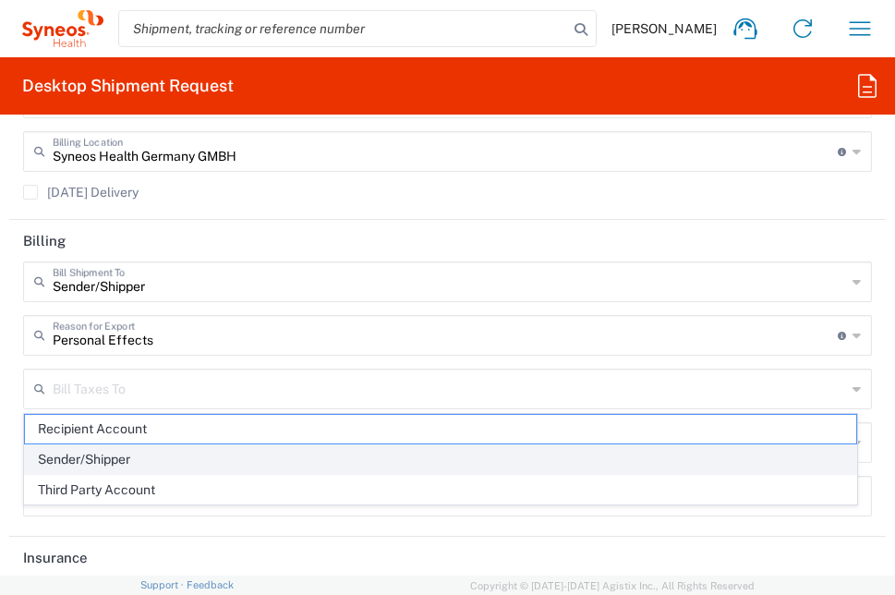
click at [159, 465] on span "Sender/Shipper" at bounding box center [440, 459] width 831 height 29
type input "Sender/Shipper"
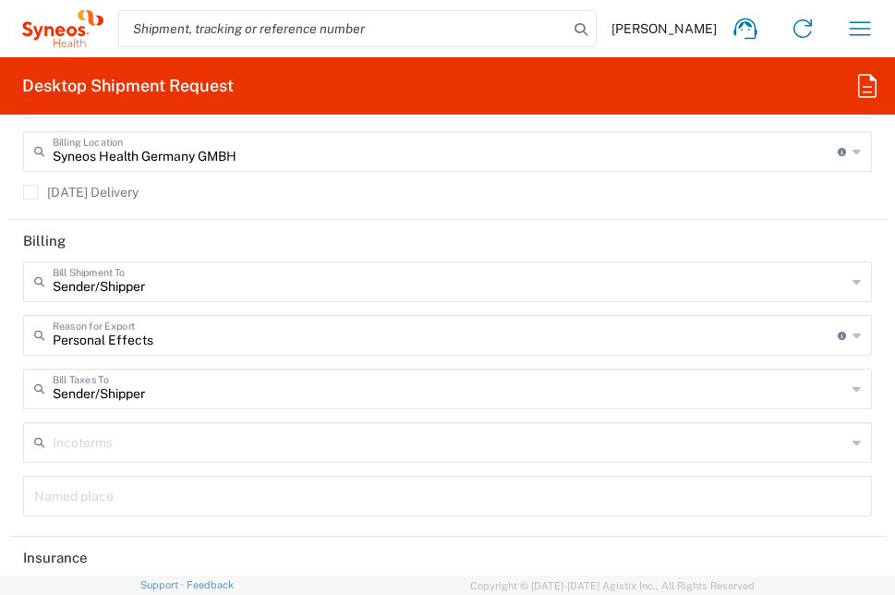
click at [157, 446] on input "text" at bounding box center [449, 441] width 793 height 32
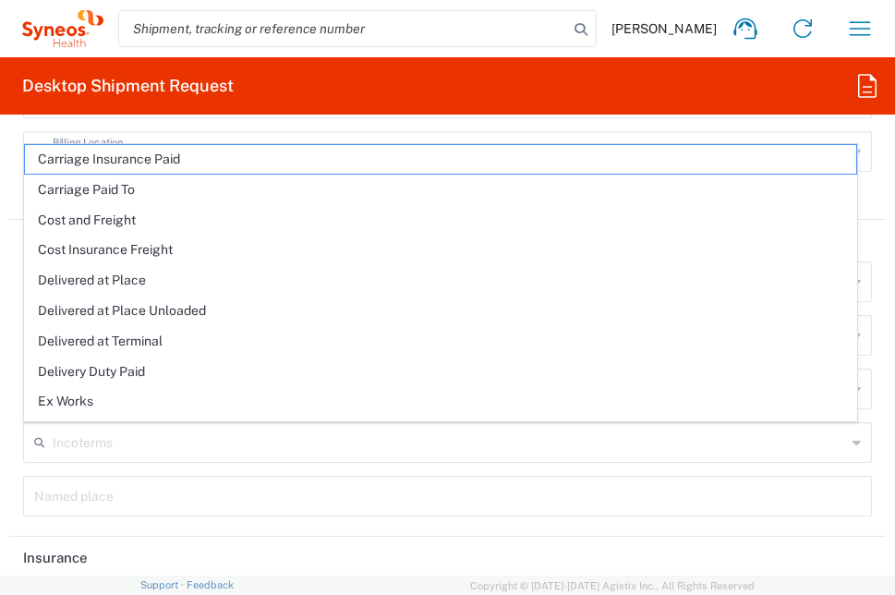
click at [865, 221] on header "Billing" at bounding box center [447, 241] width 876 height 42
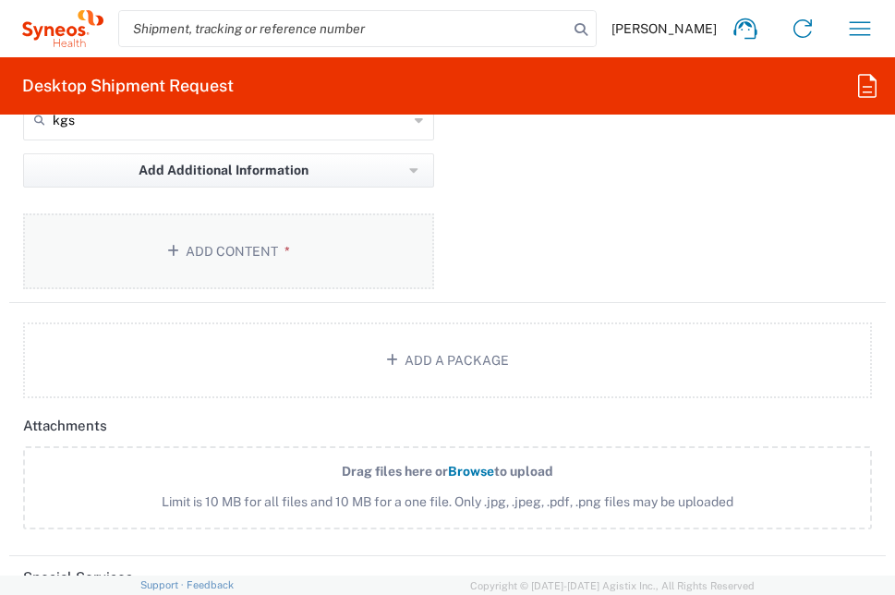
scroll to position [2558, 0]
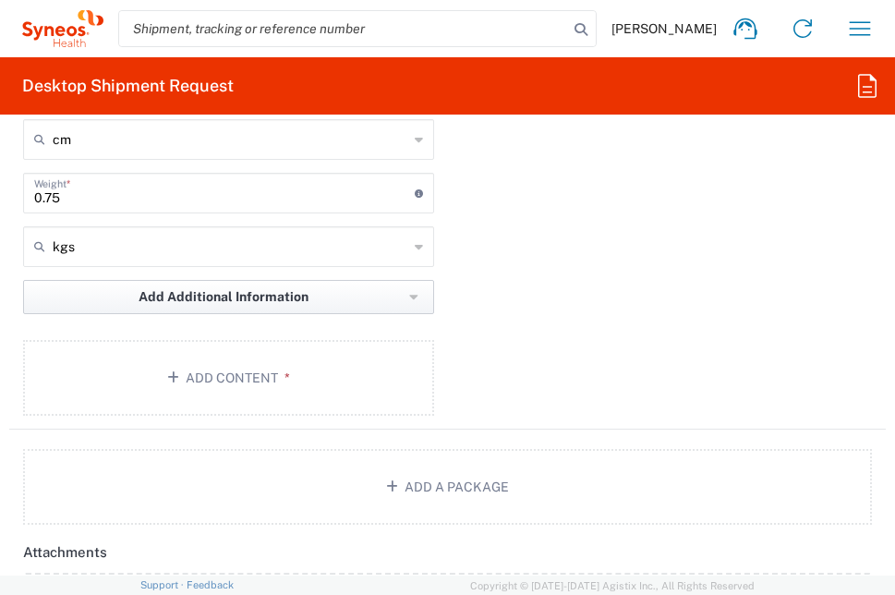
click at [183, 300] on span "Add Additional Information" at bounding box center [224, 297] width 170 height 18
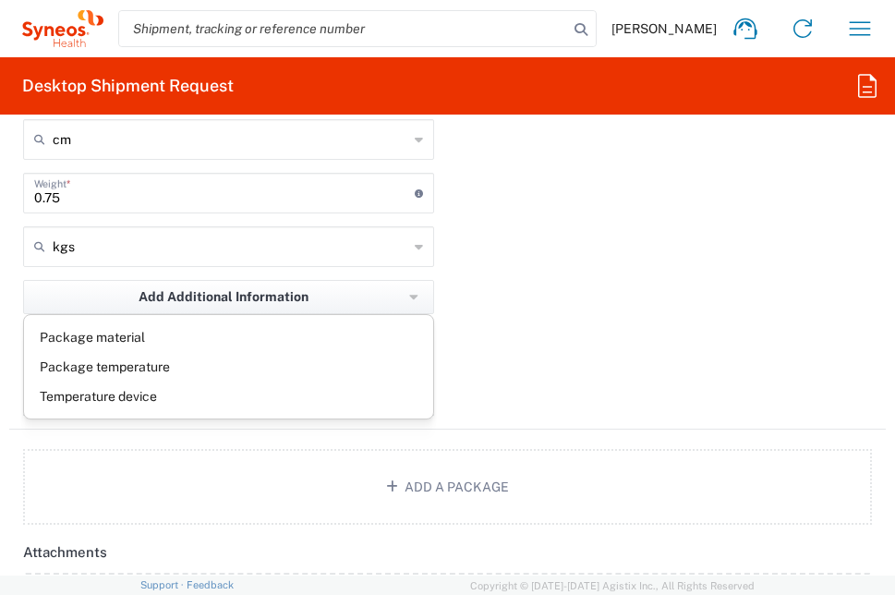
click at [465, 306] on div "Package 1 Your Packaging Type * Material used to package goods Envelope Large B…" at bounding box center [447, 120] width 876 height 620
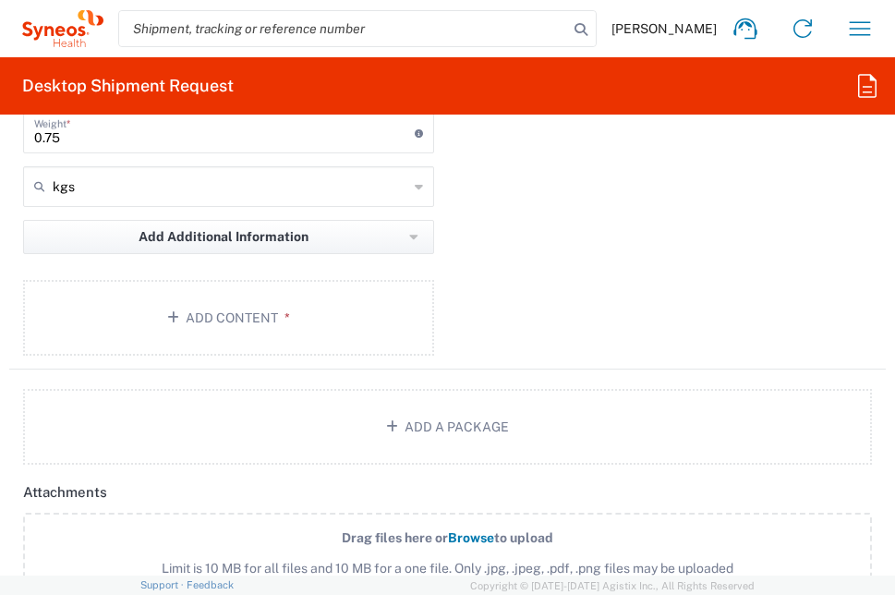
scroll to position [2650, 0]
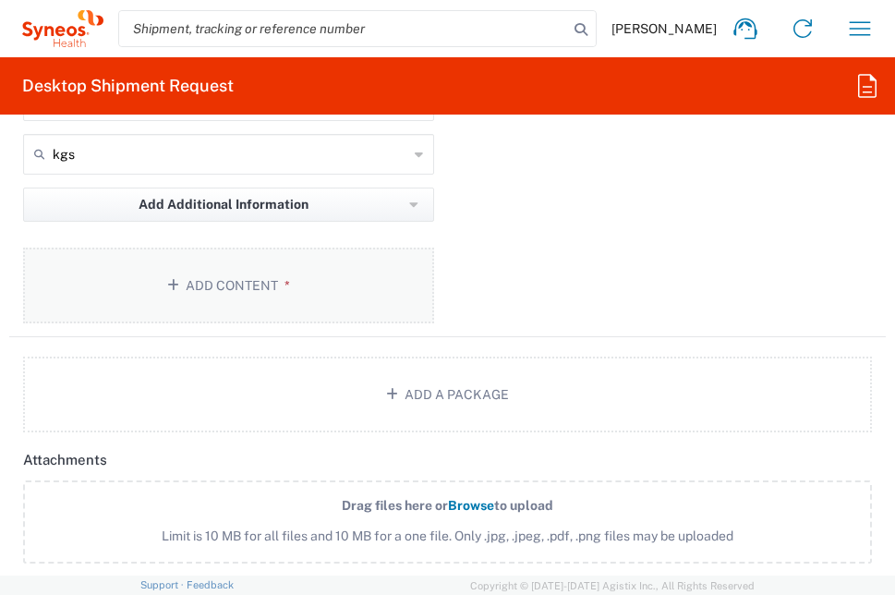
click at [288, 274] on button "Add Content *" at bounding box center [228, 285] width 411 height 76
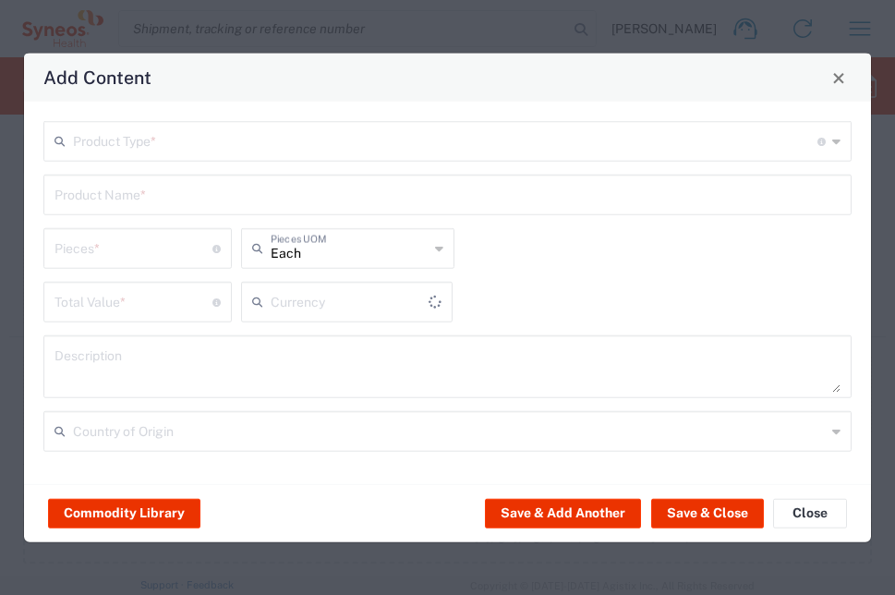
type input "US Dollar"
click at [246, 140] on input "text" at bounding box center [445, 140] width 744 height 32
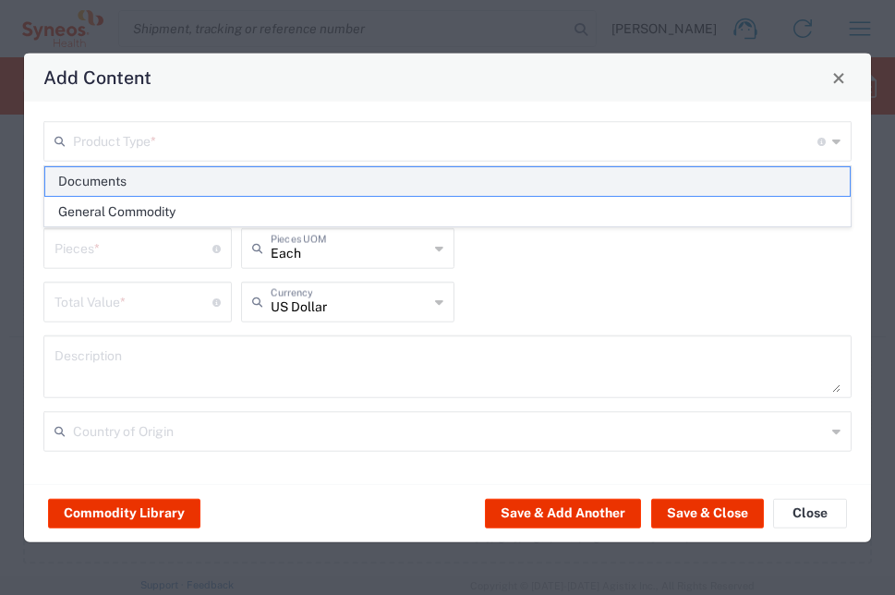
click at [186, 186] on span "Documents" at bounding box center [447, 181] width 804 height 29
type input "Documents"
type input "1"
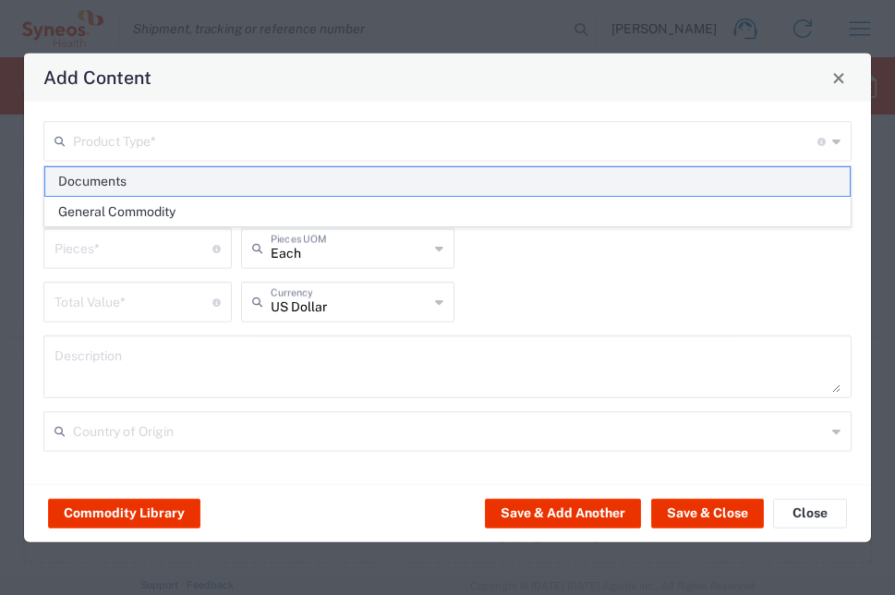
type textarea "Documents"
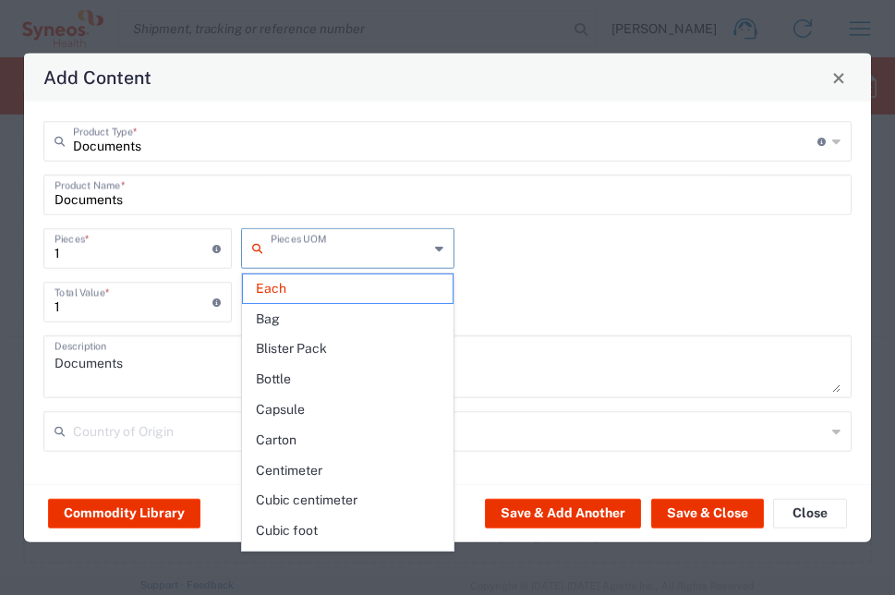
click at [426, 248] on input "text" at bounding box center [350, 247] width 158 height 32
click at [500, 247] on div "1 Pieces * Number of pieces inside all the packages Pieces UOM" at bounding box center [447, 255] width 817 height 54
type input "Each"
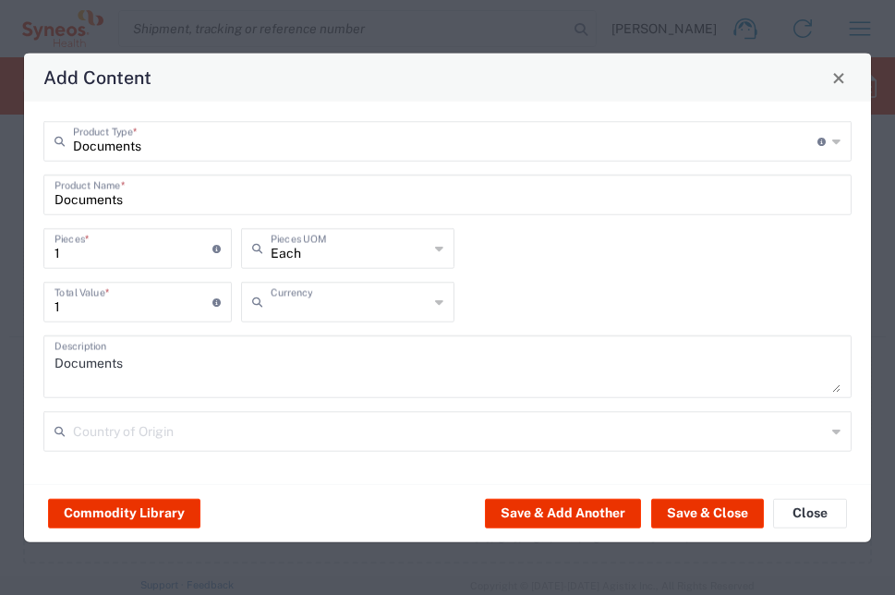
click at [362, 302] on input "text" at bounding box center [350, 300] width 158 height 32
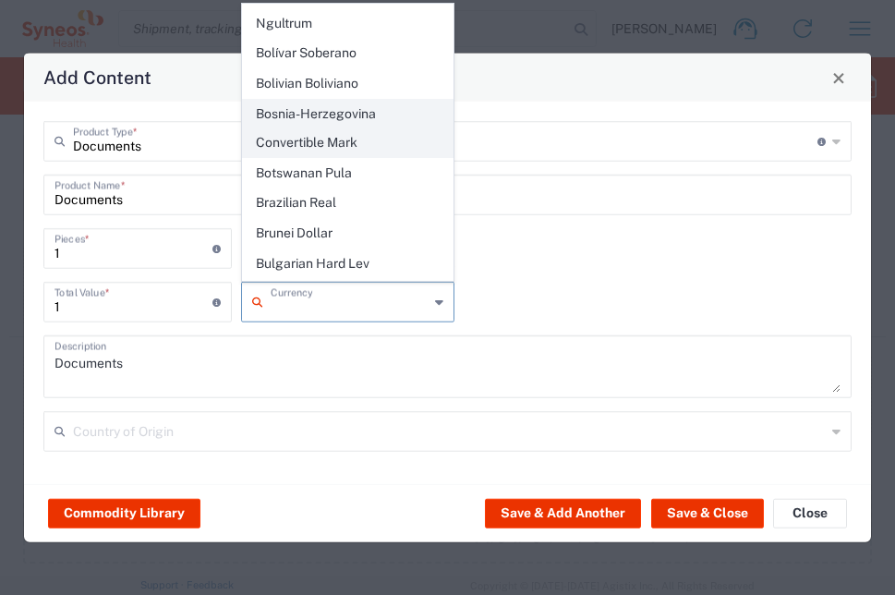
scroll to position [831, 0]
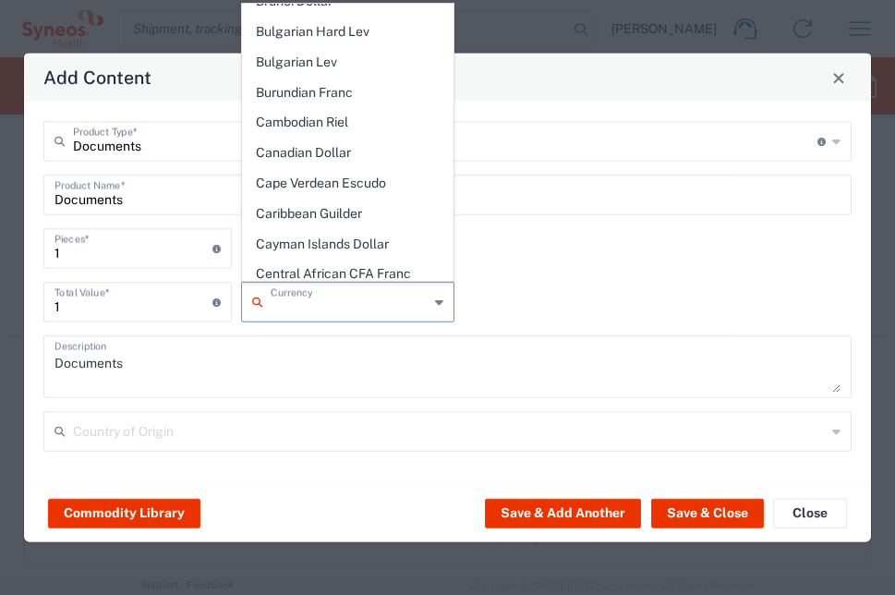
click at [503, 169] on div "Documents Product Type * Document: Paper document generated internally by Syneo…" at bounding box center [447, 228] width 827 height 214
type input "US Dollar"
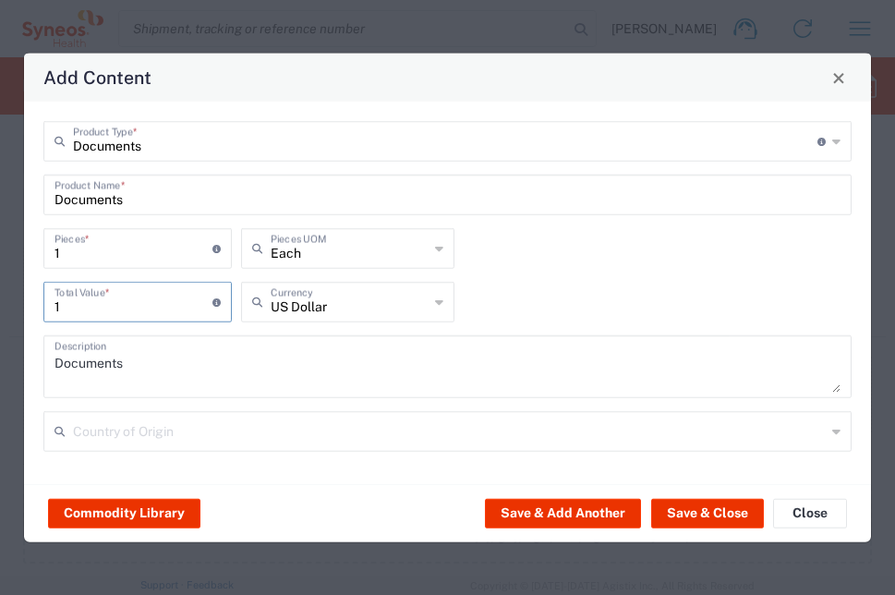
click at [166, 305] on input "1" at bounding box center [133, 300] width 158 height 32
click at [291, 297] on input "text" at bounding box center [350, 300] width 158 height 32
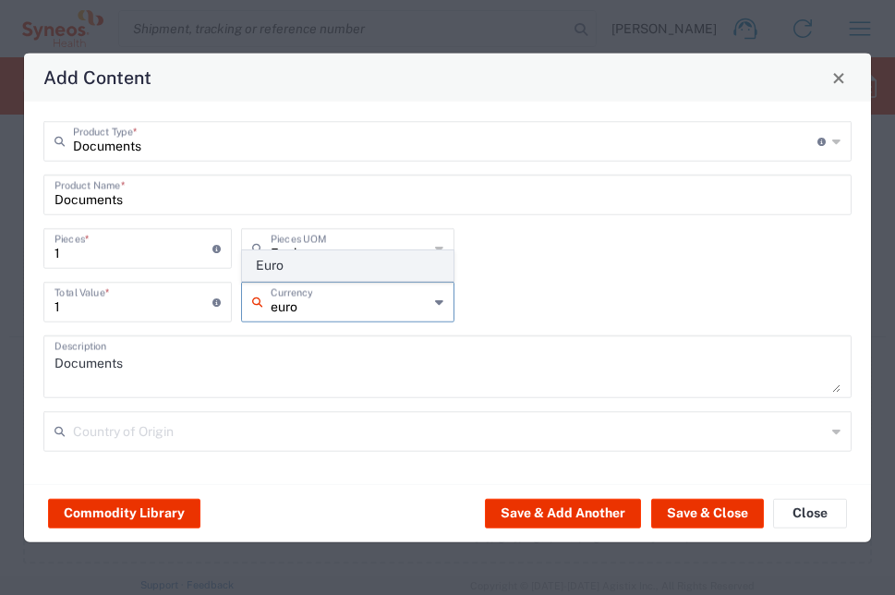
click at [305, 269] on span "Euro" at bounding box center [348, 265] width 210 height 29
type input "Euro"
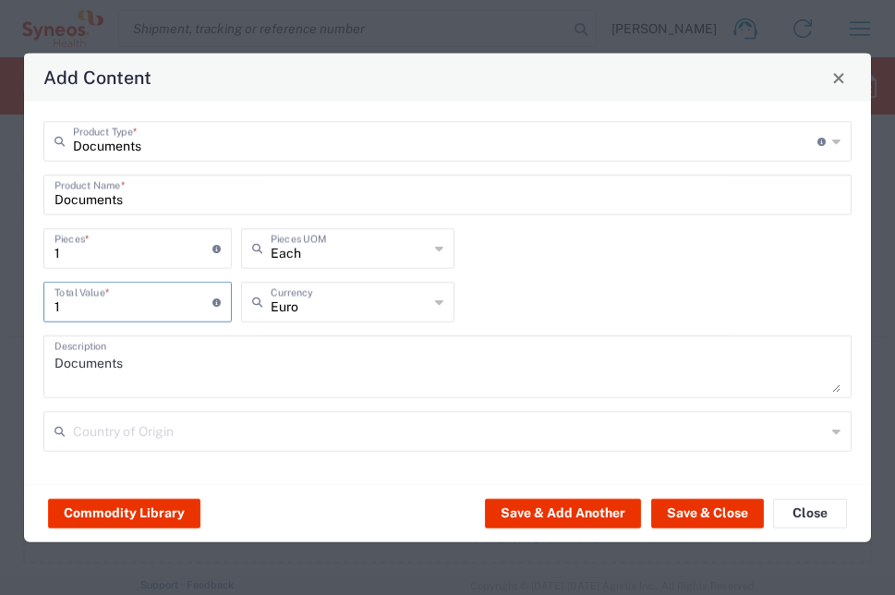
click at [142, 307] on input "1" at bounding box center [133, 300] width 158 height 32
type input "10"
click at [576, 292] on div "10 Total Value * Total value of all the pieces Euro Currency" at bounding box center [447, 309] width 817 height 54
click at [177, 261] on input "1" at bounding box center [133, 247] width 158 height 32
type input "10"
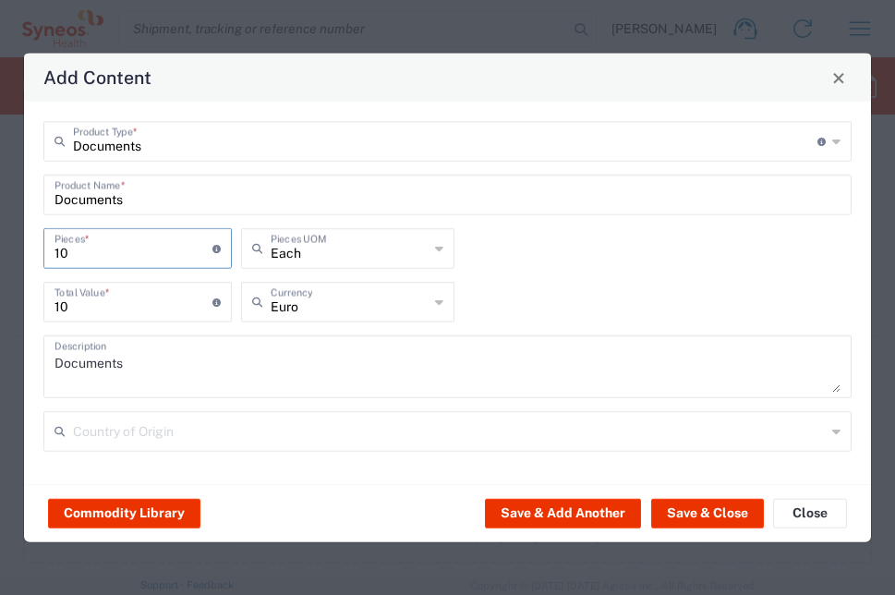
type input "100"
type input "10"
click at [83, 307] on input "100" at bounding box center [133, 300] width 158 height 32
drag, startPoint x: 88, startPoint y: 306, endPoint x: 61, endPoint y: 307, distance: 26.8
click at [61, 307] on input "100" at bounding box center [133, 300] width 158 height 32
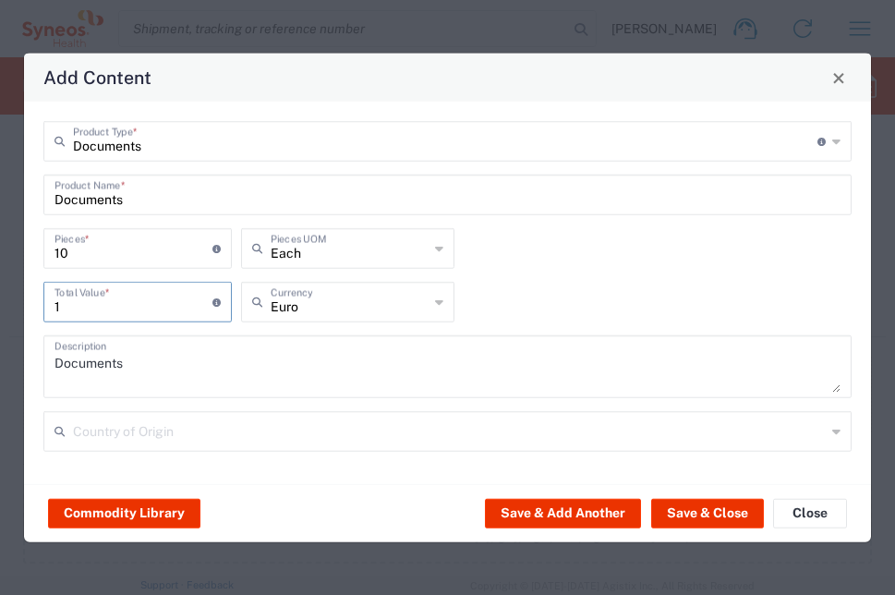
type input "1"
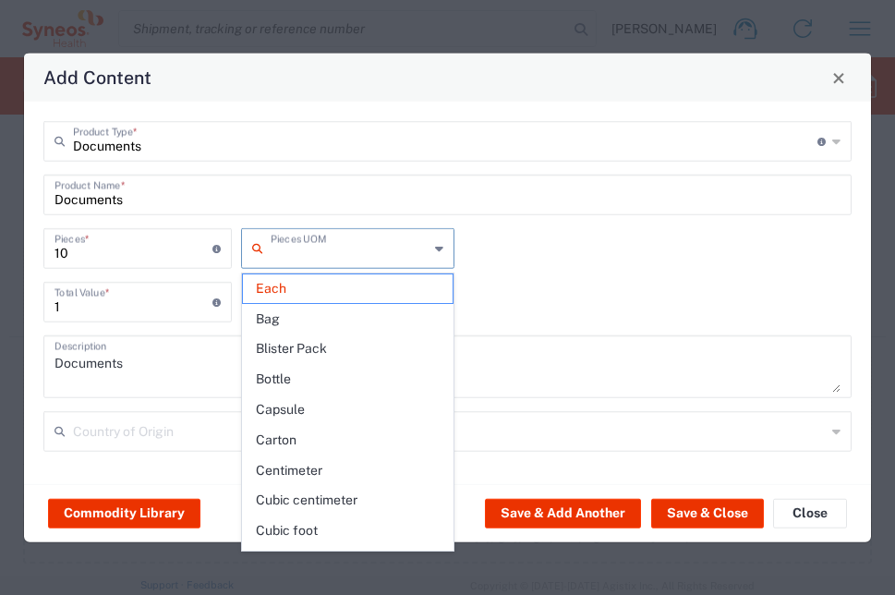
click at [377, 254] on input "text" at bounding box center [350, 247] width 158 height 32
click at [506, 255] on div "10 Pieces * Number of pieces inside all the packages Pieces UOM" at bounding box center [447, 255] width 817 height 54
type input "Each"
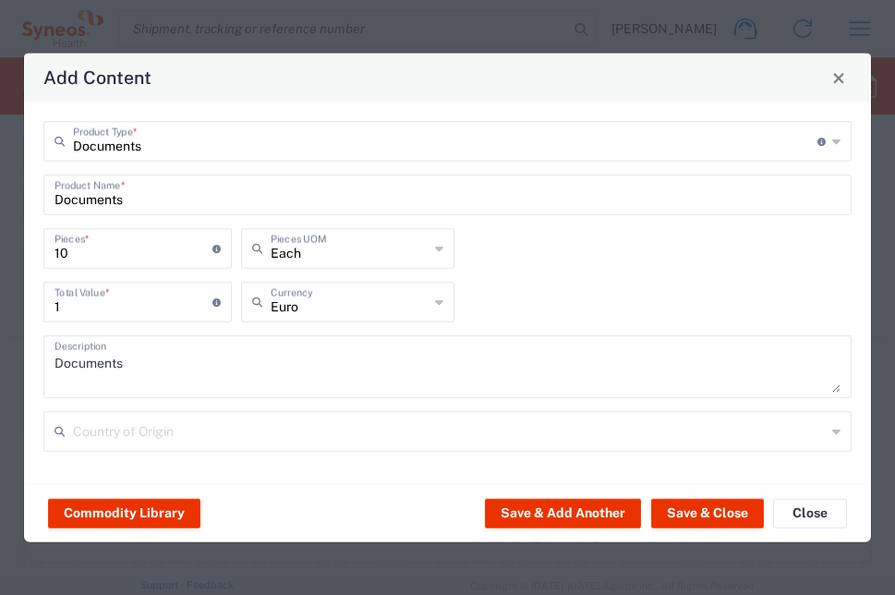
click at [174, 294] on input "1" at bounding box center [133, 300] width 158 height 32
type input "10"
click at [494, 367] on textarea "Documents" at bounding box center [447, 367] width 786 height 52
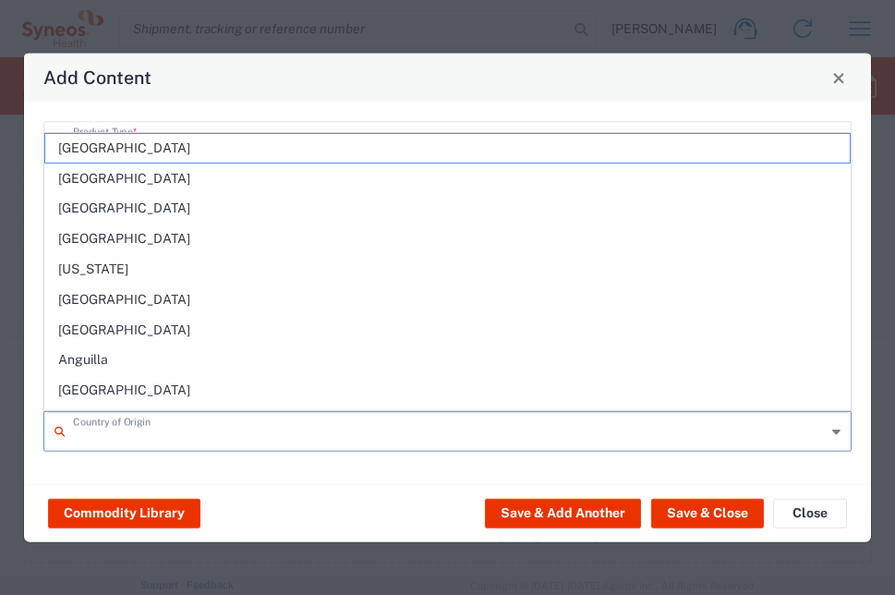
click at [450, 437] on input "text" at bounding box center [449, 430] width 753 height 32
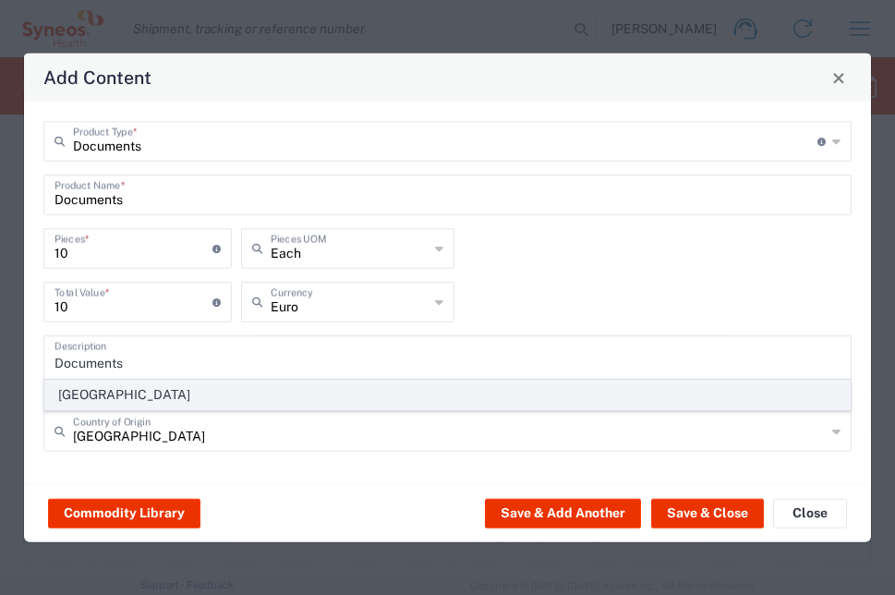
click at [483, 394] on span "[GEOGRAPHIC_DATA]" at bounding box center [447, 394] width 804 height 29
type input "[GEOGRAPHIC_DATA]"
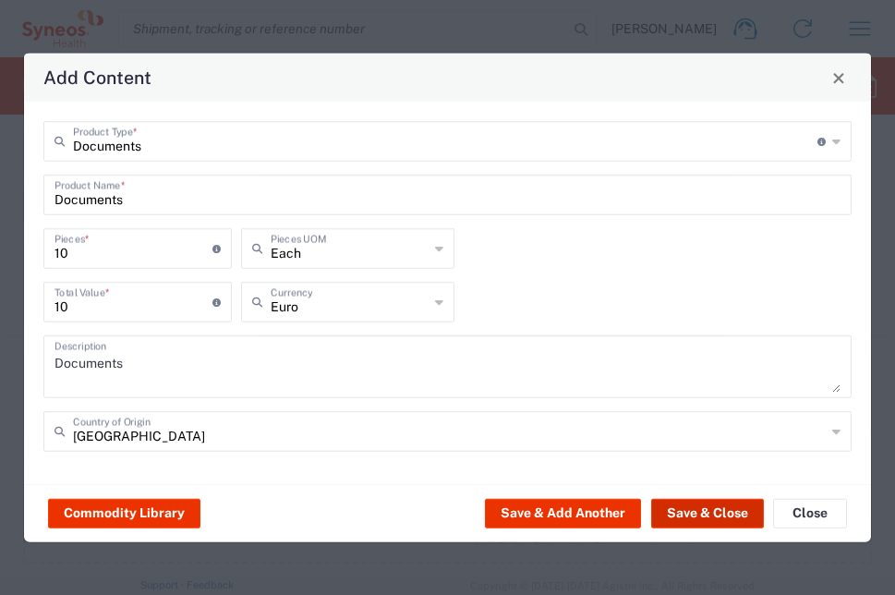
click at [726, 510] on button "Save & Close" at bounding box center [707, 513] width 113 height 30
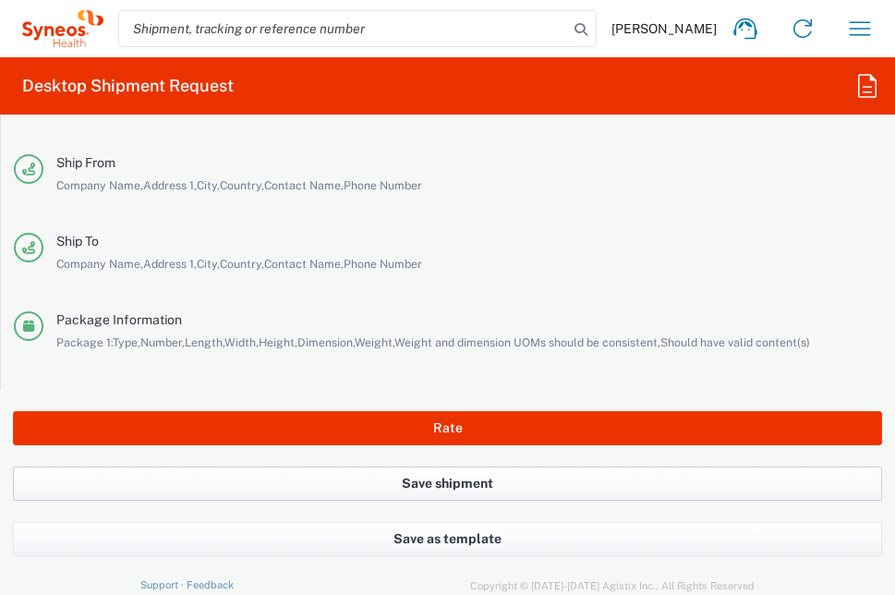
scroll to position [4052, 0]
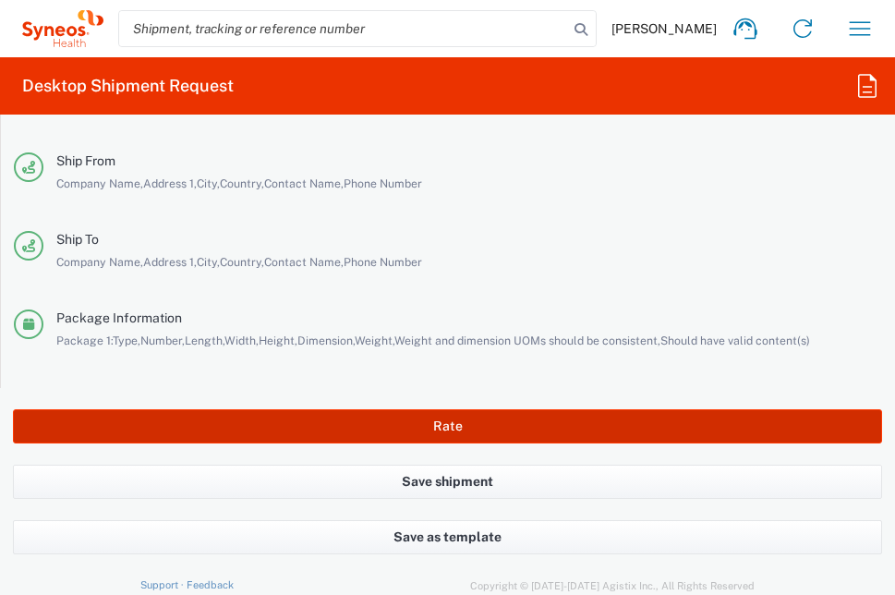
click at [476, 425] on button "Rate" at bounding box center [447, 426] width 869 height 34
type input "PharmaMar 7026251A"
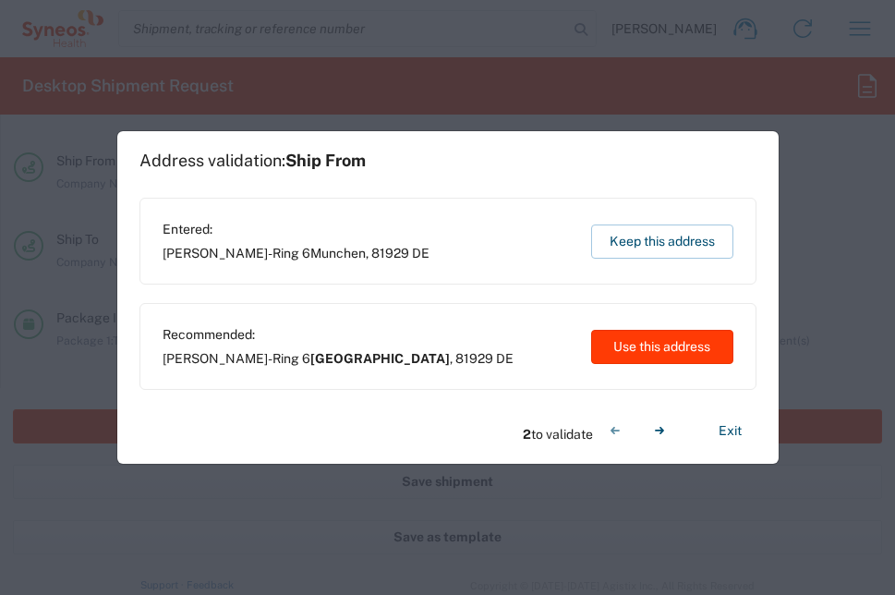
click at [644, 345] on button "Use this address" at bounding box center [662, 347] width 142 height 34
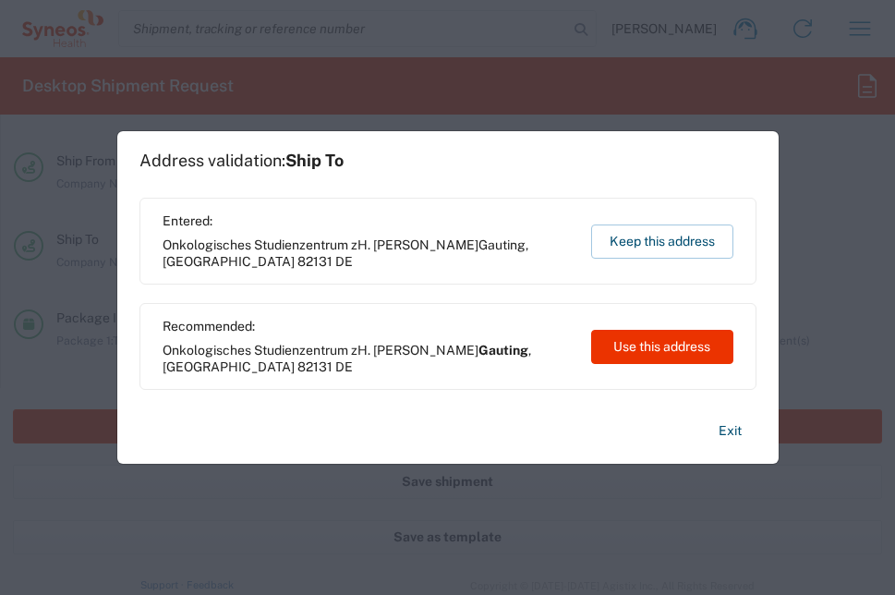
drag, startPoint x: 667, startPoint y: 344, endPoint x: 527, endPoint y: 309, distance: 143.8
click at [667, 345] on button "Use this address" at bounding box center [662, 347] width 142 height 34
type input "[GEOGRAPHIC_DATA]"
type input "Gauting"
type input "[GEOGRAPHIC_DATA]"
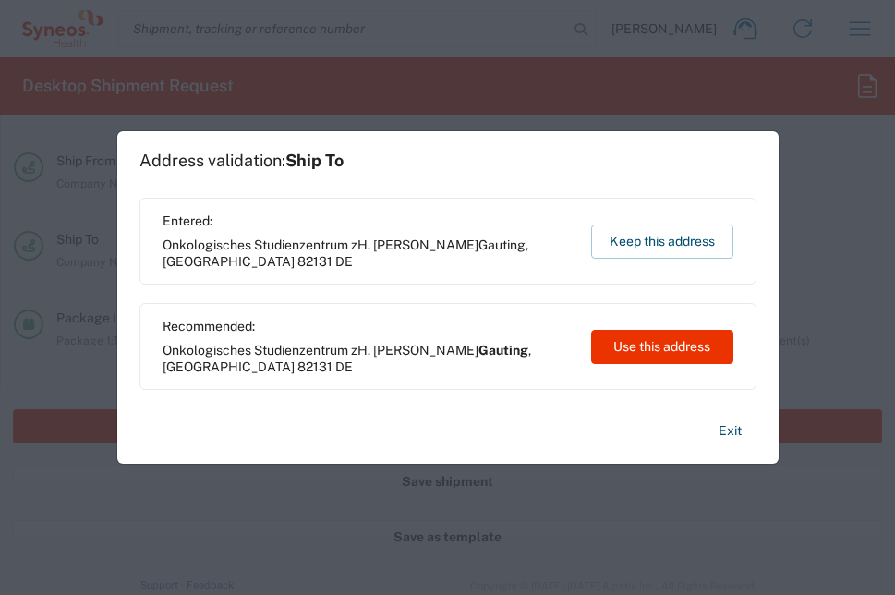
type input "[GEOGRAPHIC_DATA]"
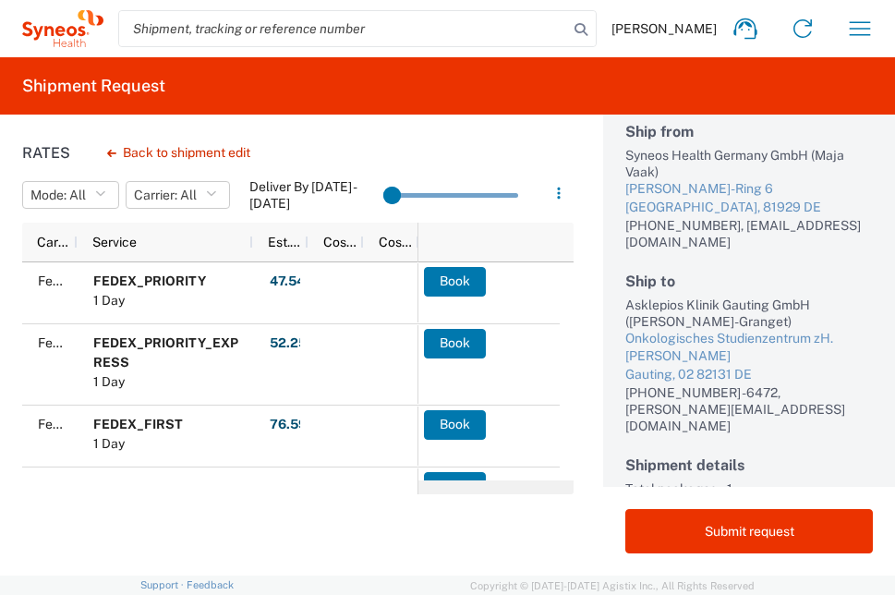
scroll to position [169, 0]
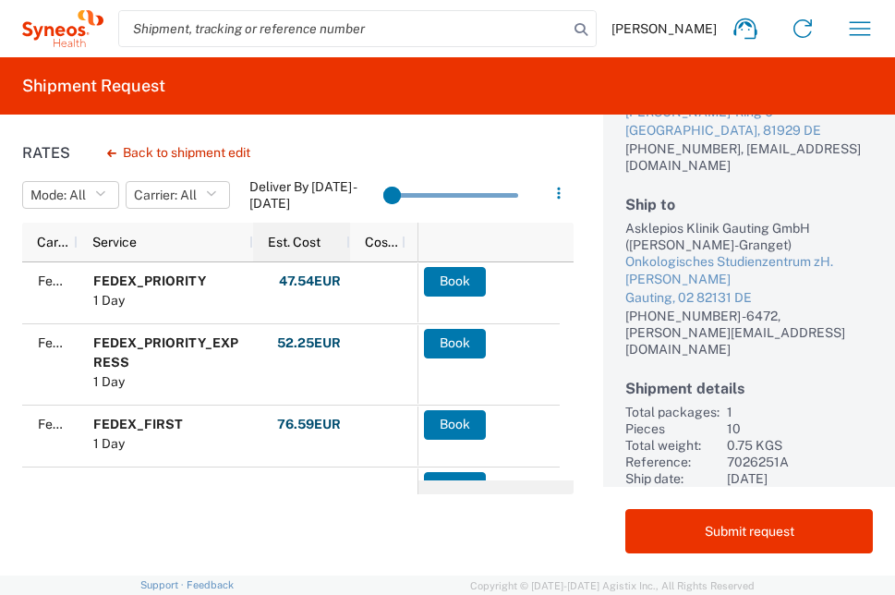
drag, startPoint x: 307, startPoint y: 246, endPoint x: 348, endPoint y: 244, distance: 41.6
click at [348, 244] on div at bounding box center [348, 242] width 7 height 39
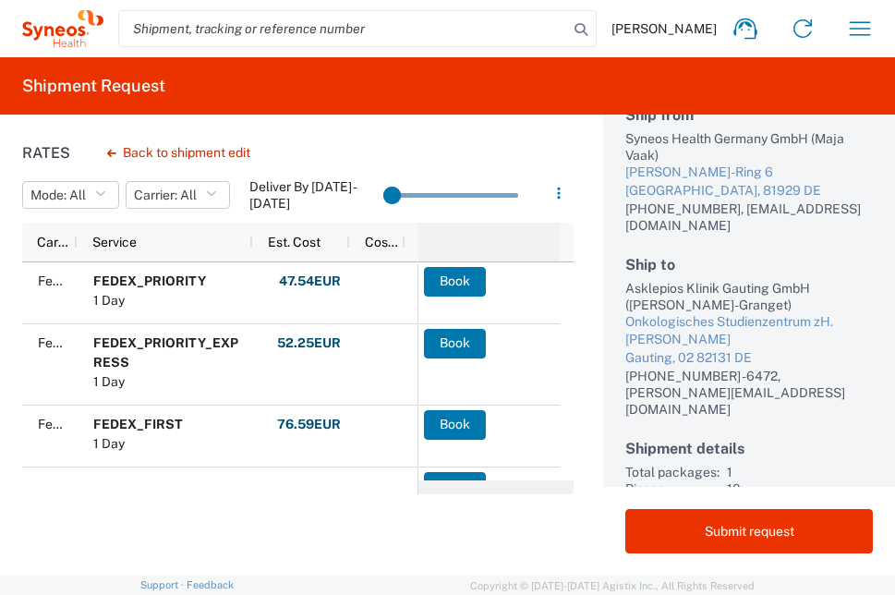
scroll to position [77, 0]
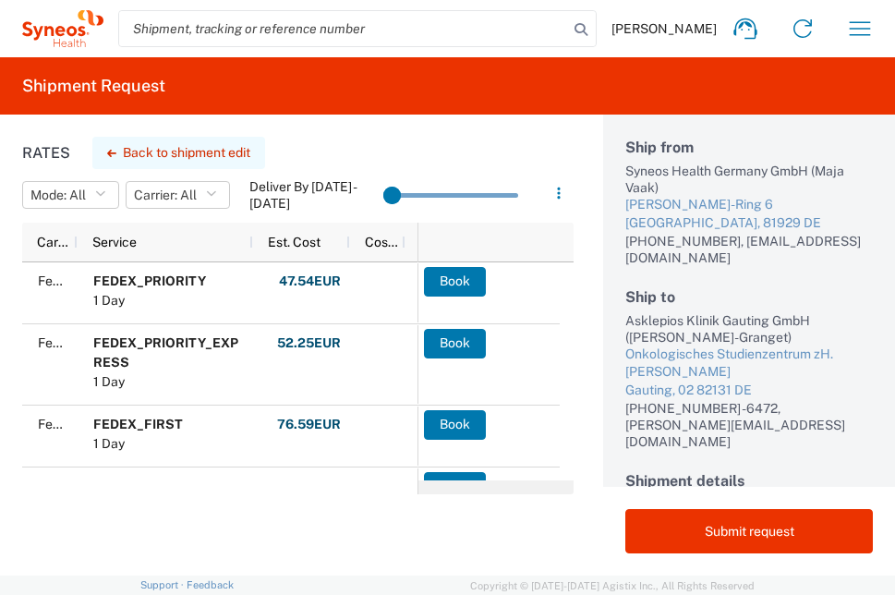
click at [207, 157] on button "Back to shipment edit" at bounding box center [178, 153] width 173 height 32
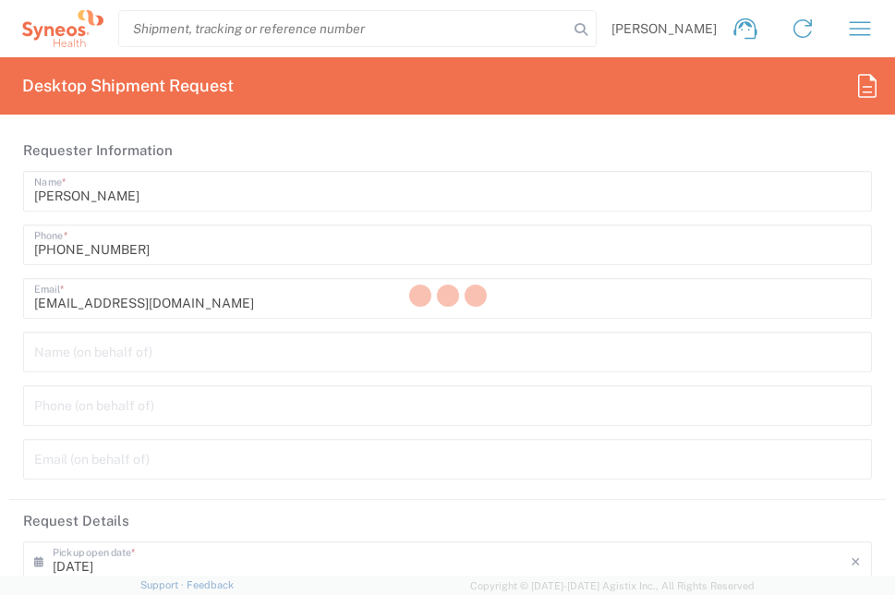
type input "7026251A"
type input "[GEOGRAPHIC_DATA]"
type input "Your Packaging"
type input "PharmaMar 7026251A"
type input "3229"
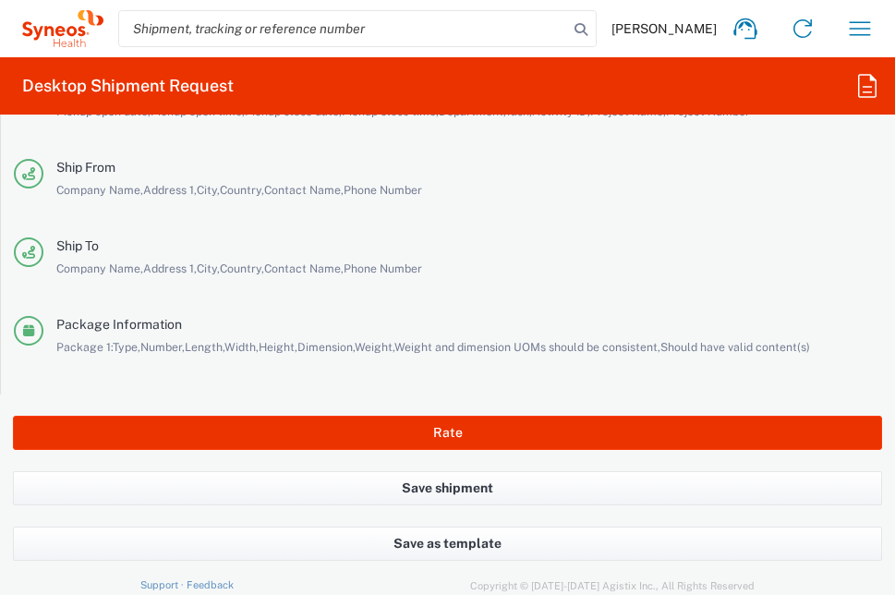
scroll to position [4052, 0]
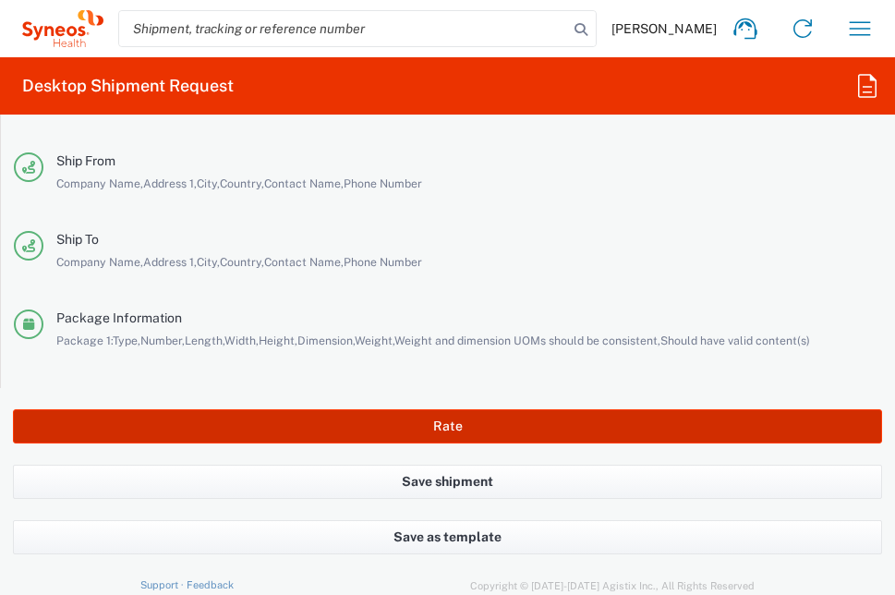
click at [458, 429] on button "Rate" at bounding box center [447, 426] width 869 height 34
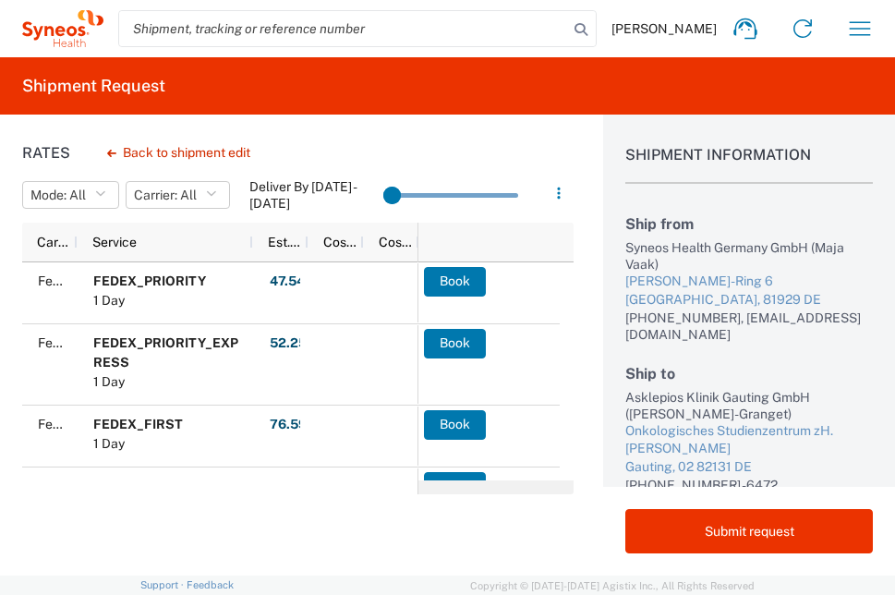
drag, startPoint x: 392, startPoint y: 192, endPoint x: 422, endPoint y: 190, distance: 29.6
click at [422, 190] on input "range" at bounding box center [450, 195] width 135 height 28
click at [487, 195] on agx-slider-range-input at bounding box center [450, 194] width 135 height 31
click at [556, 189] on icon "button" at bounding box center [558, 193] width 13 height 13
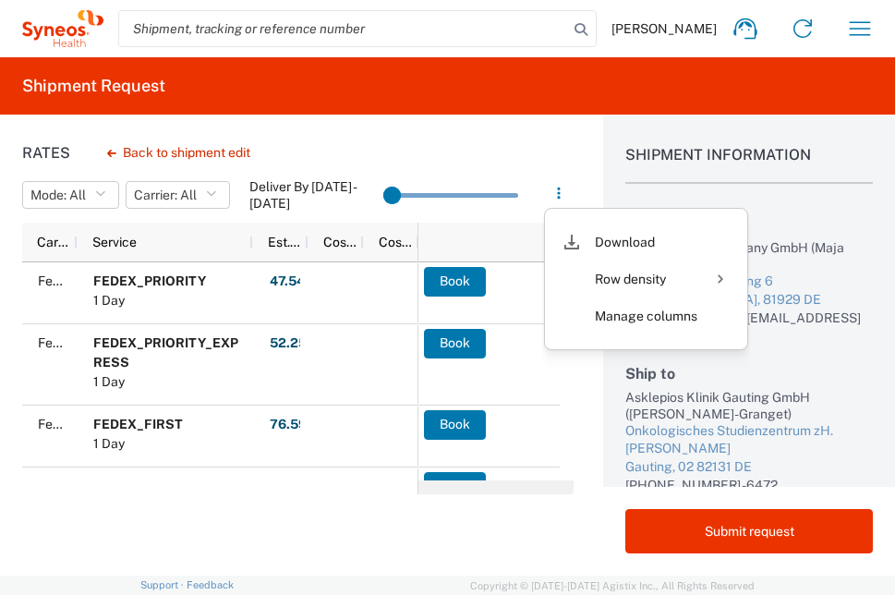
click at [462, 151] on div "Rates Back to shipment edit Mode: All All SMAL Carrier: All All DHL FedEx Expre…" at bounding box center [286, 344] width 573 height 461
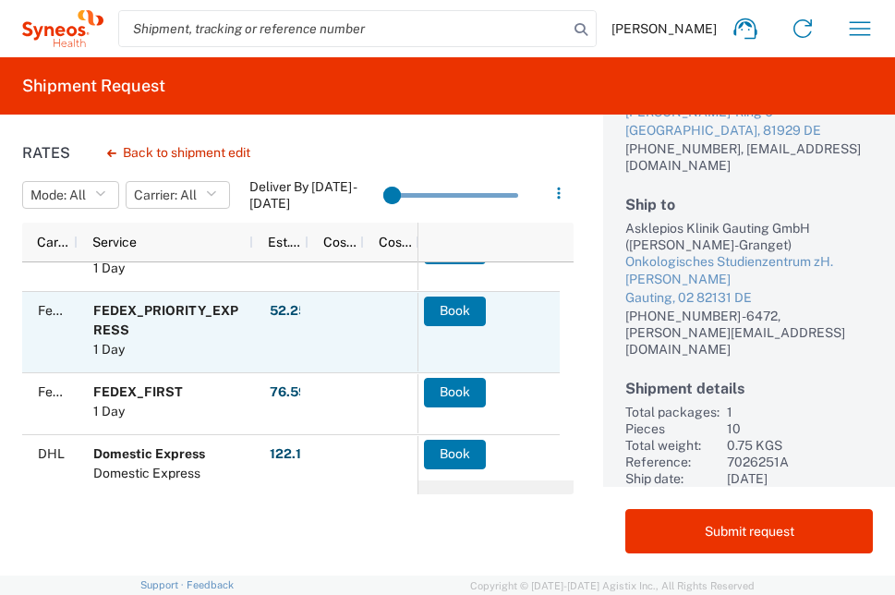
scroll to position [49, 0]
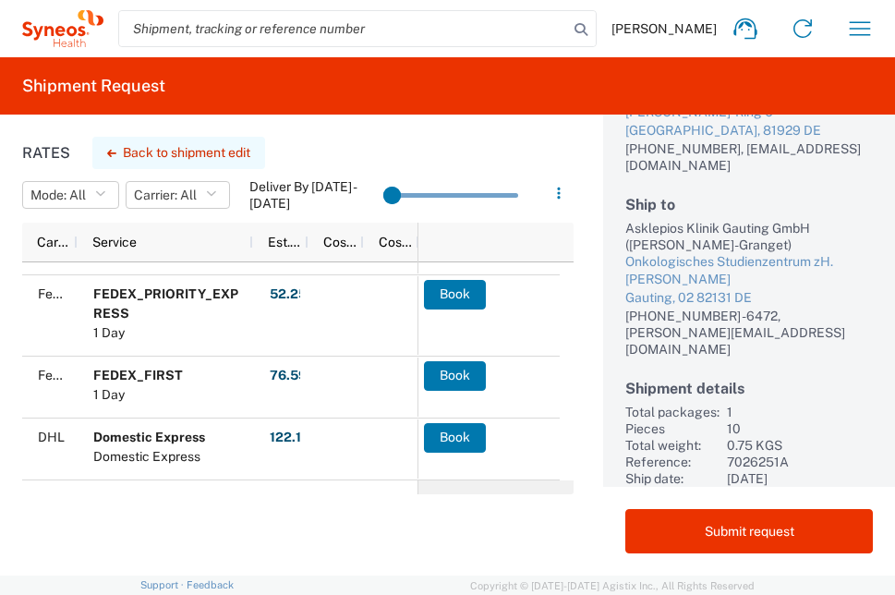
click at [148, 146] on button "Back to shipment edit" at bounding box center [178, 153] width 173 height 32
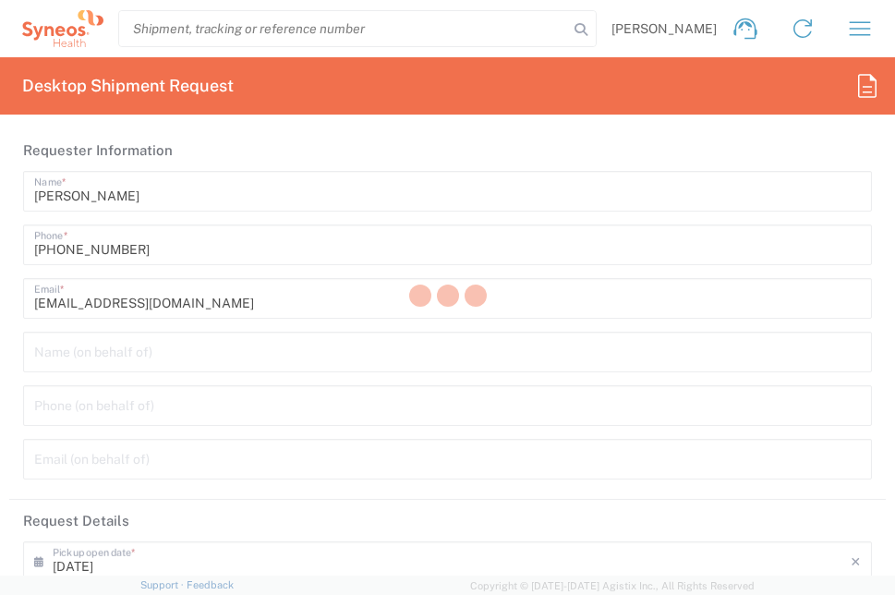
type input "3229"
type input "7026251A"
type input "PharmaMar 7026251A"
type input "[GEOGRAPHIC_DATA]"
type input "Your Packaging"
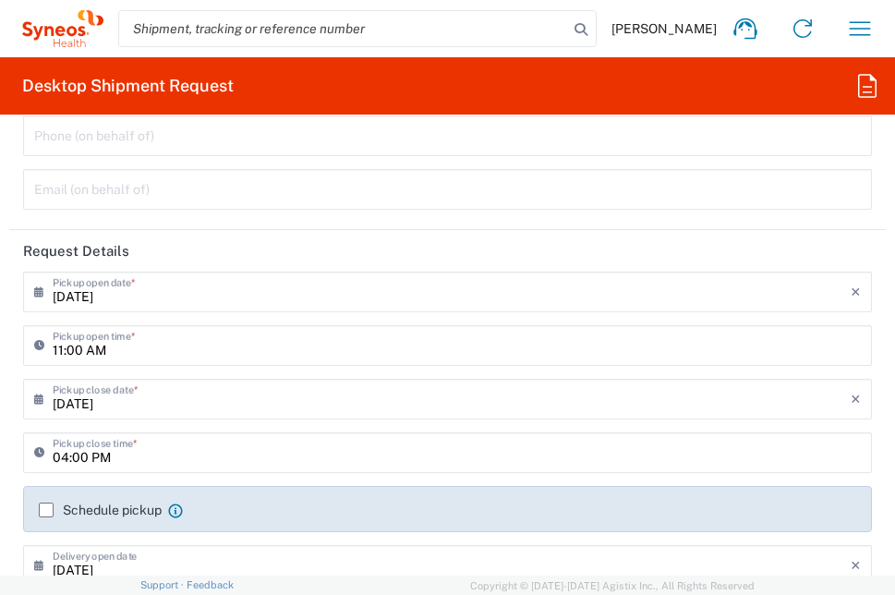
scroll to position [277, 0]
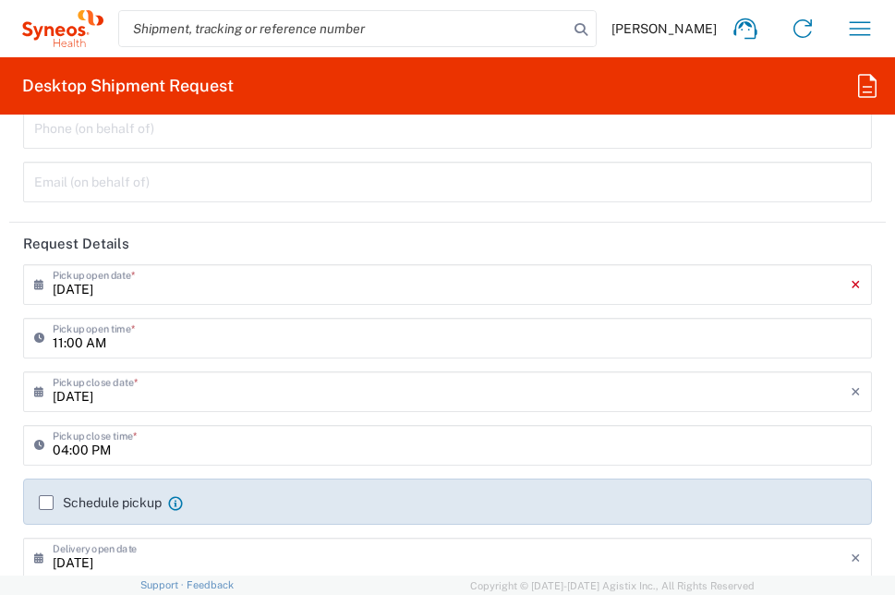
click at [850, 283] on icon "×" at bounding box center [855, 285] width 10 height 30
click at [356, 236] on header "Request Details" at bounding box center [447, 244] width 876 height 42
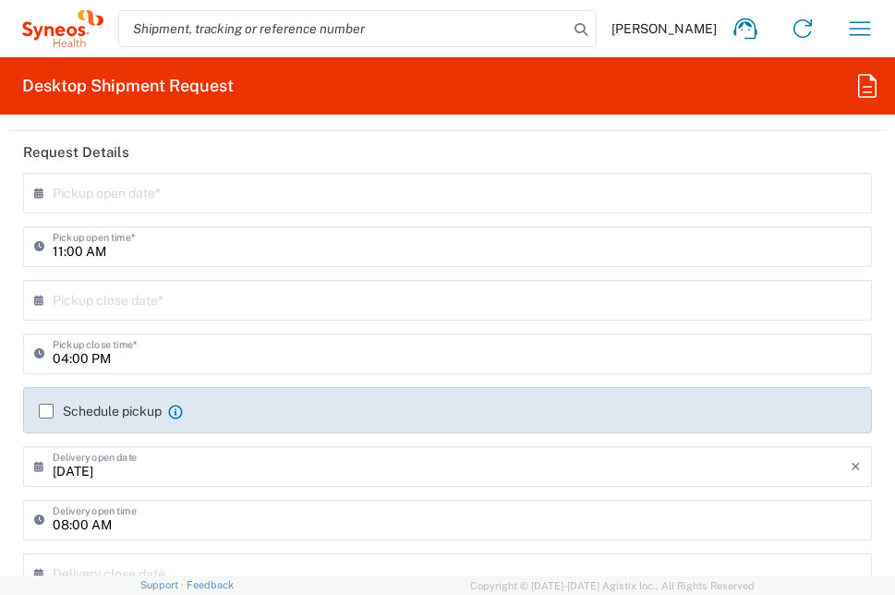
scroll to position [369, 0]
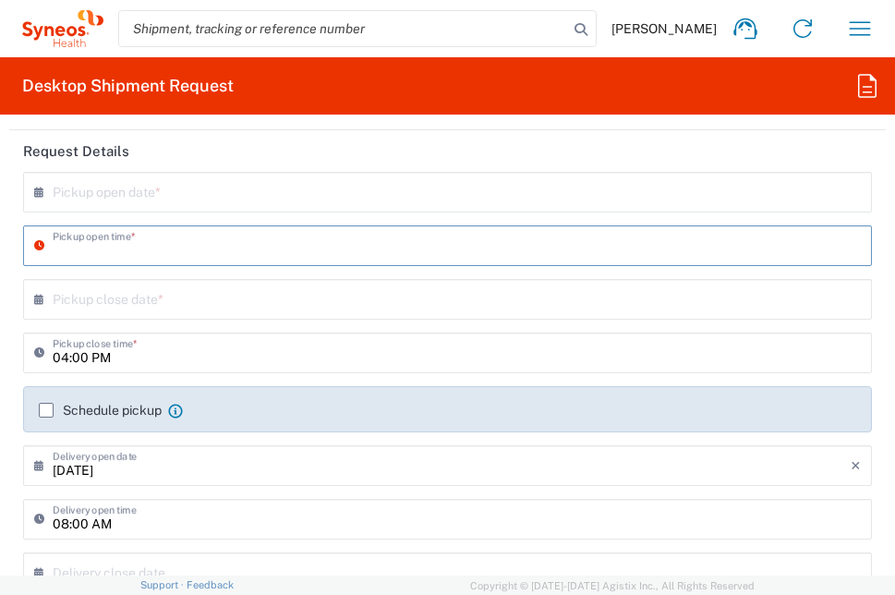
click at [116, 371] on div "04:00 PM Pickup close time *" at bounding box center [447, 352] width 849 height 41
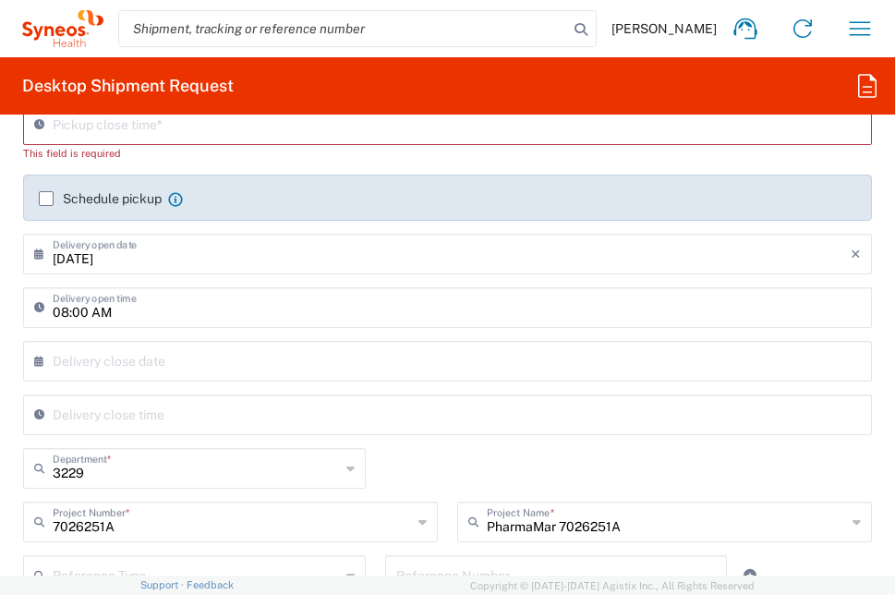
scroll to position [646, 0]
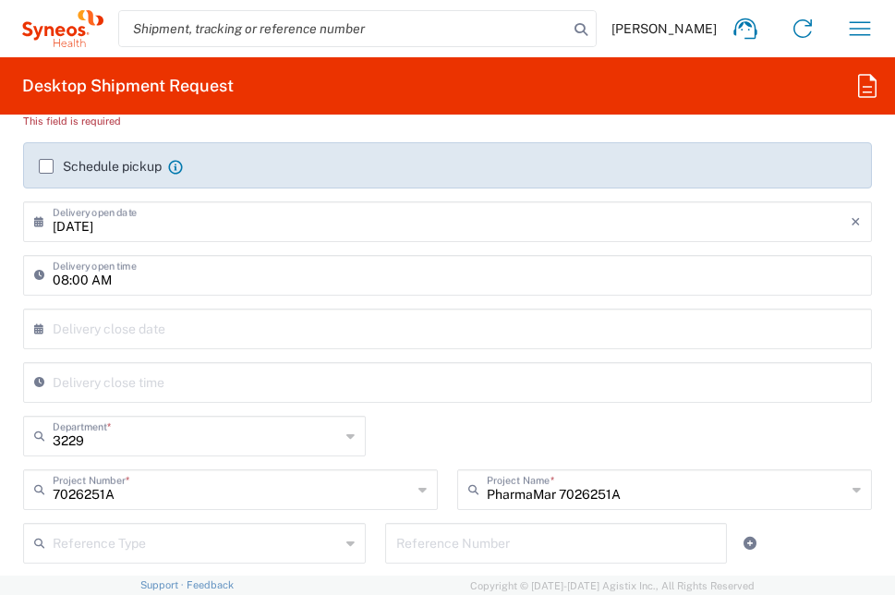
click at [159, 323] on input "text" at bounding box center [452, 327] width 798 height 32
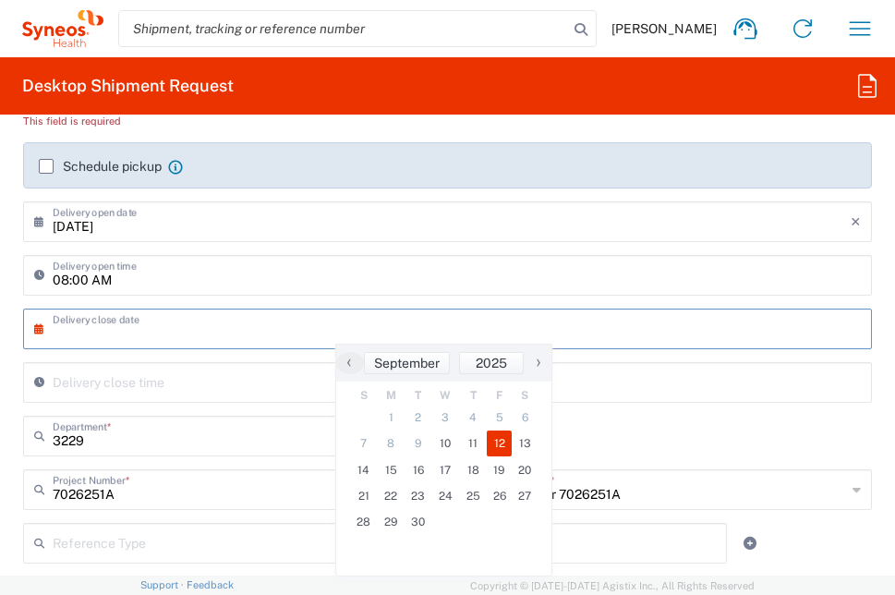
click at [498, 441] on span "12" at bounding box center [500, 443] width 26 height 26
type input "[DATE]"
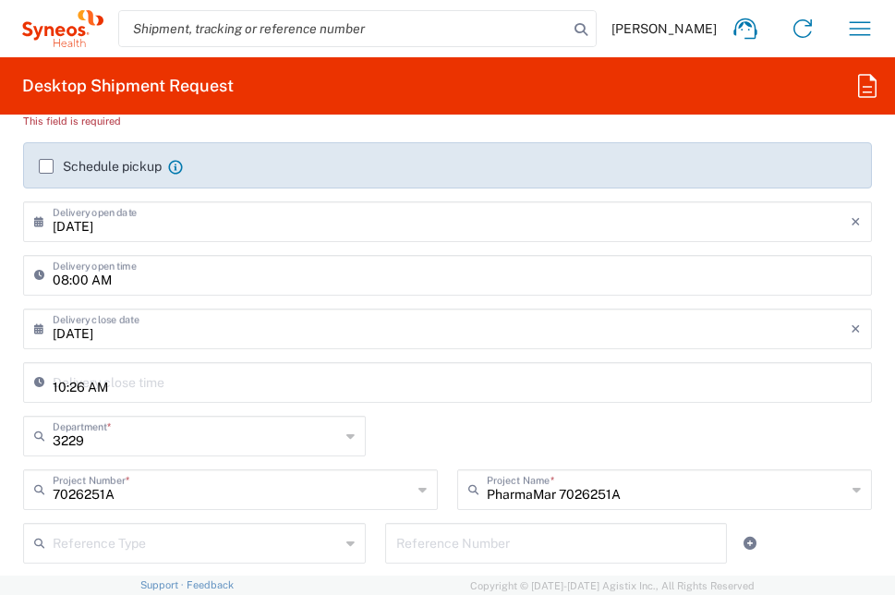
click at [115, 391] on input "10:26 AM" at bounding box center [457, 381] width 808 height 32
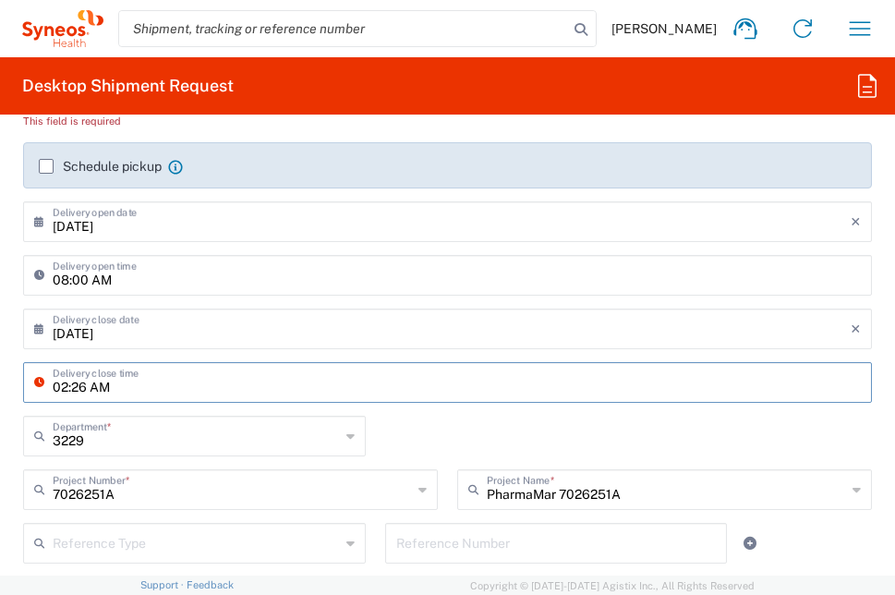
click at [83, 389] on input "02:26 AM" at bounding box center [457, 381] width 808 height 32
click at [95, 392] on input "02:00 AM" at bounding box center [457, 381] width 808 height 32
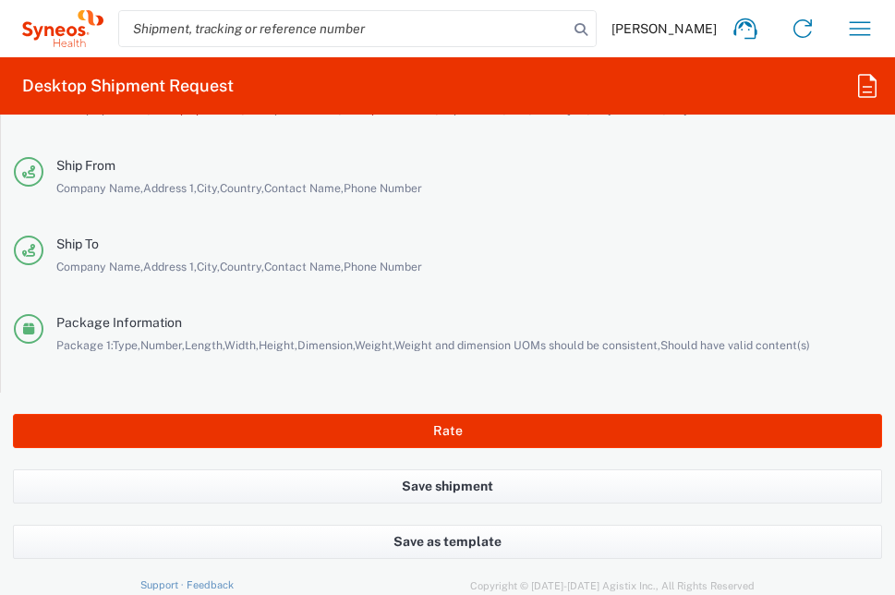
scroll to position [4085, 0]
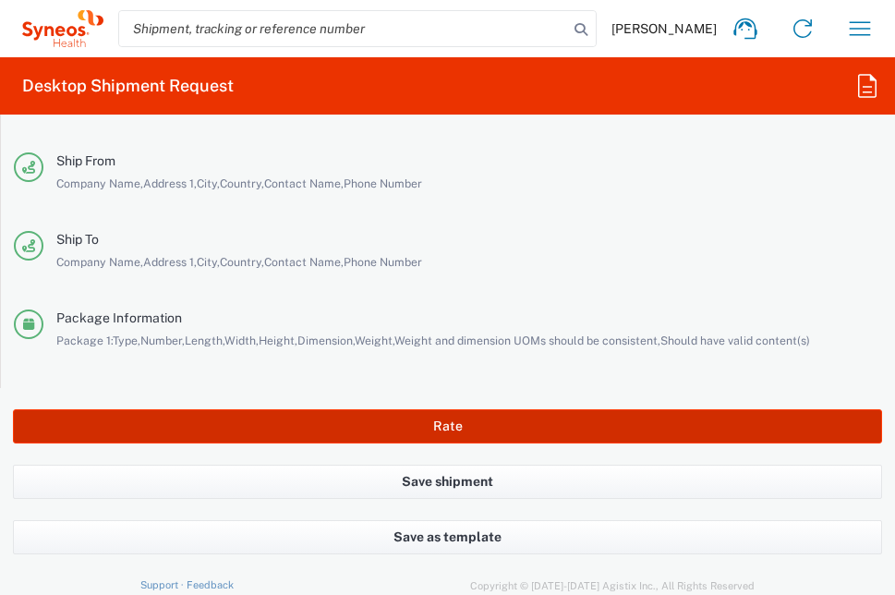
type input "02:00 PM"
click at [482, 418] on button "Rate" at bounding box center [447, 426] width 869 height 34
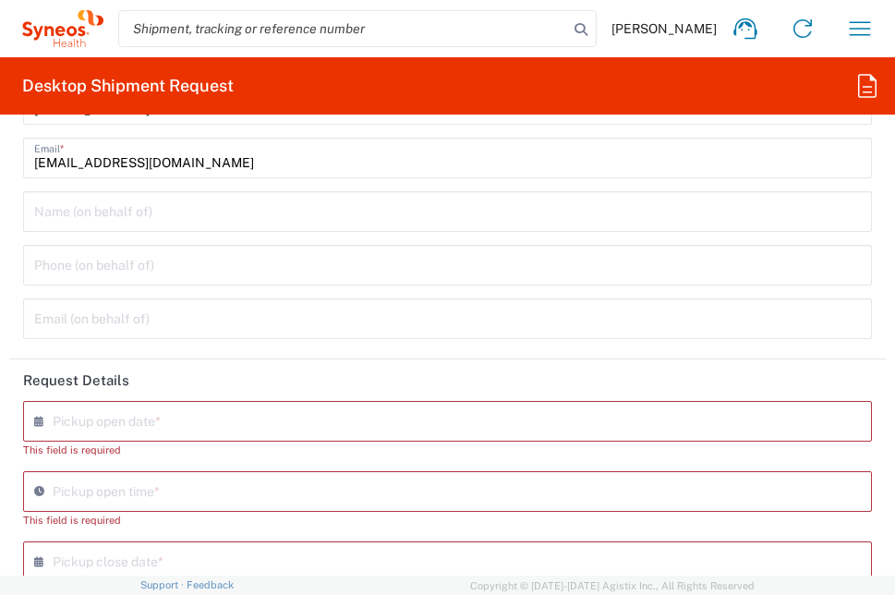
scroll to position [325, 0]
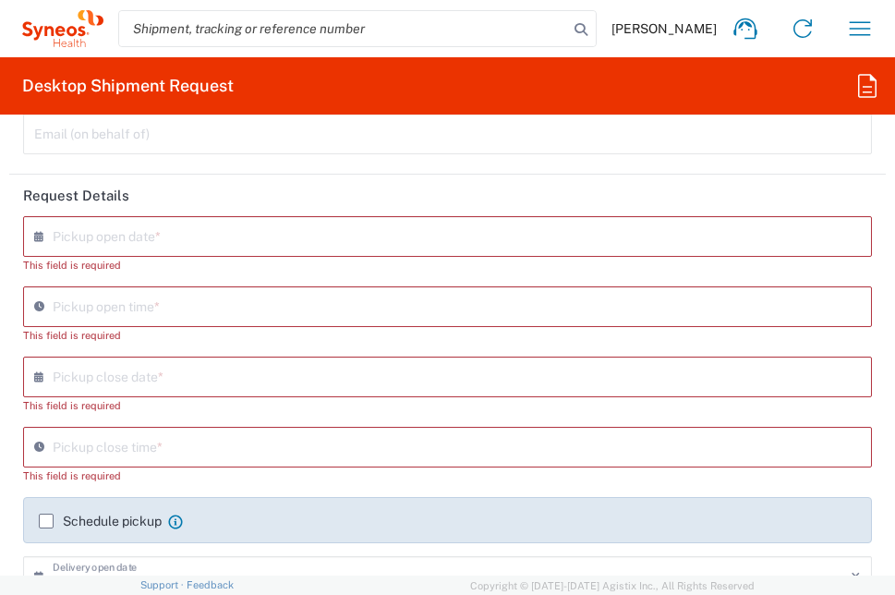
click at [142, 233] on input "text" at bounding box center [452, 235] width 798 height 32
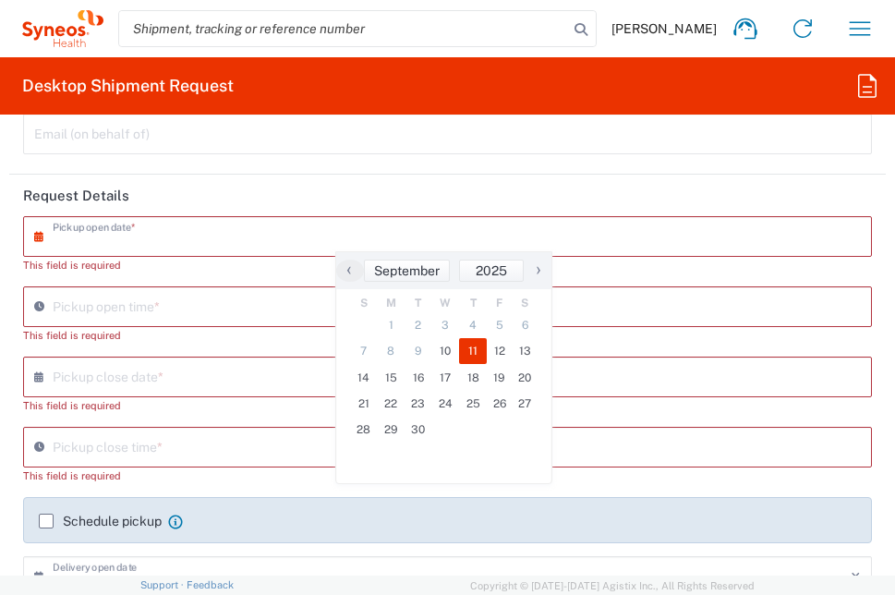
click at [474, 343] on span "11" at bounding box center [473, 351] width 28 height 26
type input "[DATE]"
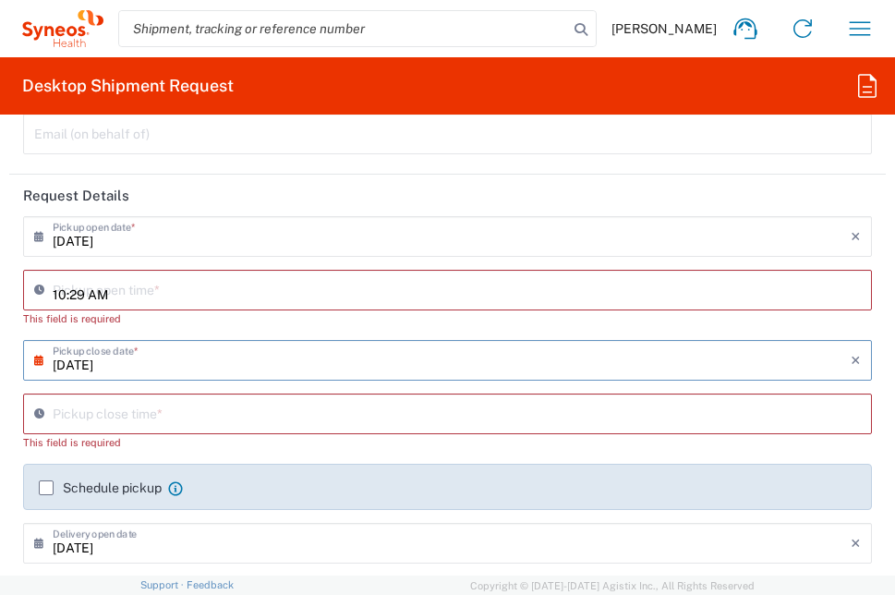
click at [152, 283] on input "10:29 AM" at bounding box center [457, 288] width 808 height 32
click at [86, 294] on input "09:29 AM" at bounding box center [457, 288] width 808 height 32
type input "09:00 AM"
click at [106, 416] on div "10:29 AM Pickup close time *" at bounding box center [447, 413] width 849 height 41
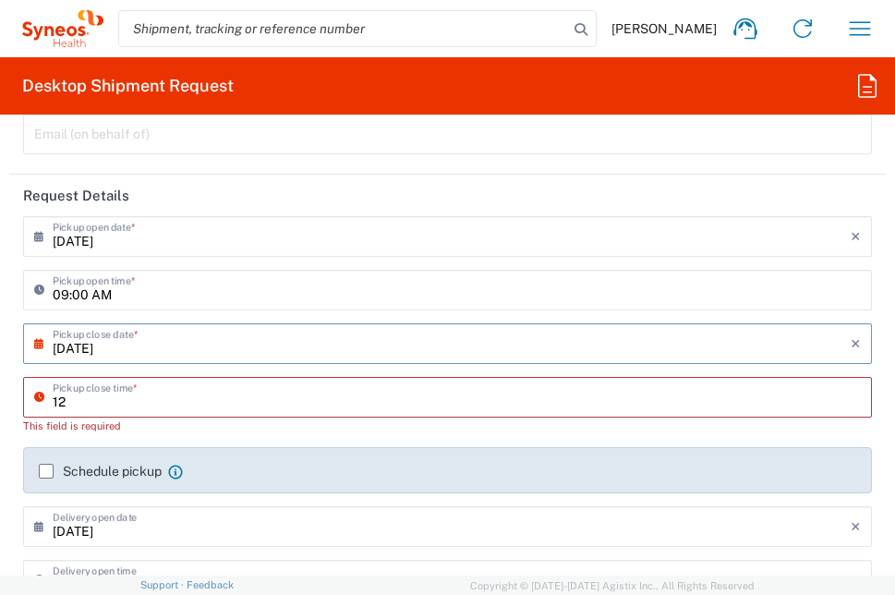
type input "1"
type input "1:00pm"
click at [51, 466] on label "Schedule pickup" at bounding box center [100, 471] width 123 height 15
click at [46, 471] on input "Schedule pickup" at bounding box center [46, 471] width 0 height 0
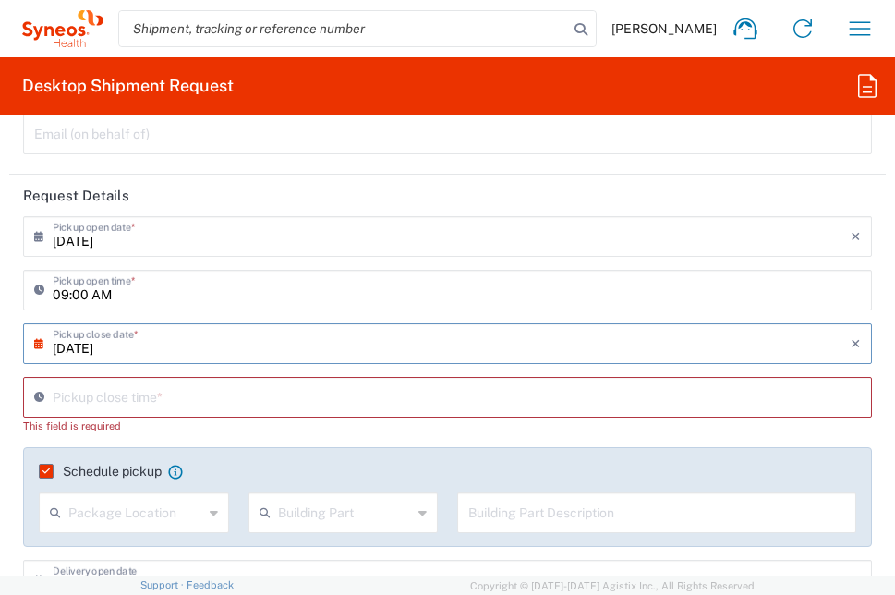
scroll to position [417, 0]
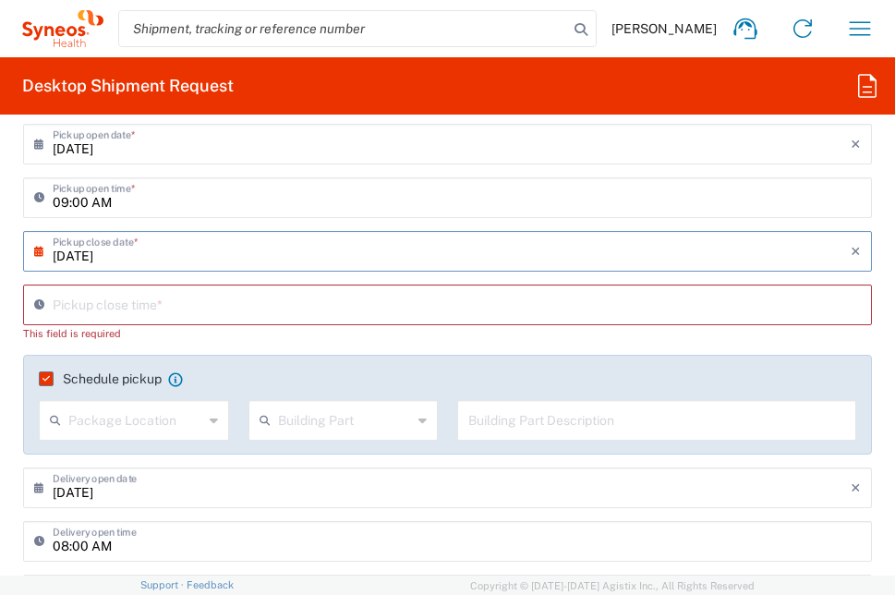
click at [185, 436] on div "Package Location" at bounding box center [134, 420] width 190 height 41
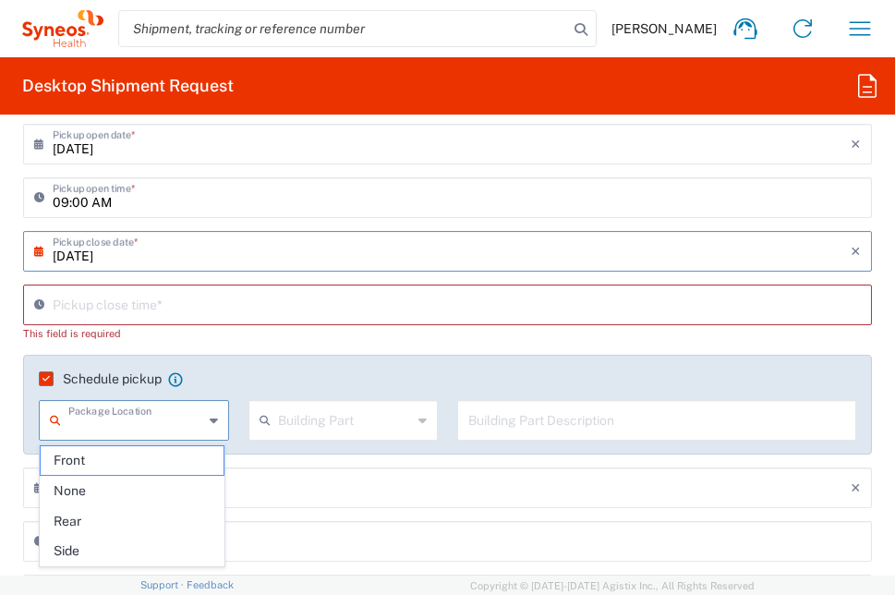
click at [190, 422] on input "text" at bounding box center [135, 419] width 135 height 32
click at [115, 464] on span "Front" at bounding box center [132, 460] width 183 height 29
type input "Front"
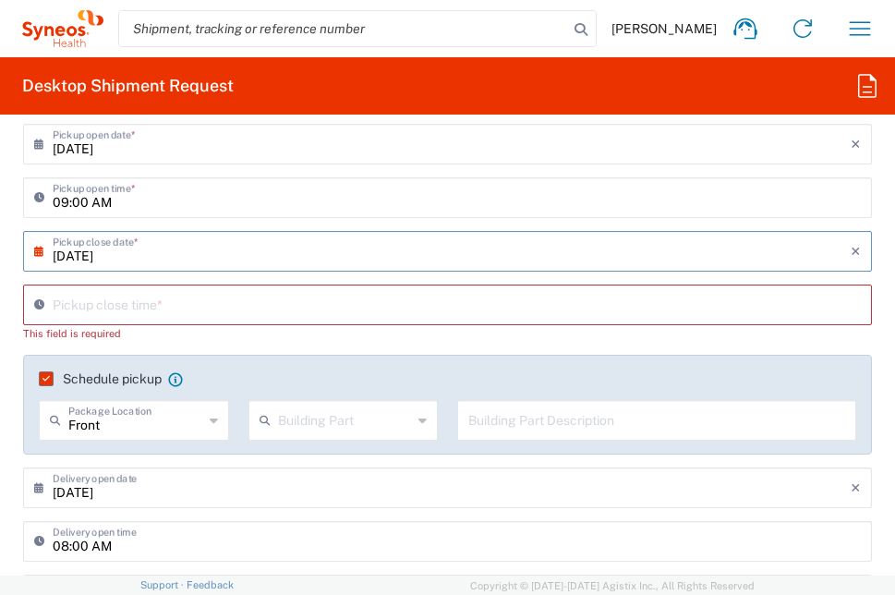
click at [305, 424] on input "text" at bounding box center [345, 419] width 135 height 32
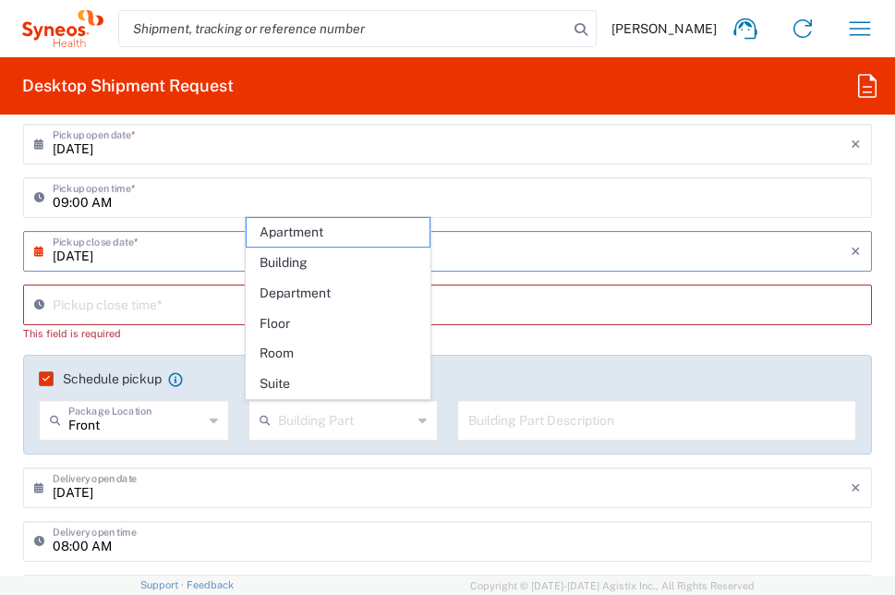
drag, startPoint x: 322, startPoint y: 269, endPoint x: 361, endPoint y: 272, distance: 39.0
click at [322, 270] on span "Building" at bounding box center [338, 262] width 183 height 29
type input "Building"
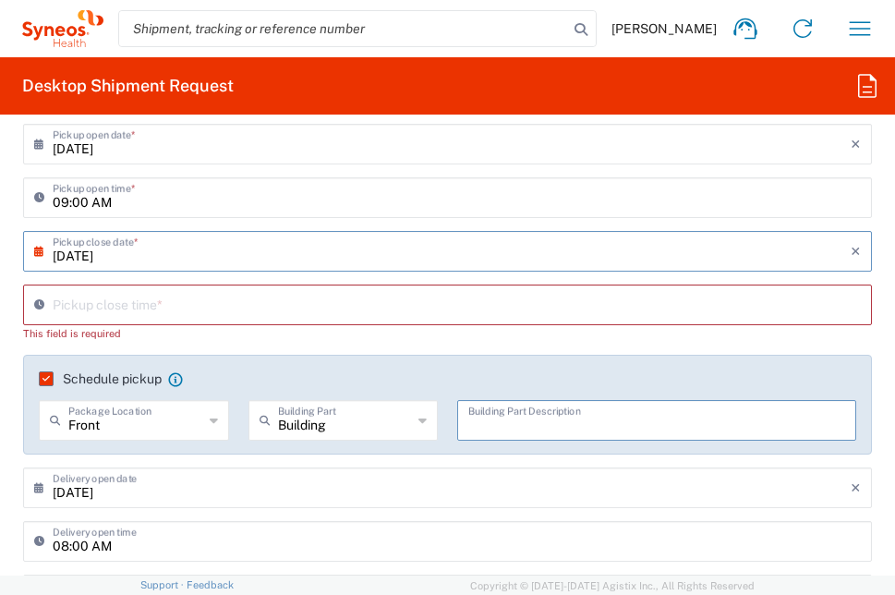
click at [512, 425] on input "text" at bounding box center [656, 419] width 377 height 32
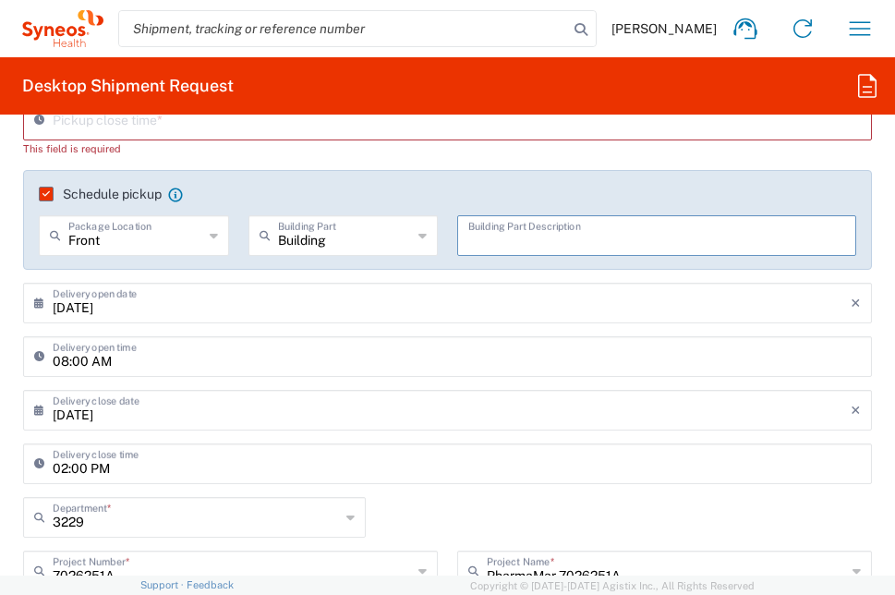
scroll to position [510, 0]
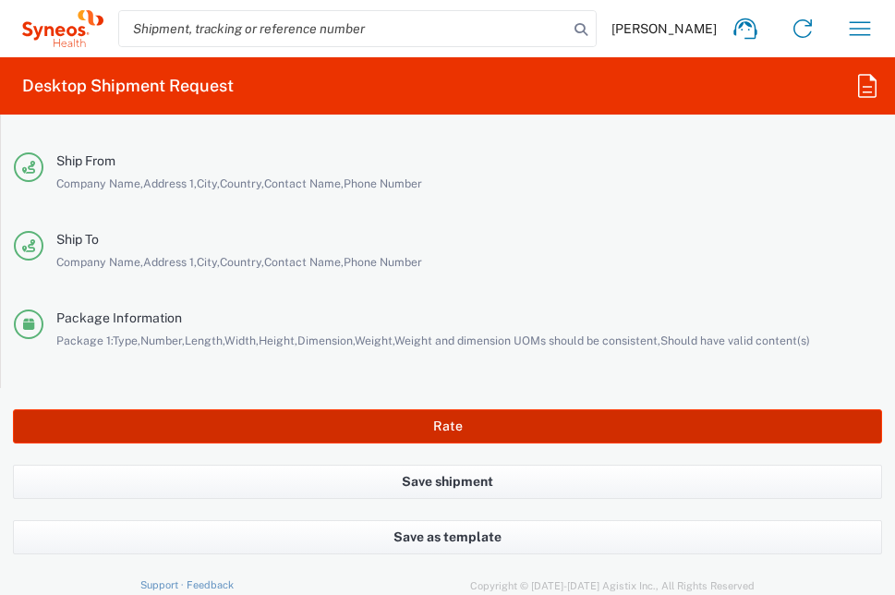
type input "House front door"
click at [437, 433] on button "Rate" at bounding box center [447, 426] width 869 height 34
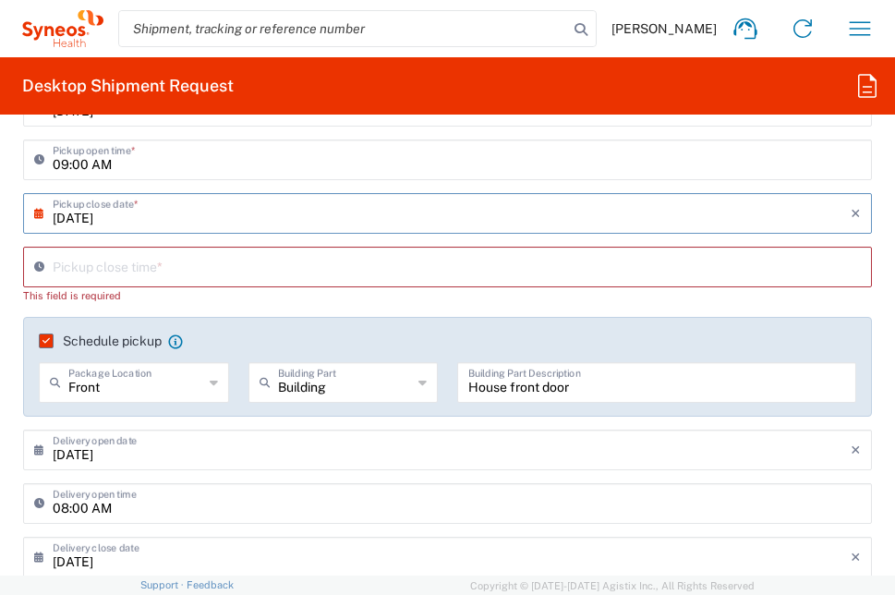
scroll to position [454, 0]
click at [132, 266] on input "10:30 AM" at bounding box center [457, 266] width 808 height 32
type input "01:00 PM"
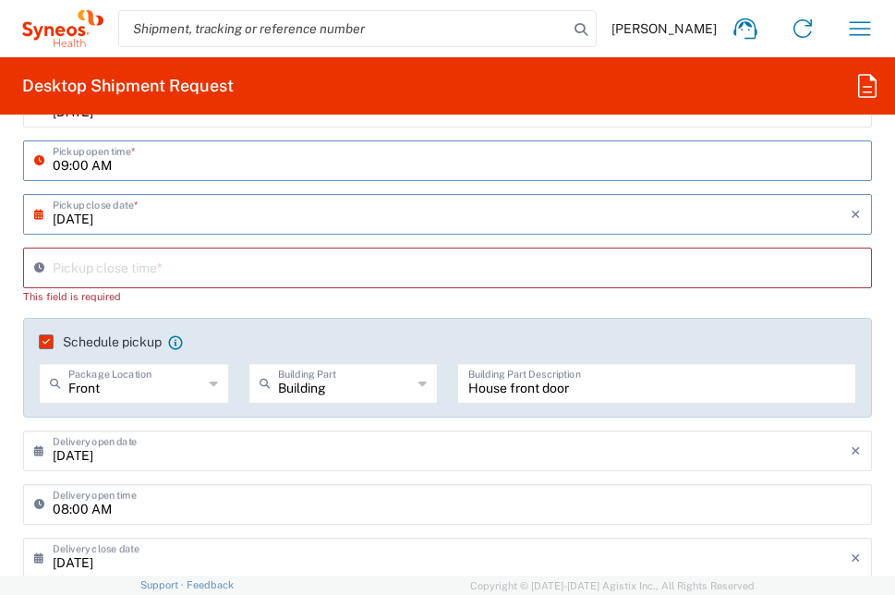
click at [287, 167] on input "09:00 AM" at bounding box center [457, 159] width 808 height 32
click at [256, 265] on input "10:30 AM" at bounding box center [457, 266] width 808 height 32
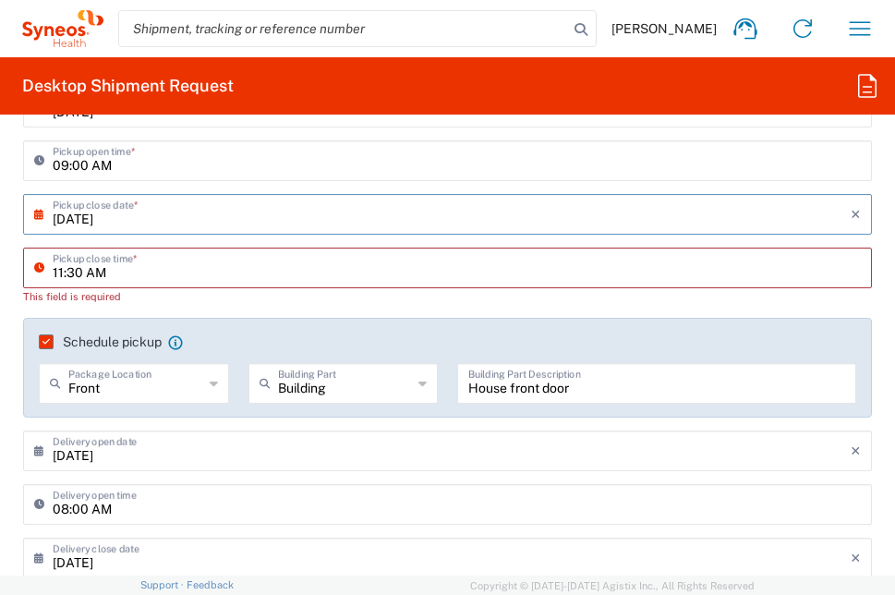
drag, startPoint x: 121, startPoint y: 269, endPoint x: 134, endPoint y: 272, distance: 13.4
click at [122, 269] on input "11:30 AM" at bounding box center [457, 266] width 808 height 32
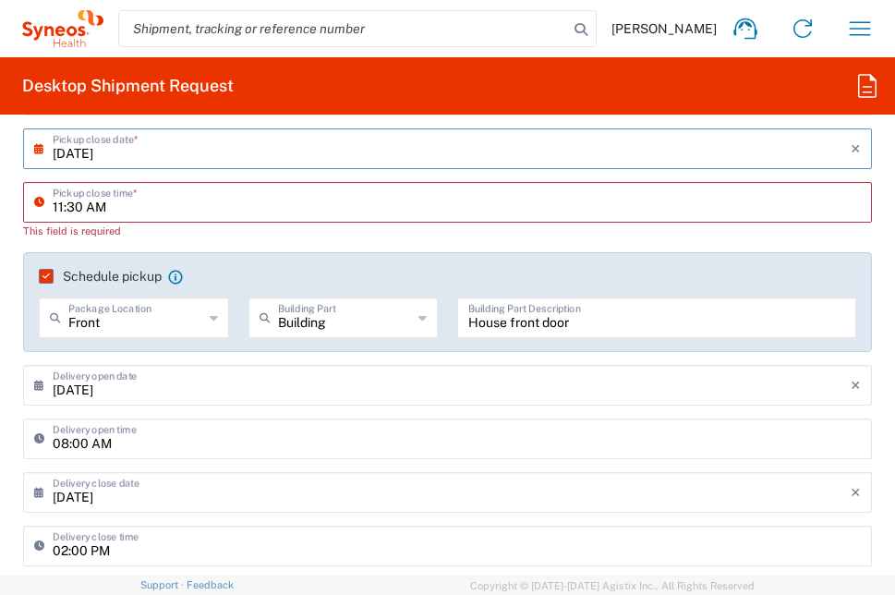
scroll to position [547, 0]
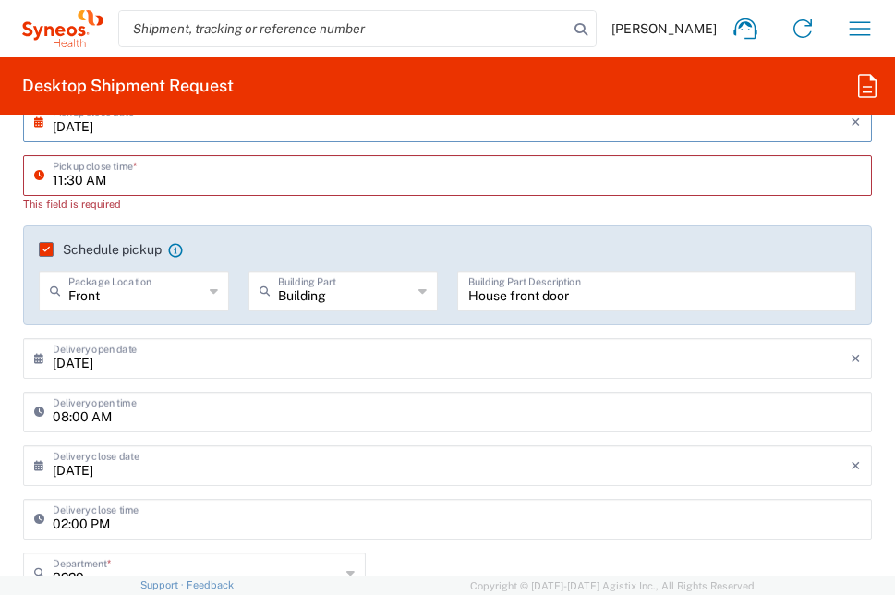
type input "11:30 AM"
click at [257, 366] on div "[DATE] × Delivery open date Cancel Apply" at bounding box center [447, 365] width 858 height 54
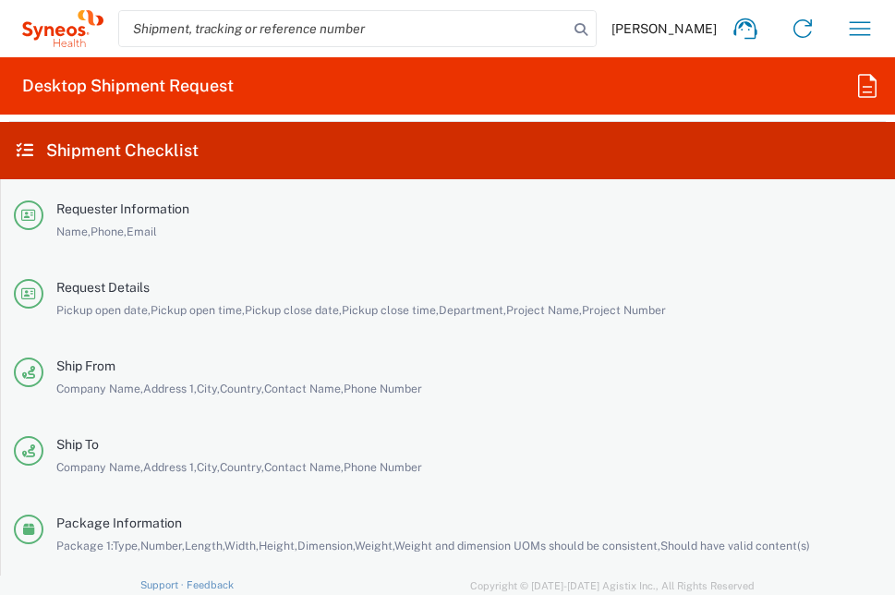
scroll to position [4105, 0]
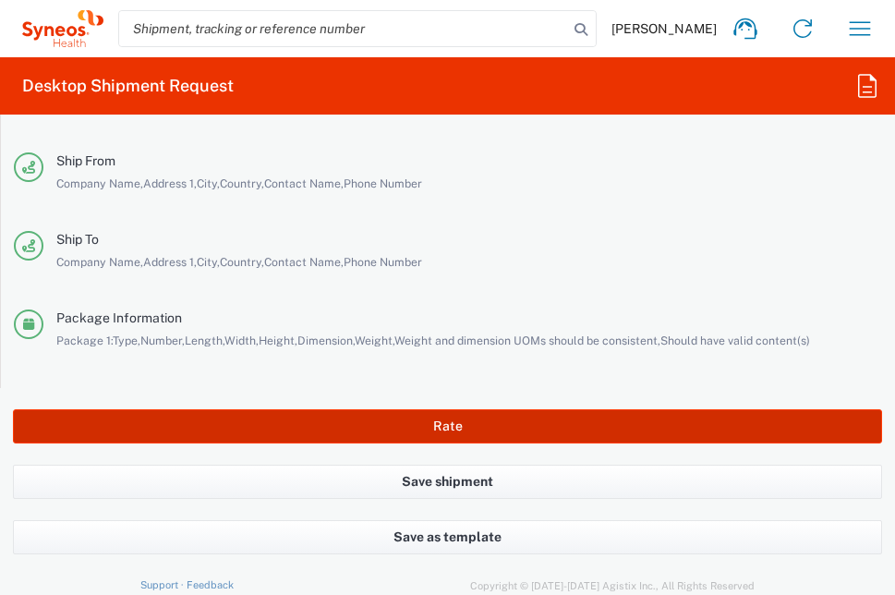
click at [403, 423] on button "Rate" at bounding box center [447, 426] width 869 height 34
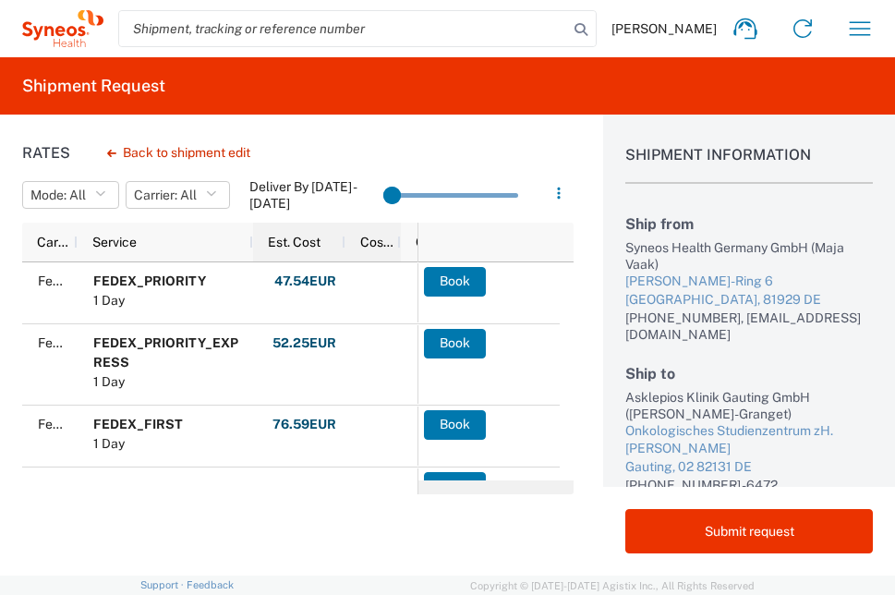
drag, startPoint x: 307, startPoint y: 243, endPoint x: 343, endPoint y: 239, distance: 37.1
click at [343, 239] on div at bounding box center [344, 242] width 7 height 39
click at [193, 151] on button "Back to shipment edit" at bounding box center [178, 153] width 173 height 32
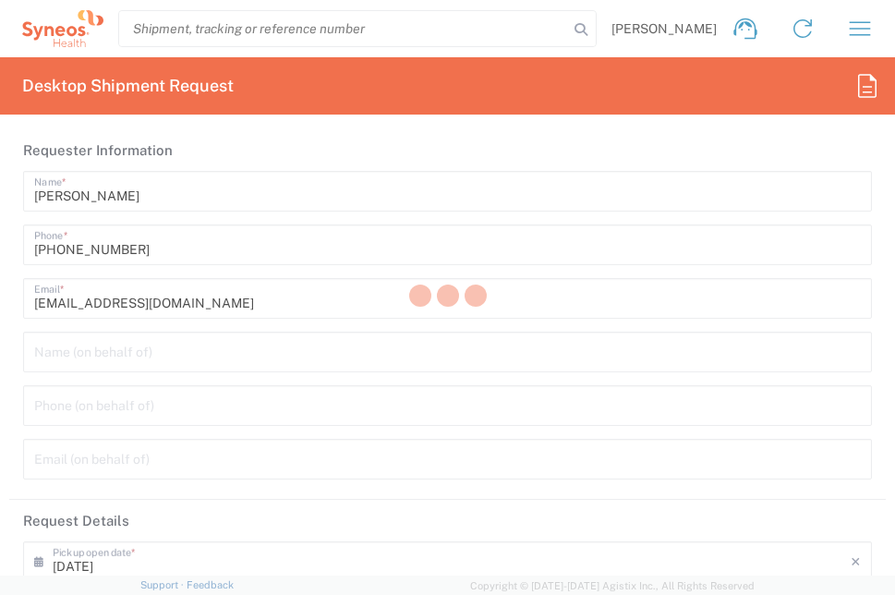
type input "7026251A"
type input "PharmaMar 7026251A"
type input "[GEOGRAPHIC_DATA]"
type input "Your Packaging"
type input "3229"
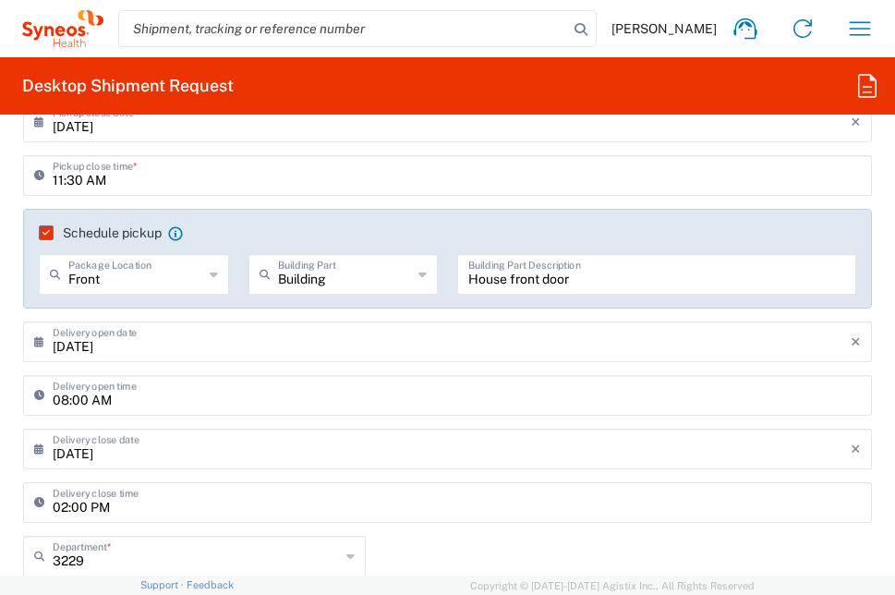
scroll to position [554, 0]
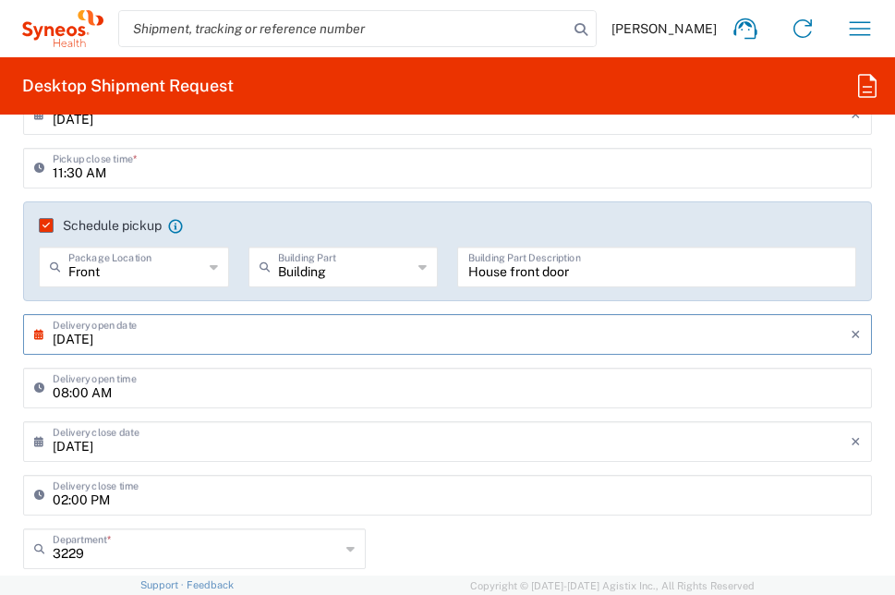
click at [137, 343] on input "[DATE]" at bounding box center [452, 333] width 798 height 32
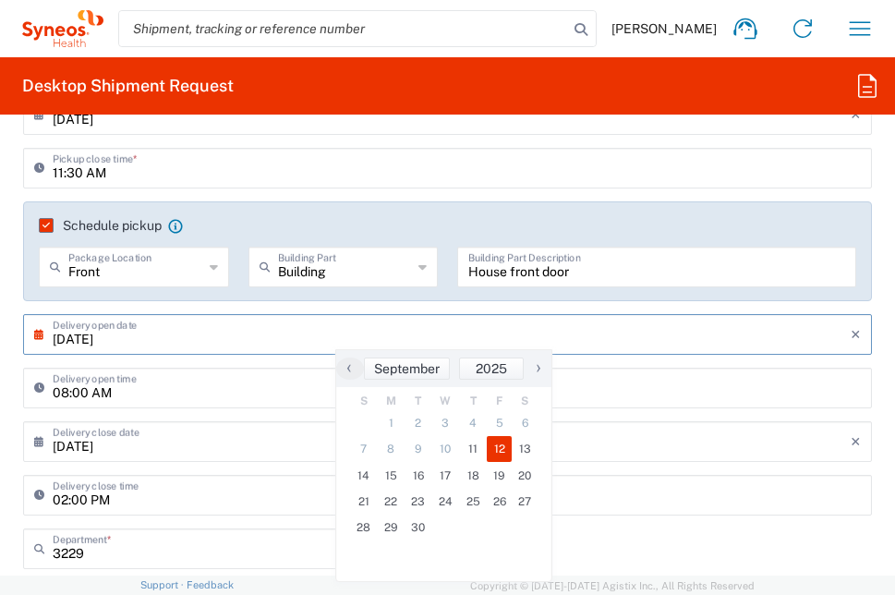
click at [178, 440] on input "[DATE]" at bounding box center [452, 440] width 798 height 32
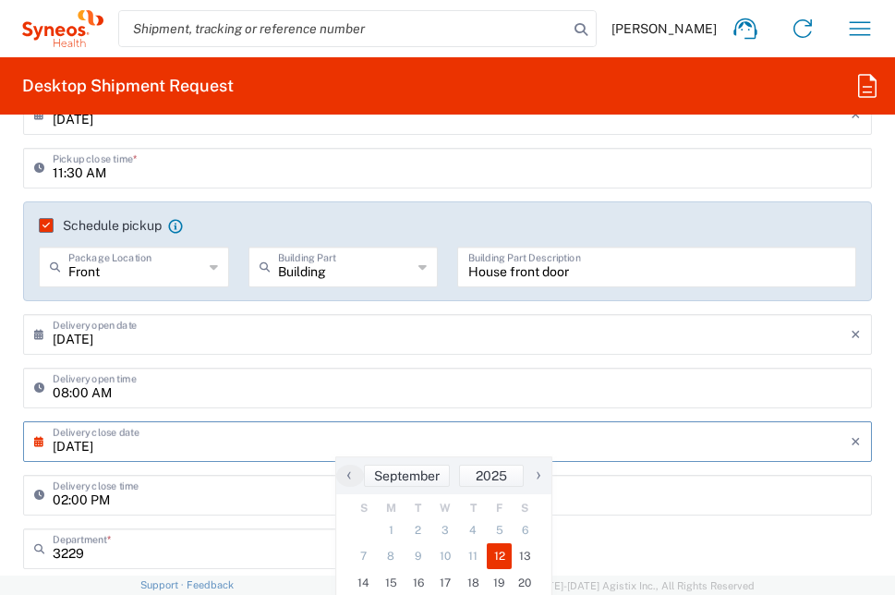
scroll to position [646, 0]
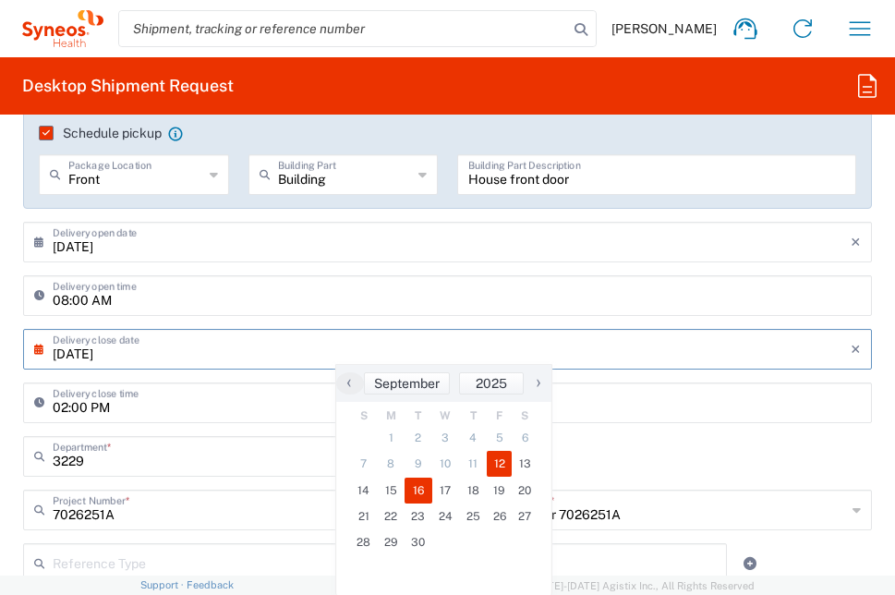
click at [416, 488] on span "16" at bounding box center [418, 490] width 28 height 26
type input "[DATE]"
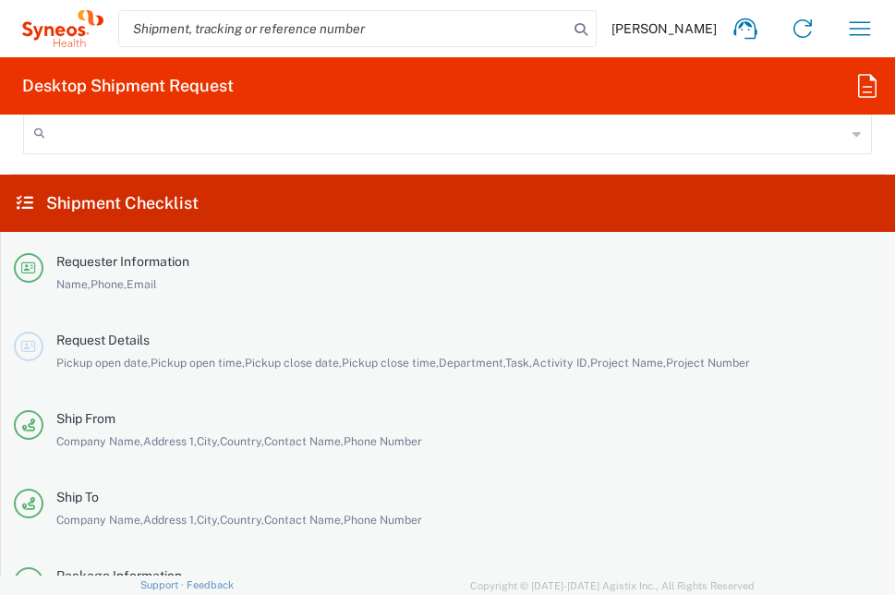
scroll to position [4105, 0]
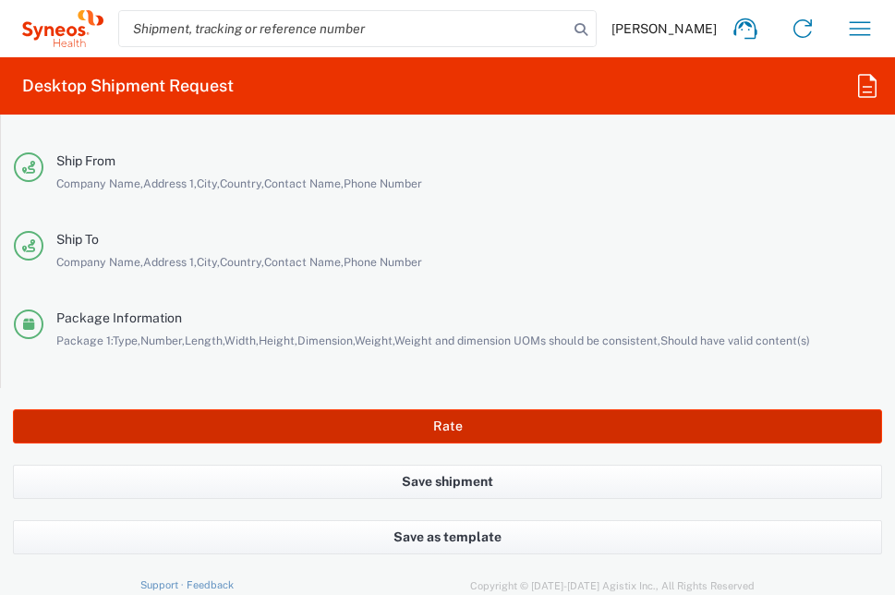
click at [408, 428] on button "Rate" at bounding box center [447, 426] width 869 height 34
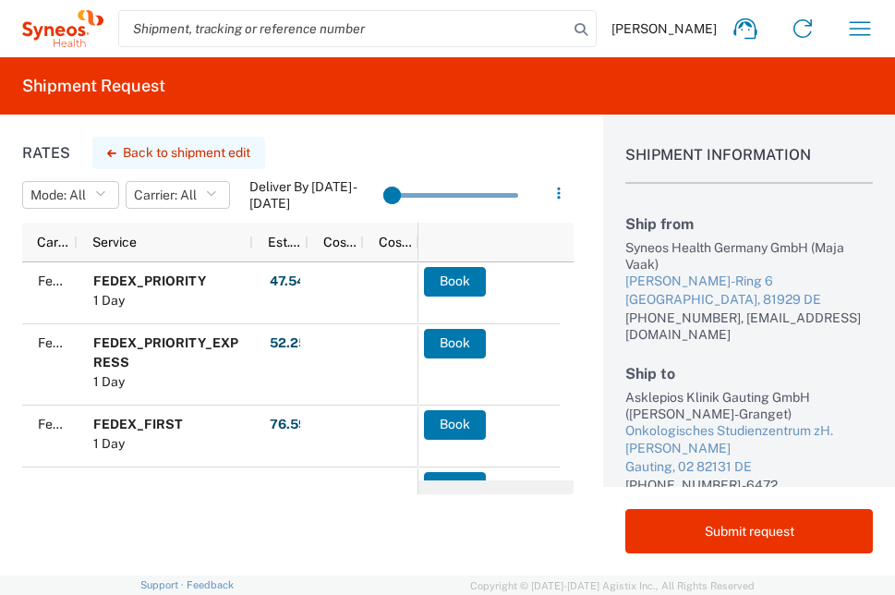
click at [132, 152] on button "Back to shipment edit" at bounding box center [178, 153] width 173 height 32
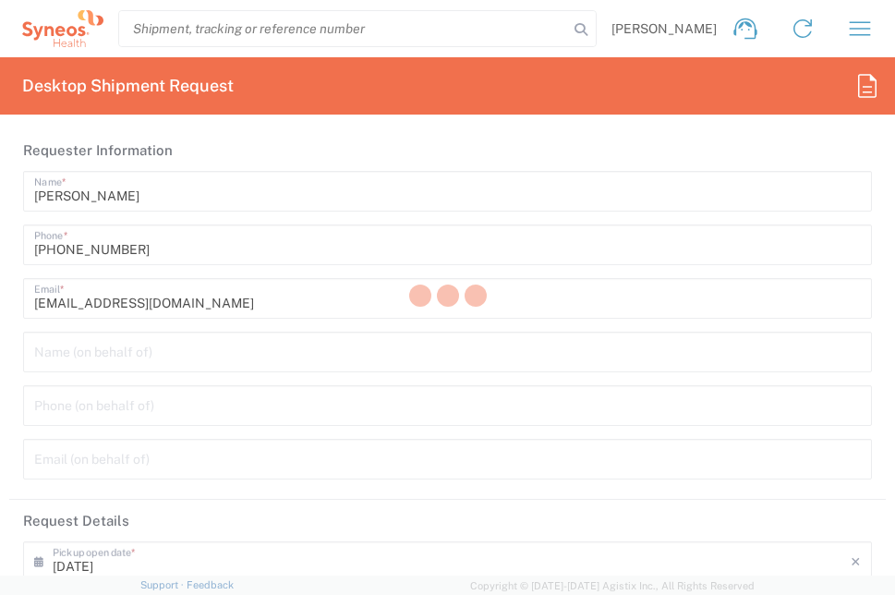
type input "3229"
type input "7026251A"
type input "PharmaMar 7026251A"
type input "[GEOGRAPHIC_DATA]"
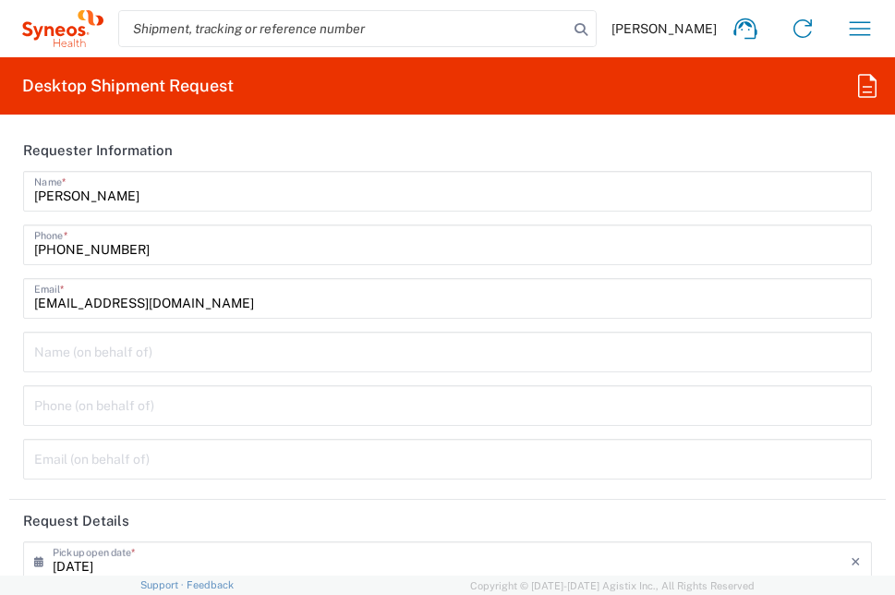
type input "Your Packaging"
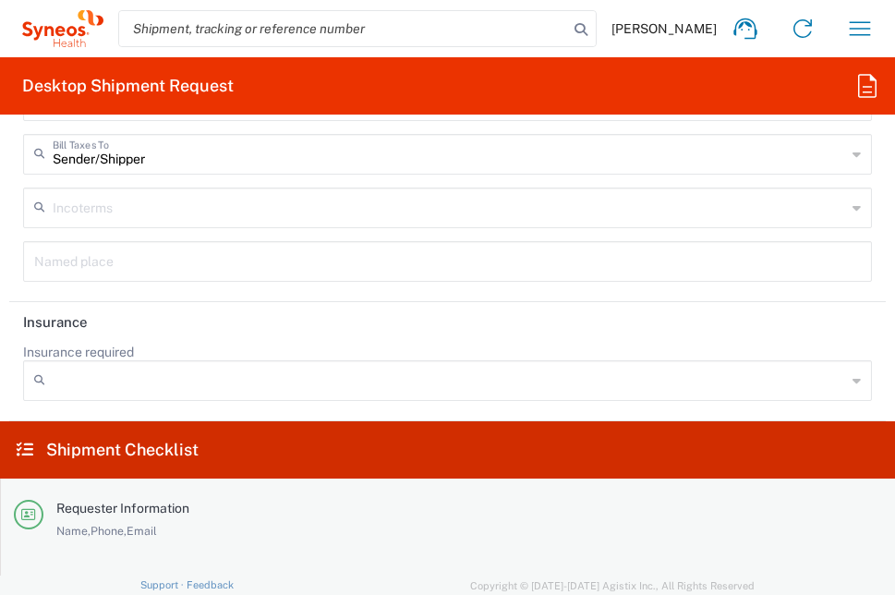
scroll to position [4105, 0]
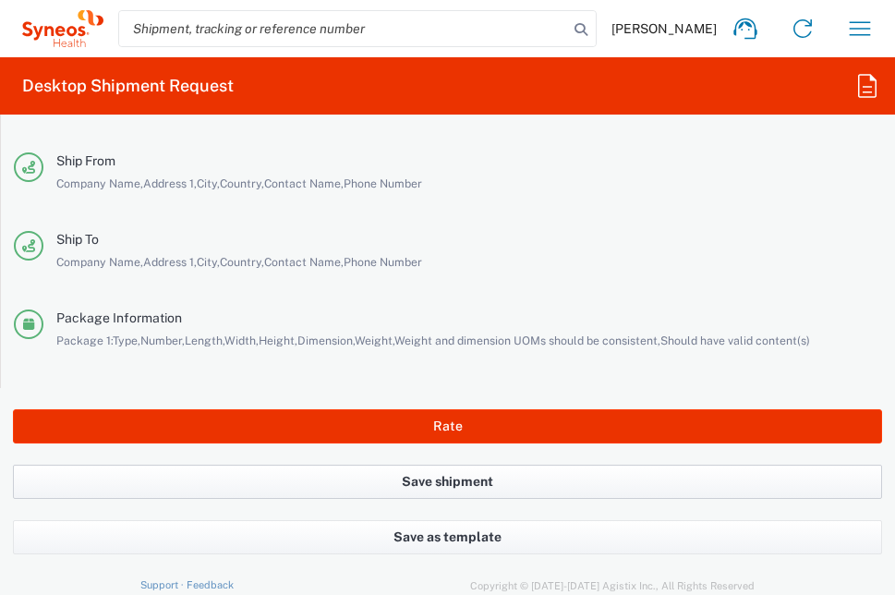
click at [464, 480] on button "Save shipment" at bounding box center [447, 481] width 869 height 34
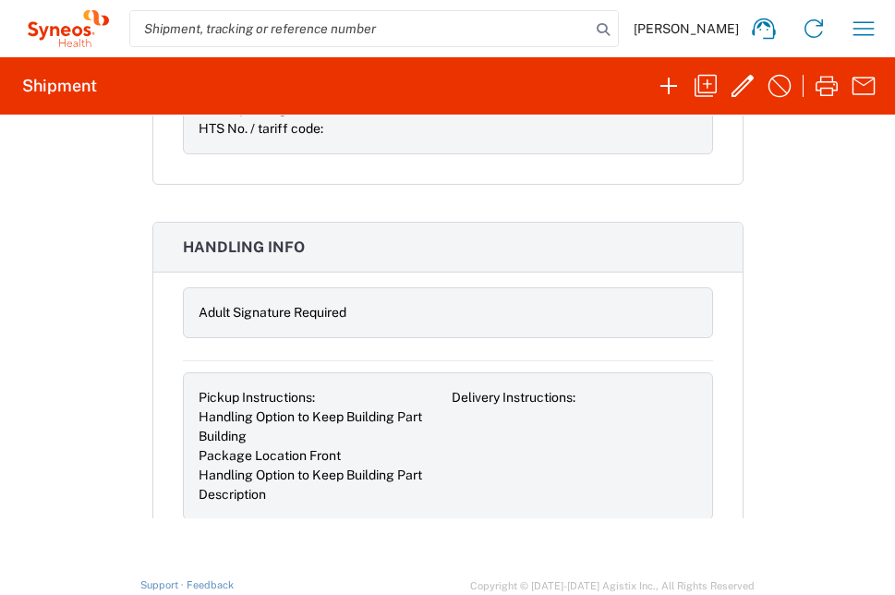
scroll to position [1662, 0]
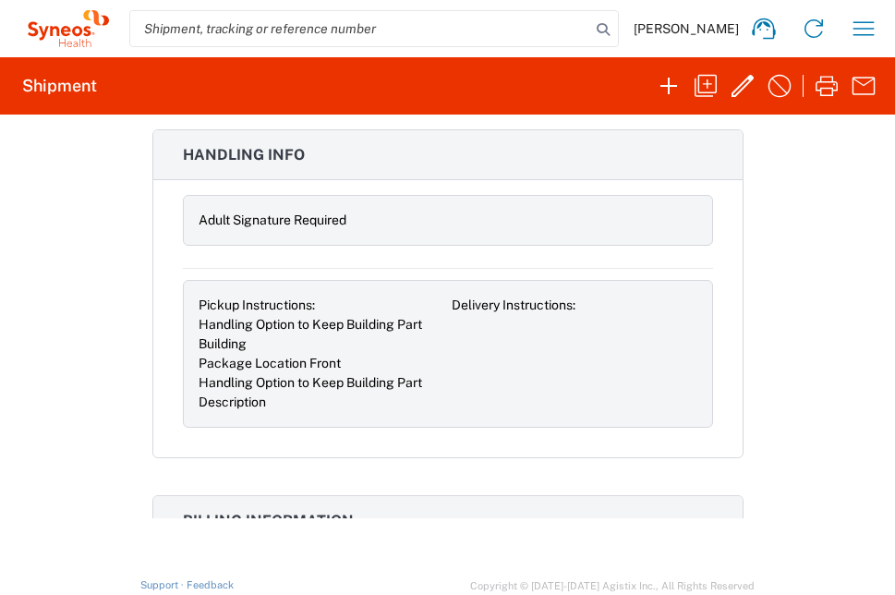
click at [507, 297] on span "Delivery Instructions:" at bounding box center [514, 304] width 124 height 15
click at [584, 295] on div "Delivery Instructions:" at bounding box center [575, 304] width 246 height 19
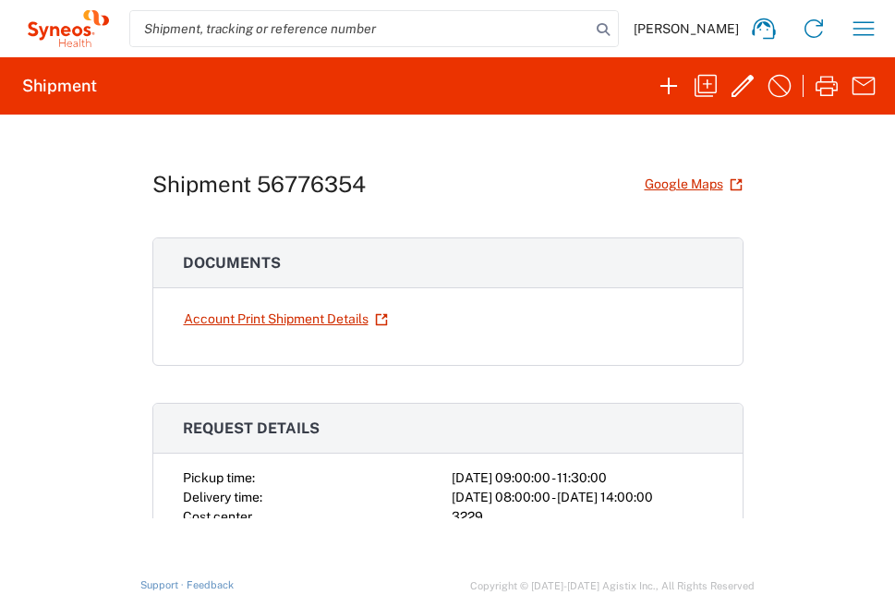
scroll to position [0, 0]
